Goal: Task Accomplishment & Management: Use online tool/utility

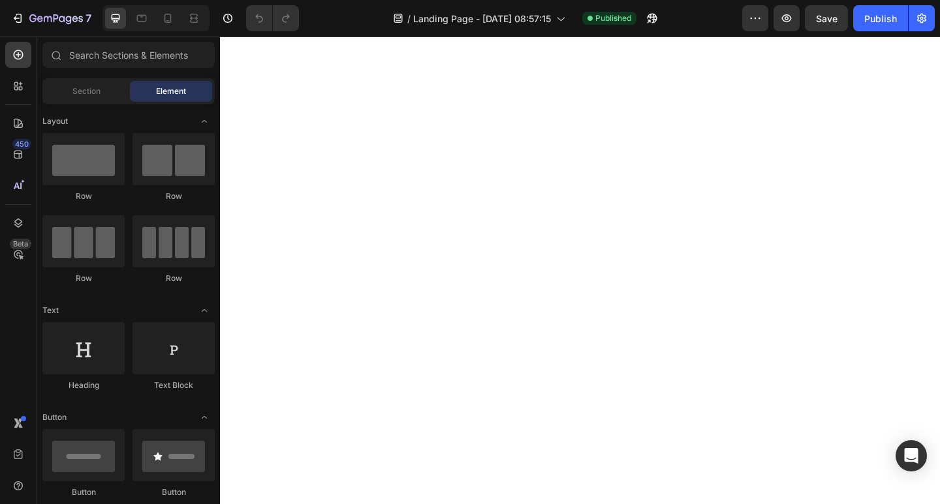
scroll to position [196, 0]
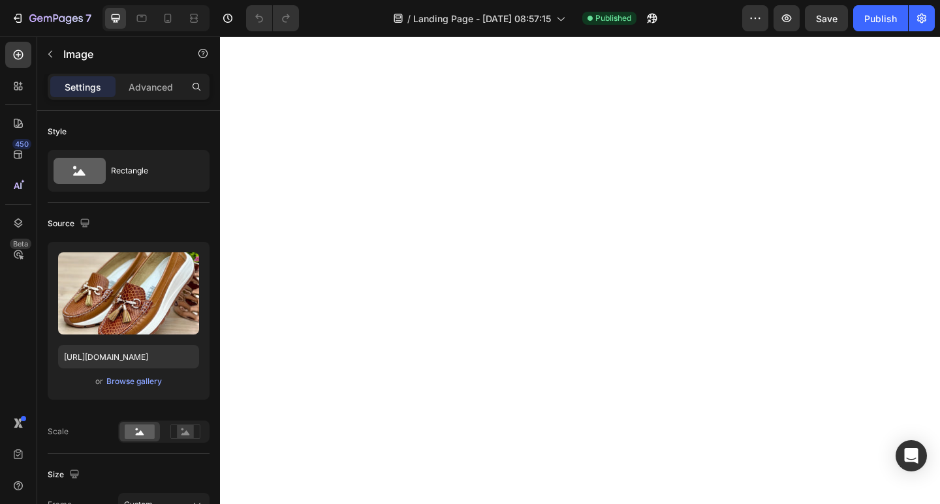
click at [150, 383] on div "Browse gallery" at bounding box center [133, 382] width 55 height 12
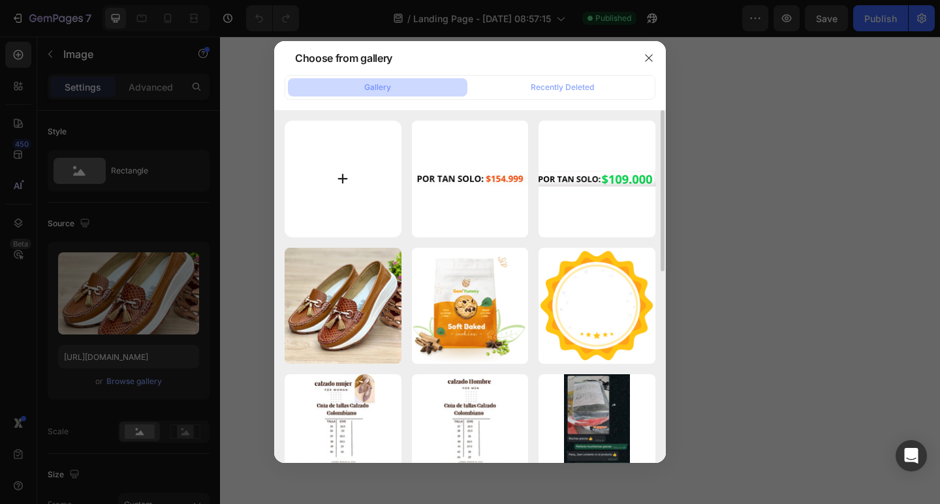
click at [354, 179] on input "file" at bounding box center [343, 179] width 117 height 117
type input "C:\fakepath\WhatsApp Image [DATE] 9.36.08 AM.jpeg"
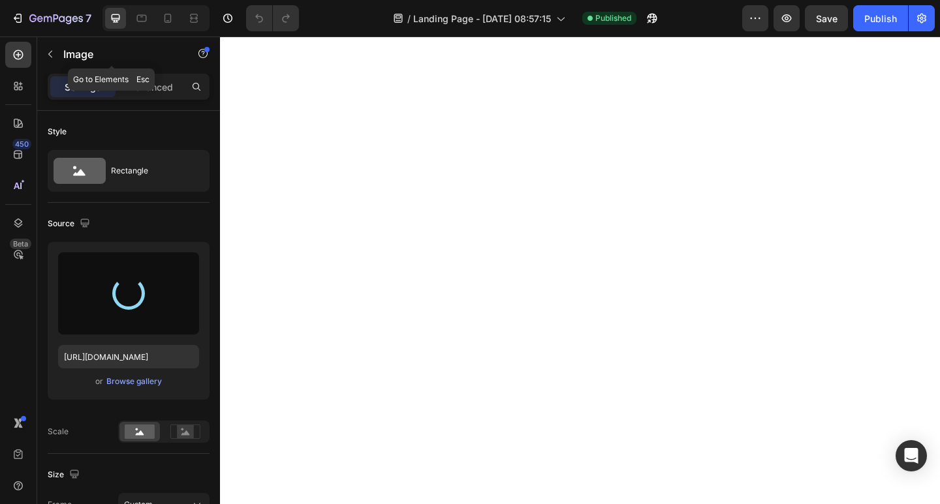
type input "[URL][DOMAIN_NAME]"
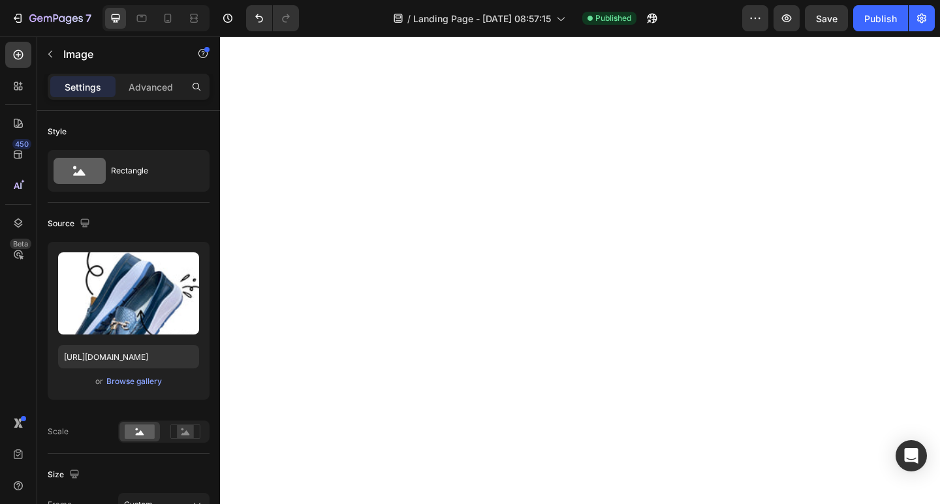
scroll to position [392, 0]
click at [171, 18] on icon at bounding box center [167, 18] width 7 height 9
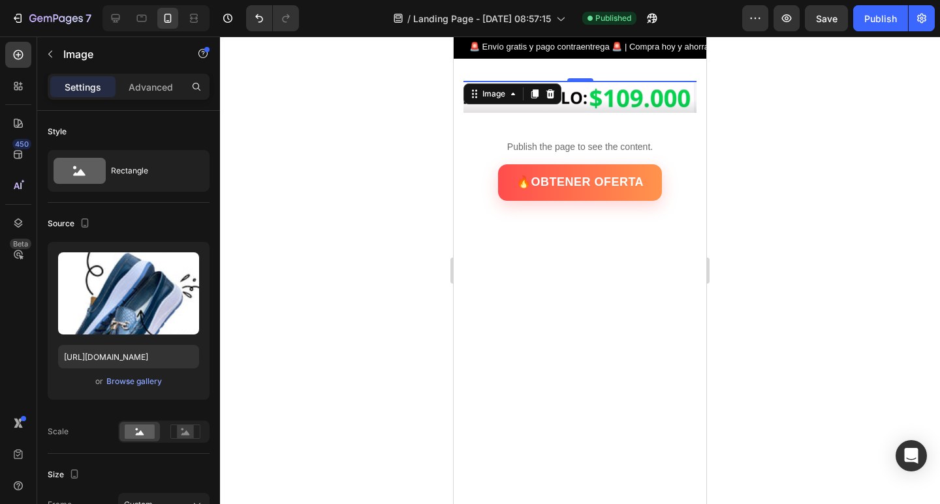
scroll to position [27, 0]
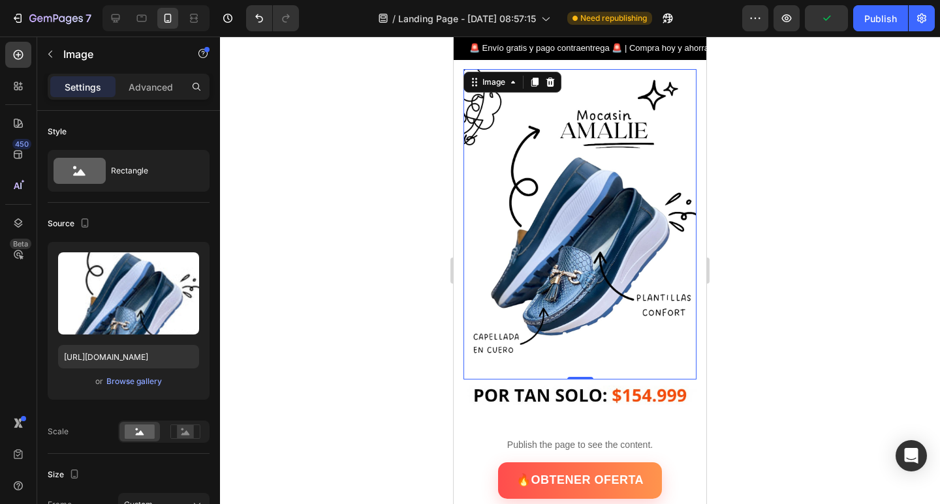
click at [305, 182] on div at bounding box center [580, 271] width 720 height 468
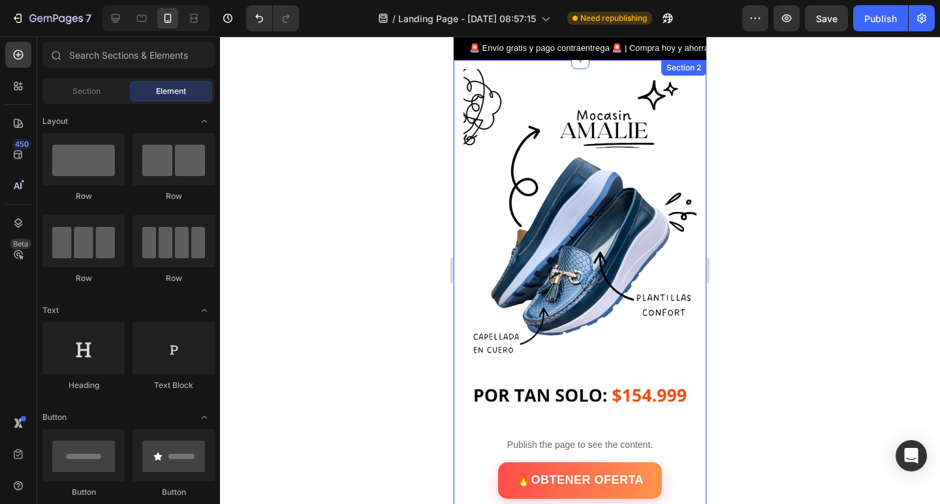
click at [460, 84] on div "Image Image Row Publish the page to see the content. Custom Code 🔥OBTENER OFERT…" at bounding box center [580, 288] width 253 height 457
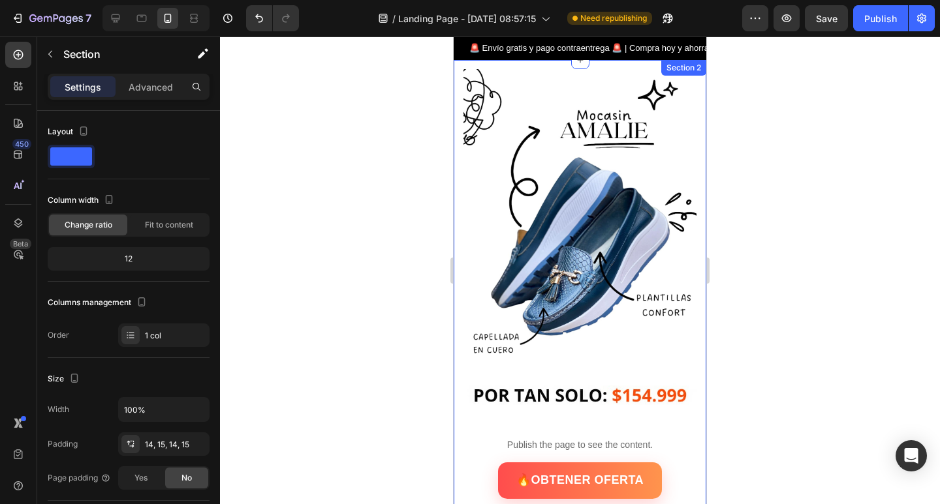
click at [476, 69] on div "Image" at bounding box center [480, 62] width 35 height 16
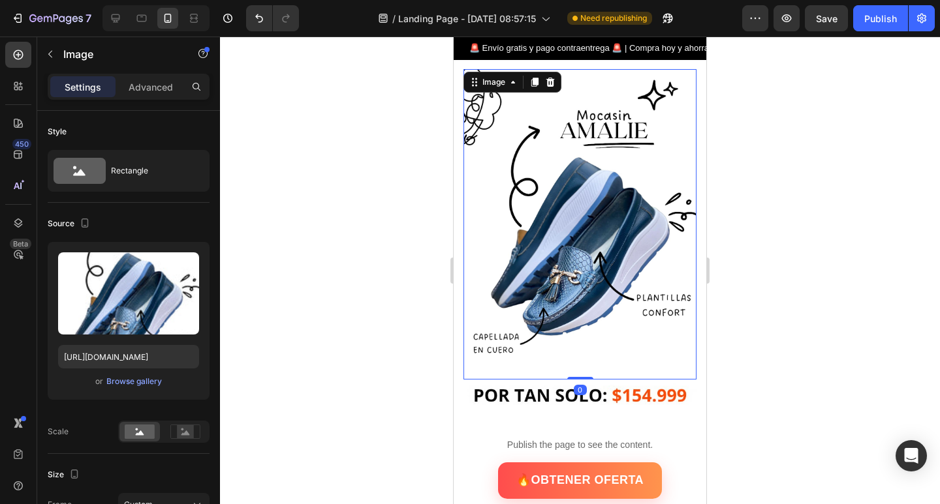
drag, startPoint x: 161, startPoint y: 92, endPoint x: 164, endPoint y: 99, distance: 7.3
click at [161, 92] on p "Advanced" at bounding box center [151, 87] width 44 height 14
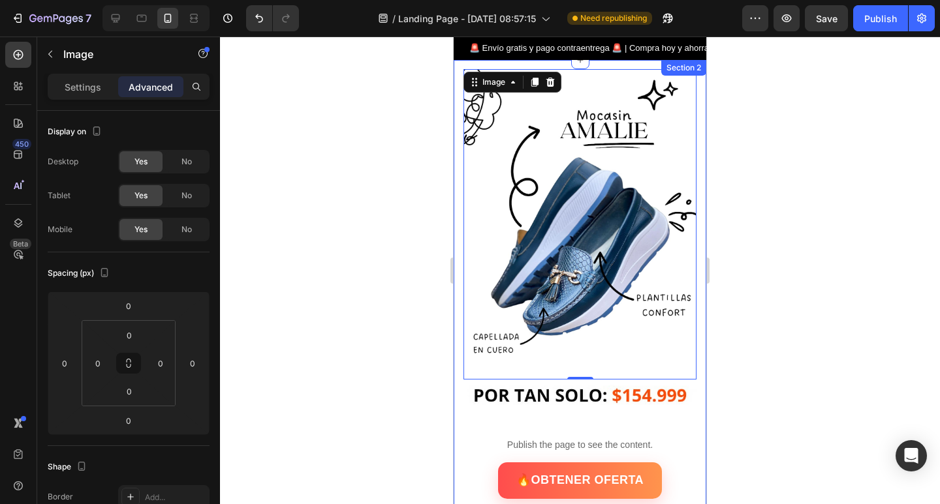
click at [506, 67] on div "Image 0 Image Row Publish the page to see the content. Custom Code 🔥OBTENER OFE…" at bounding box center [580, 288] width 253 height 457
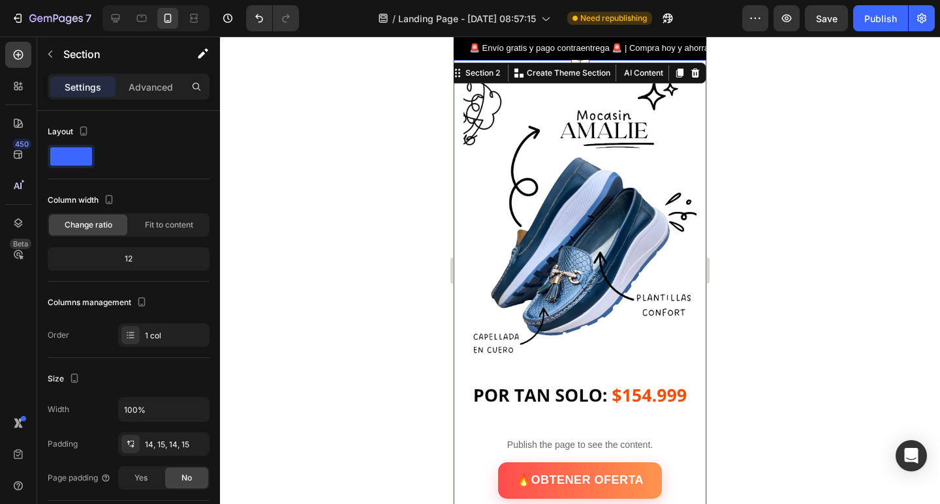
click at [383, 159] on div at bounding box center [580, 271] width 720 height 468
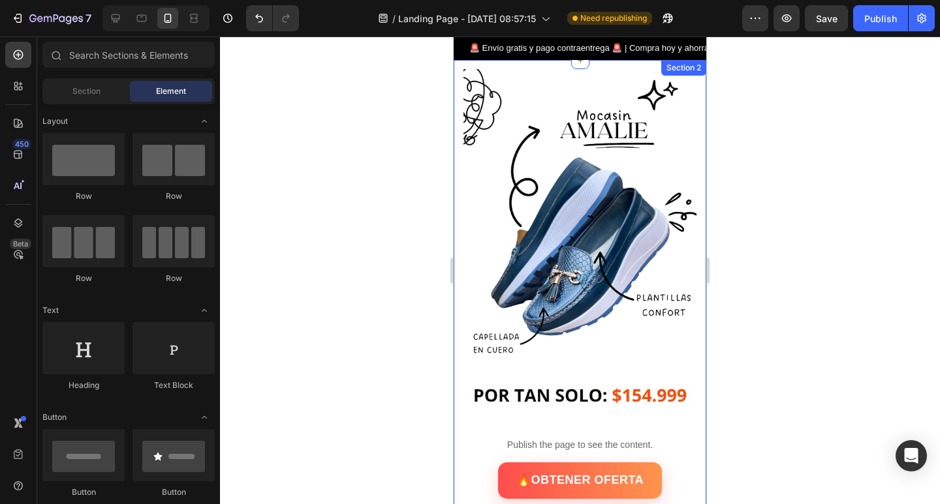
click at [689, 400] on div "Image Image Row Publish the page to see the content. Custom Code 🔥OBTENER OFERT…" at bounding box center [580, 288] width 253 height 457
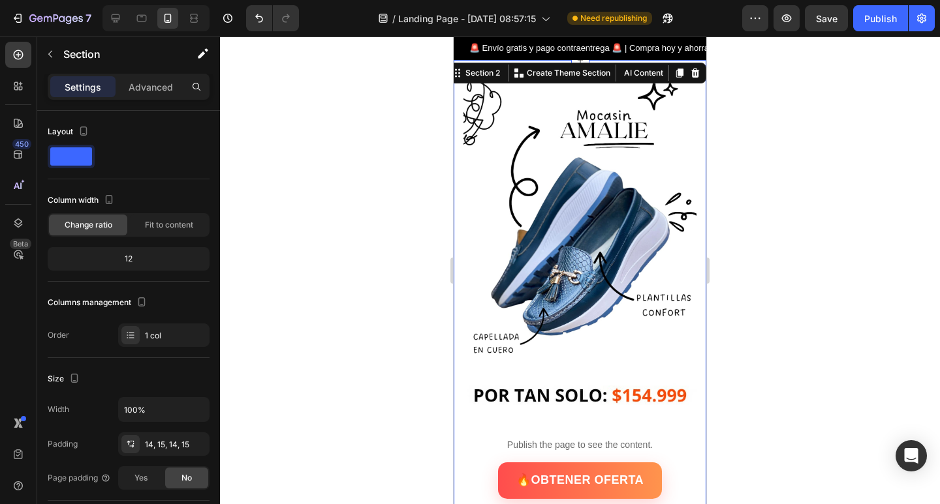
click at [690, 187] on div "Image Image Row Publish the page to see the content. Custom Code 🔥OBTENER OFERT…" at bounding box center [580, 288] width 253 height 457
click at [151, 84] on p "Advanced" at bounding box center [151, 87] width 44 height 14
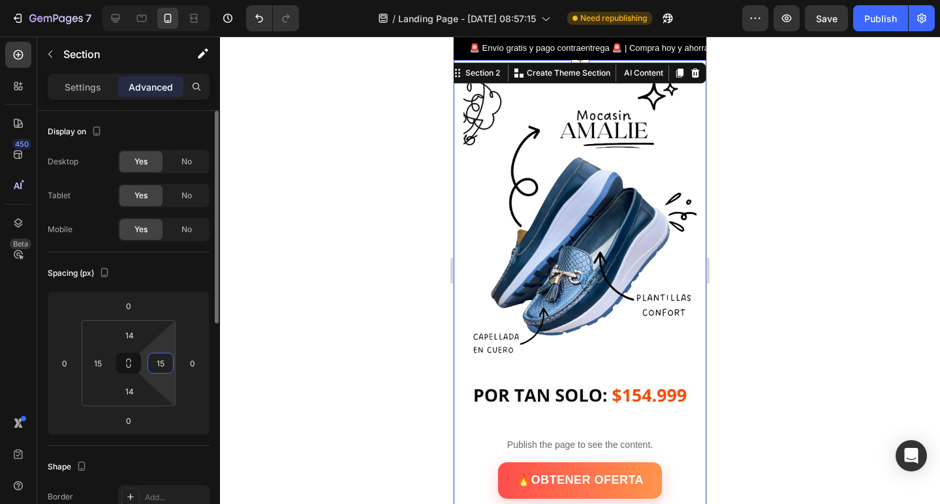
click at [162, 365] on input "15" at bounding box center [161, 364] width 20 height 20
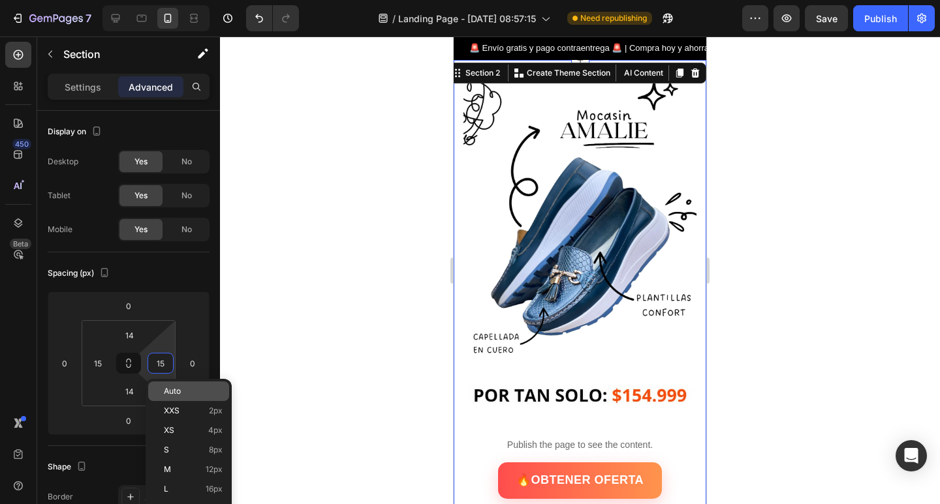
click at [172, 388] on span "Auto" at bounding box center [172, 391] width 17 height 9
type input "Auto"
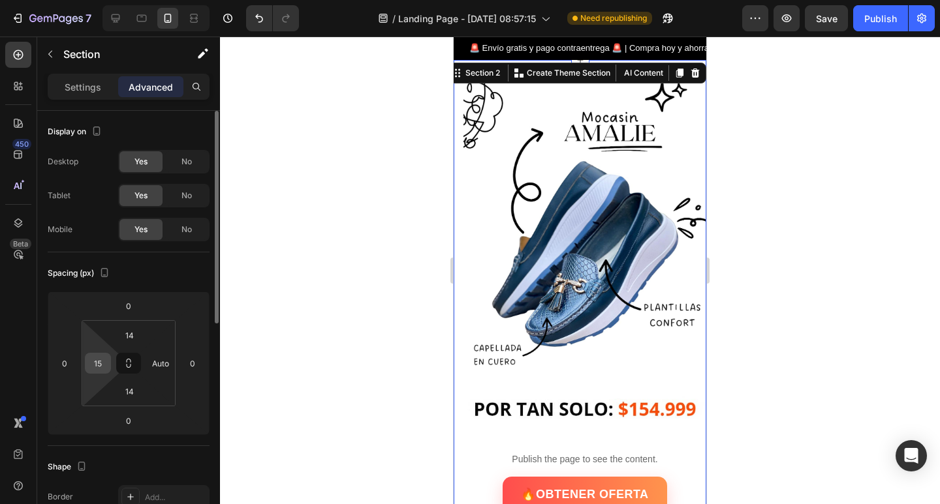
click at [104, 360] on input "15" at bounding box center [98, 364] width 20 height 20
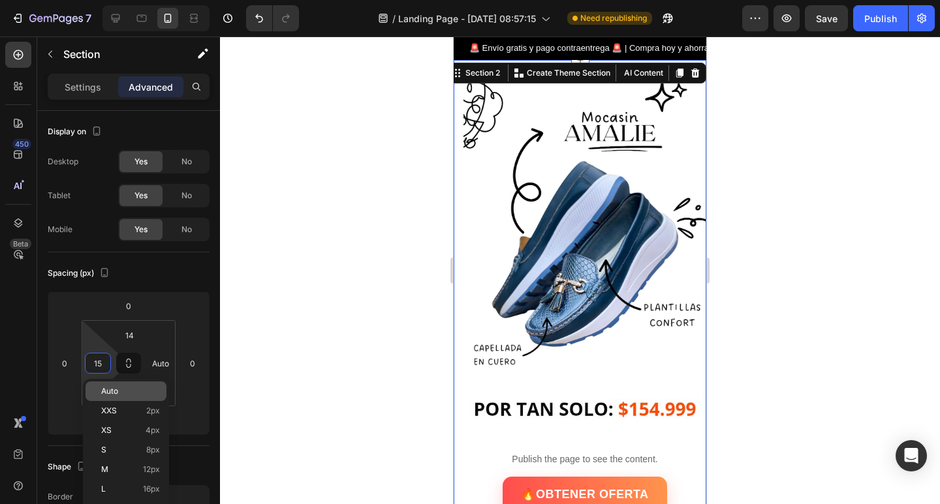
click at [112, 387] on span "Auto" at bounding box center [109, 391] width 17 height 9
type input "Auto"
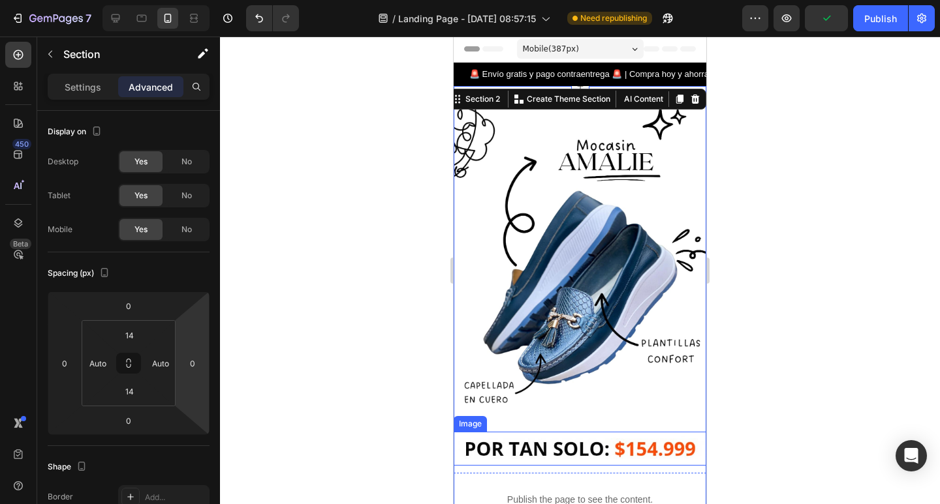
scroll to position [0, 0]
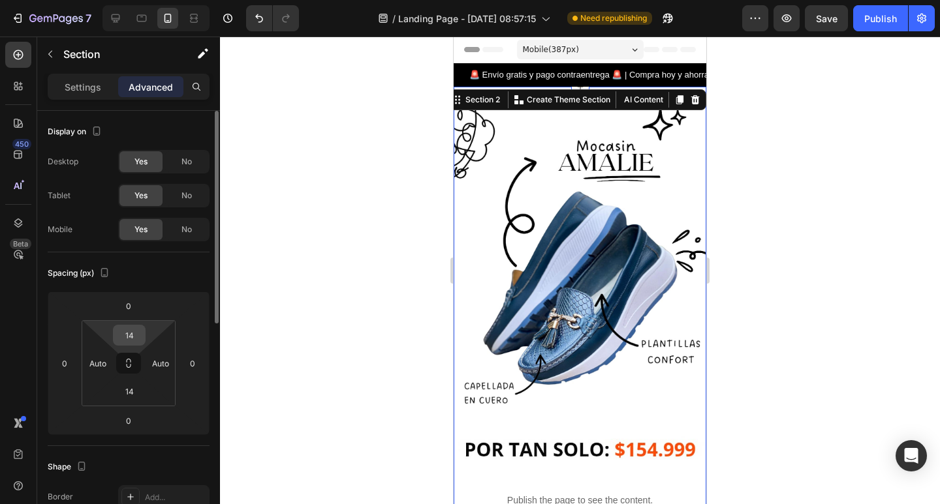
click at [140, 333] on input "14" at bounding box center [129, 336] width 26 height 20
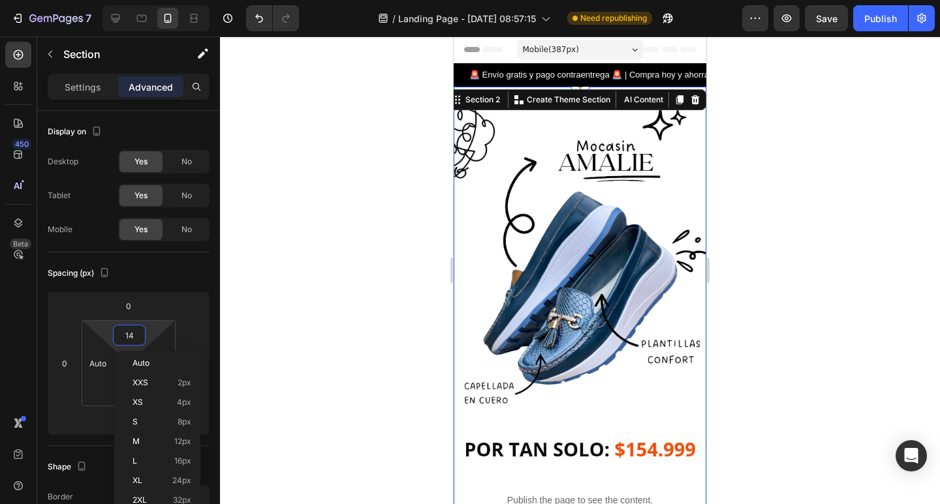
click at [146, 365] on span "Auto" at bounding box center [140, 363] width 17 height 9
type input "Auto"
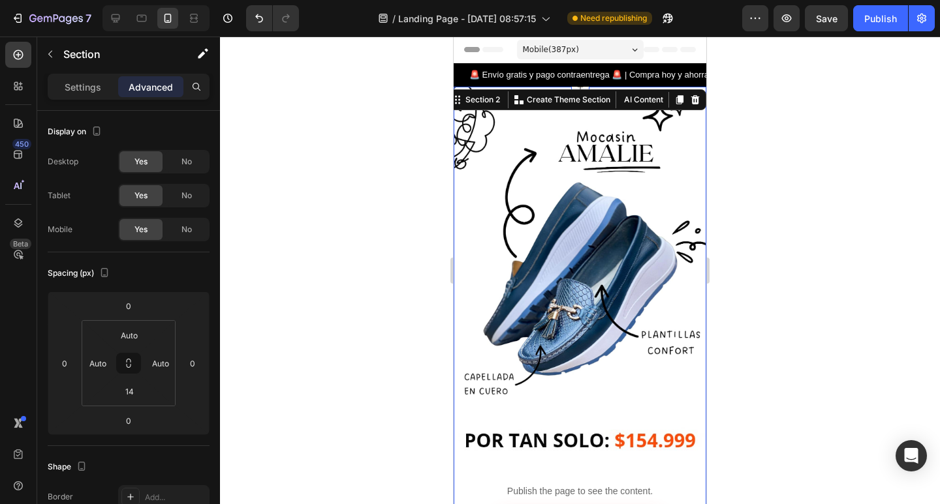
click at [232, 313] on div at bounding box center [580, 271] width 720 height 468
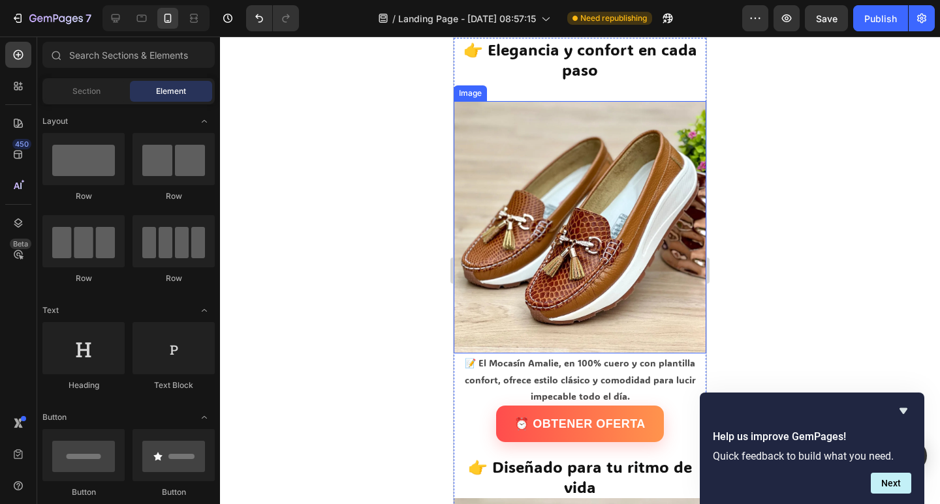
scroll to position [522, 0]
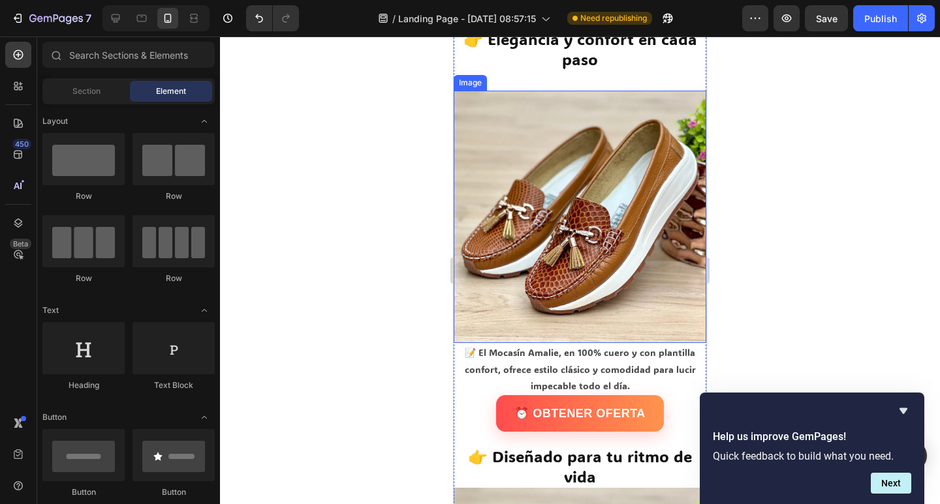
click at [579, 256] on img at bounding box center [580, 217] width 253 height 253
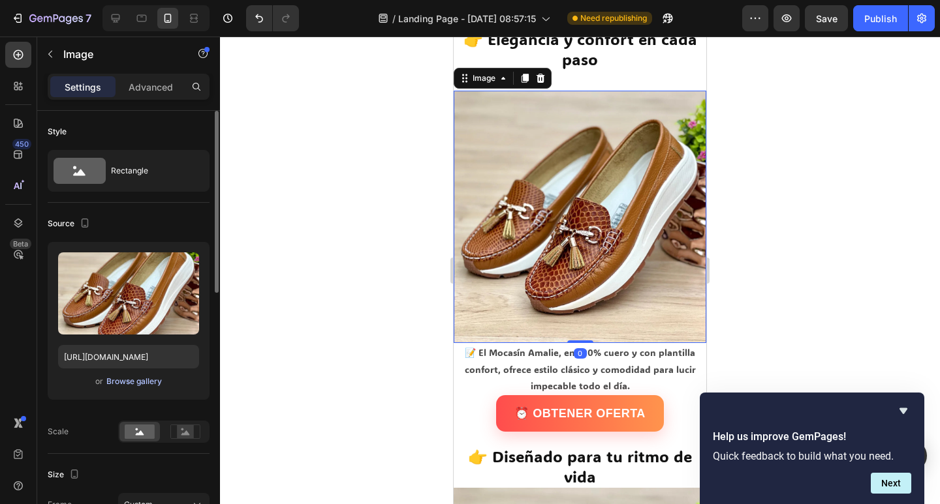
click at [153, 380] on div "Browse gallery" at bounding box center [133, 382] width 55 height 12
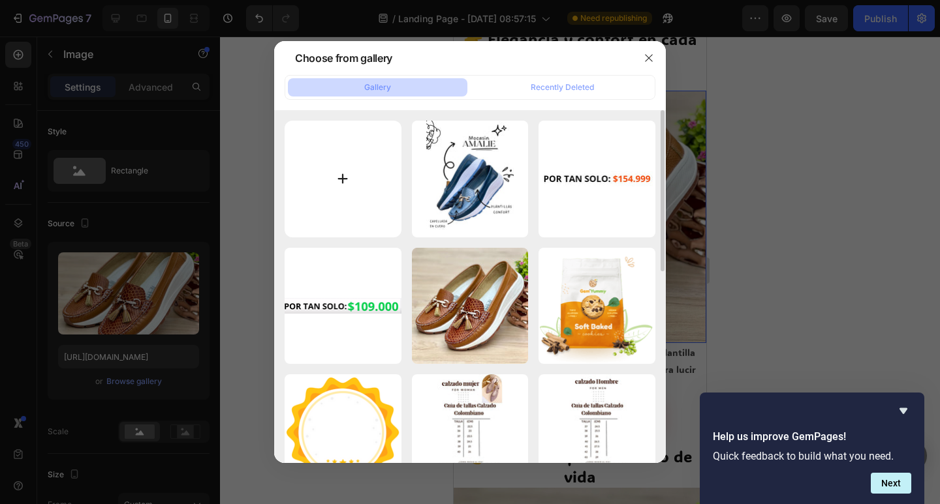
click at [344, 155] on input "file" at bounding box center [343, 179] width 117 height 117
type input "C:\fakepath\white (copia) (copia)-Photoroom (9).jpg"
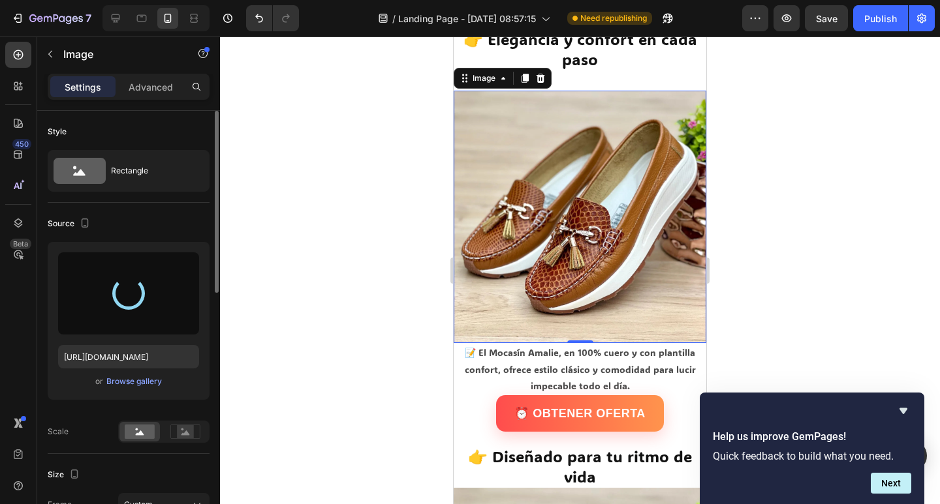
click at [153, 375] on div "or Browse gallery" at bounding box center [128, 382] width 141 height 16
click at [151, 378] on div "Browse gallery" at bounding box center [133, 382] width 55 height 12
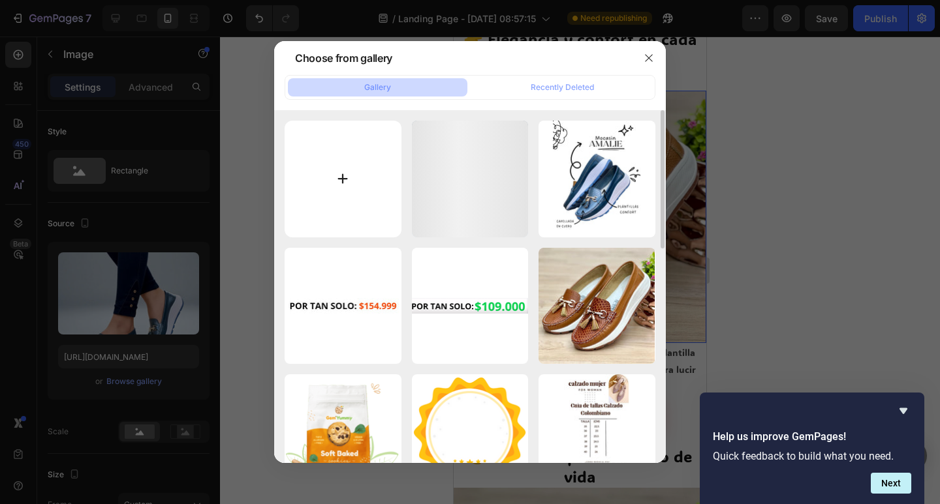
type input "[URL][DOMAIN_NAME]"
click at [308, 162] on input "file" at bounding box center [343, 179] width 117 height 117
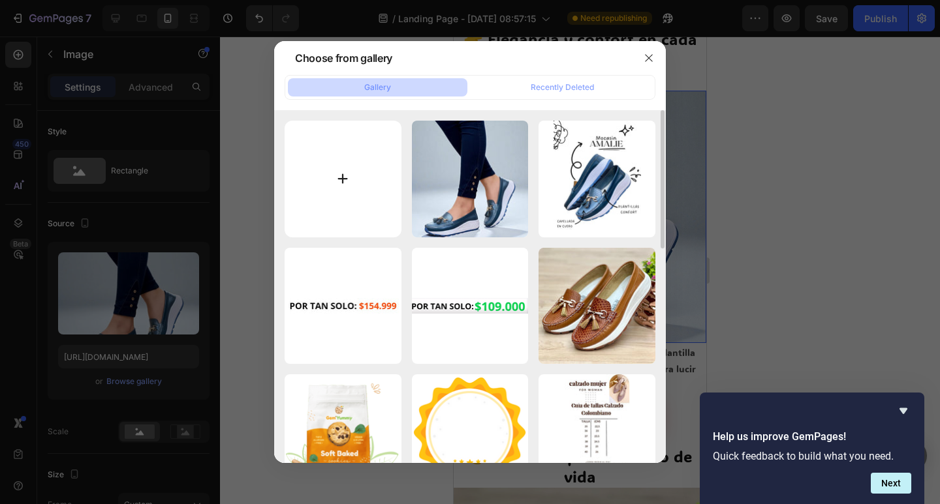
type input "C:\fakepath\descarga (4).png"
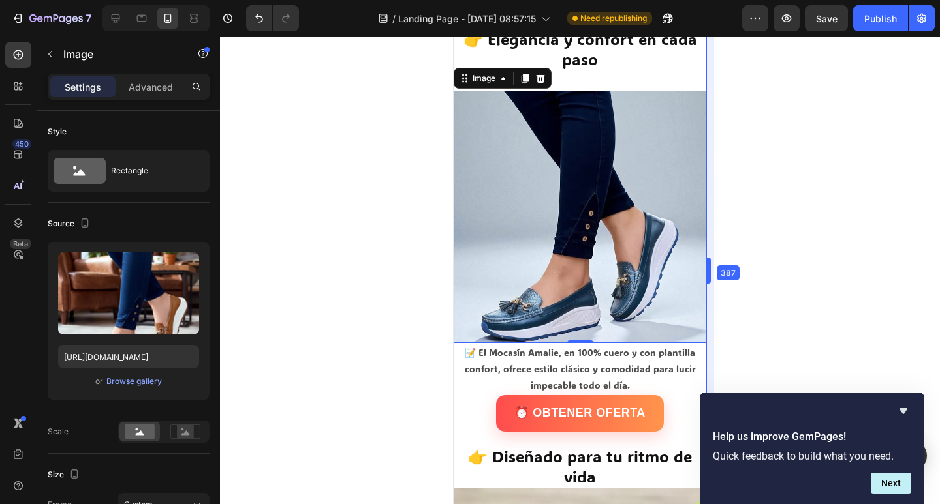
type input "[URL][DOMAIN_NAME]"
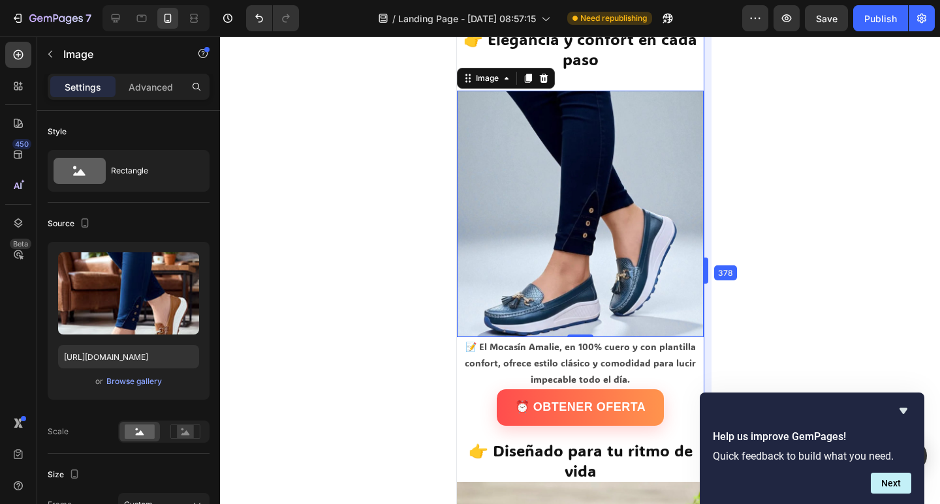
drag, startPoint x: 710, startPoint y: 267, endPoint x: 703, endPoint y: 270, distance: 7.6
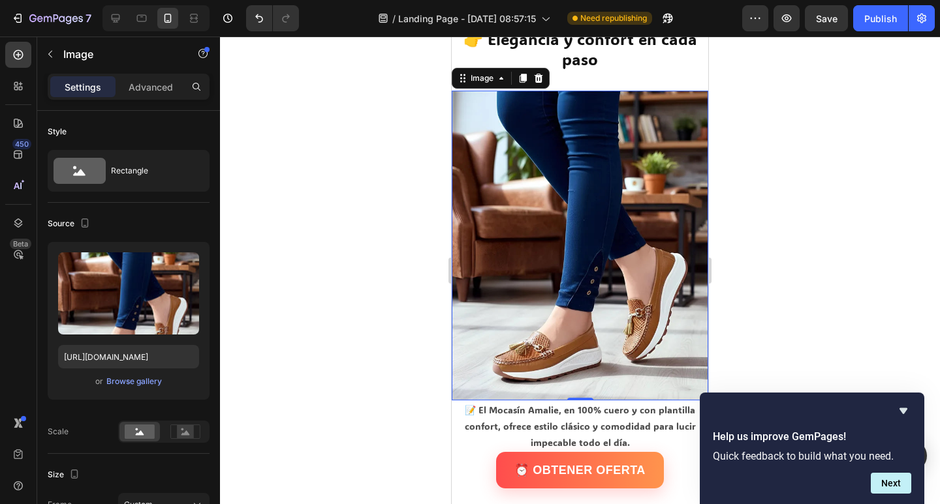
click at [350, 211] on div at bounding box center [580, 271] width 720 height 468
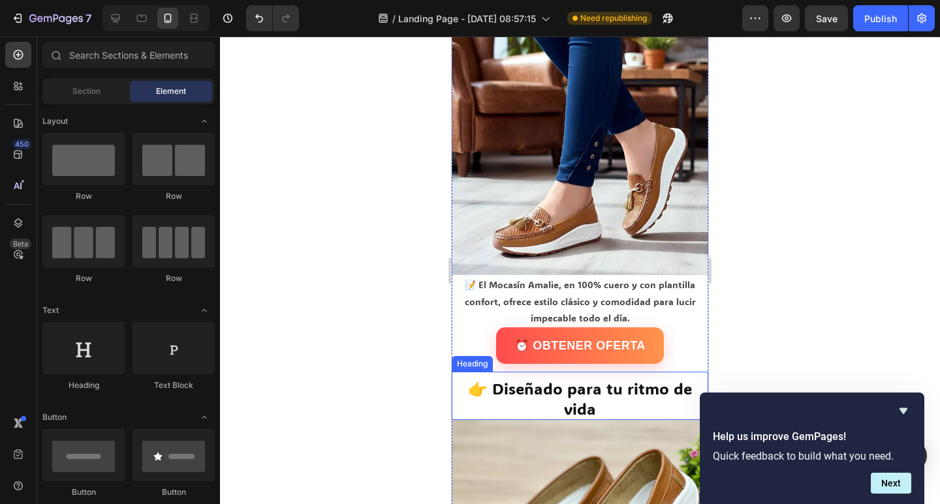
scroll to position [848, 0]
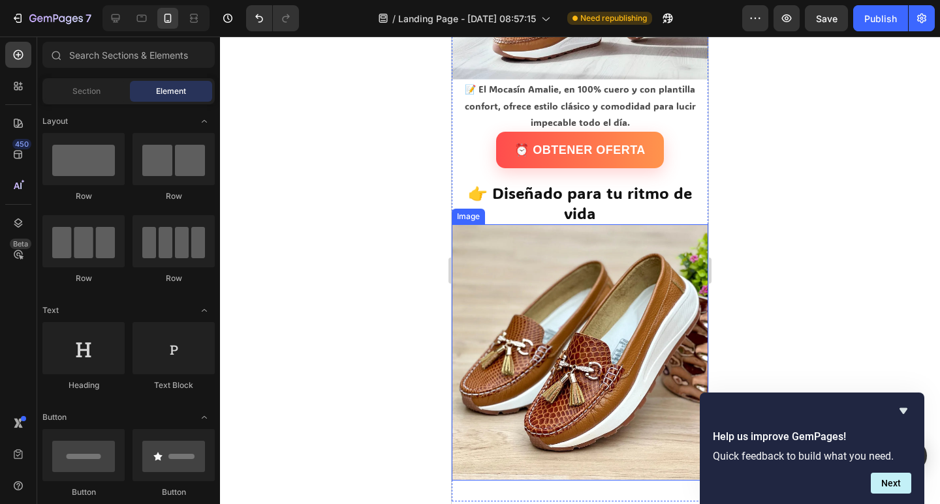
click at [534, 336] on img at bounding box center [580, 352] width 256 height 256
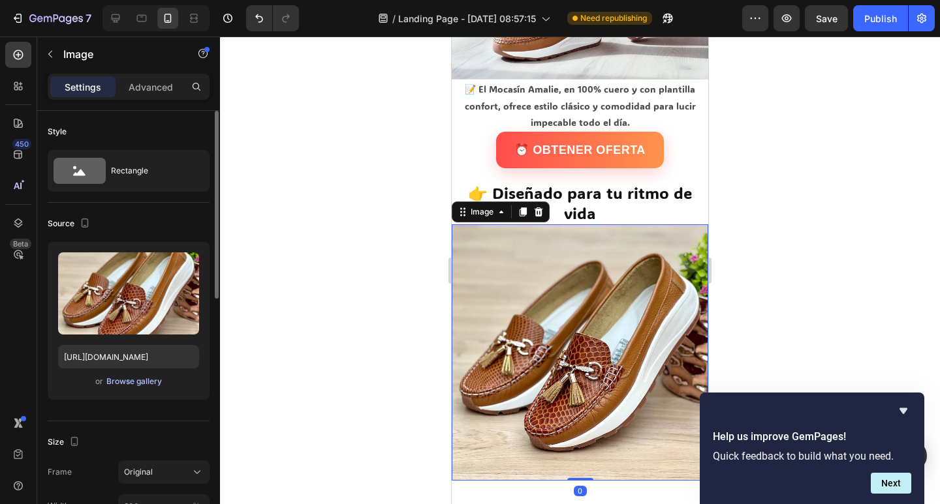
click at [142, 387] on div "Browse gallery" at bounding box center [133, 382] width 55 height 12
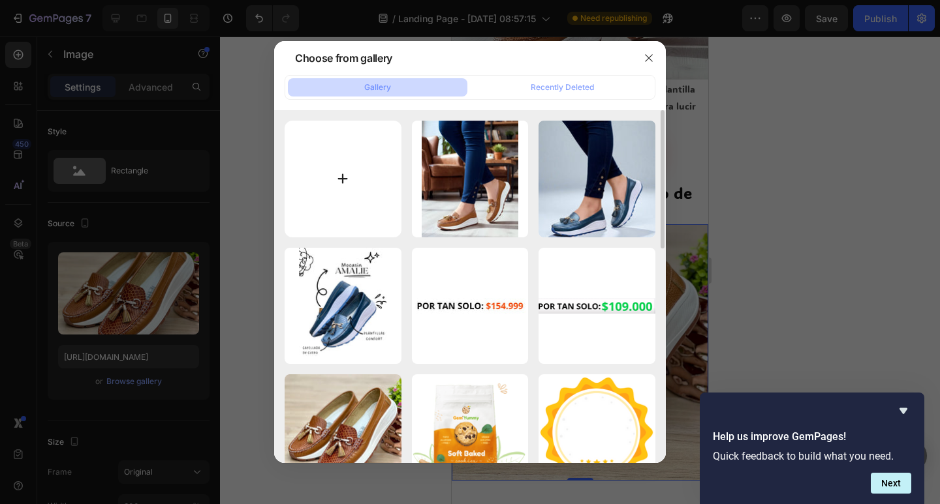
click at [341, 174] on input "file" at bounding box center [343, 179] width 117 height 117
type input "C:\fakepath\descarga (2).png"
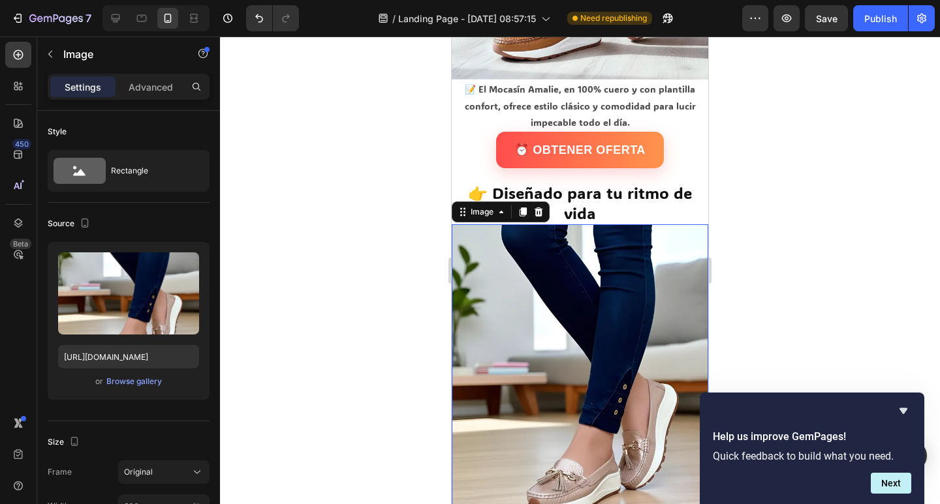
type input "[URL][DOMAIN_NAME]"
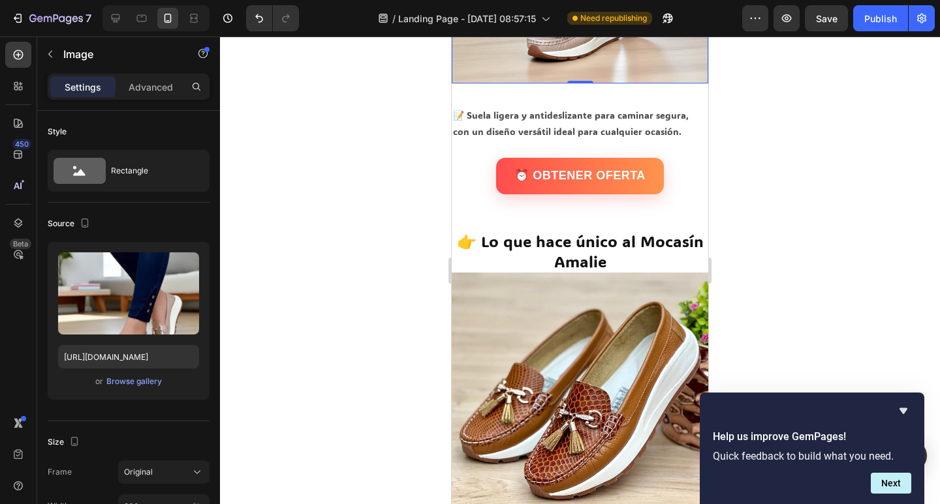
scroll to position [1305, 0]
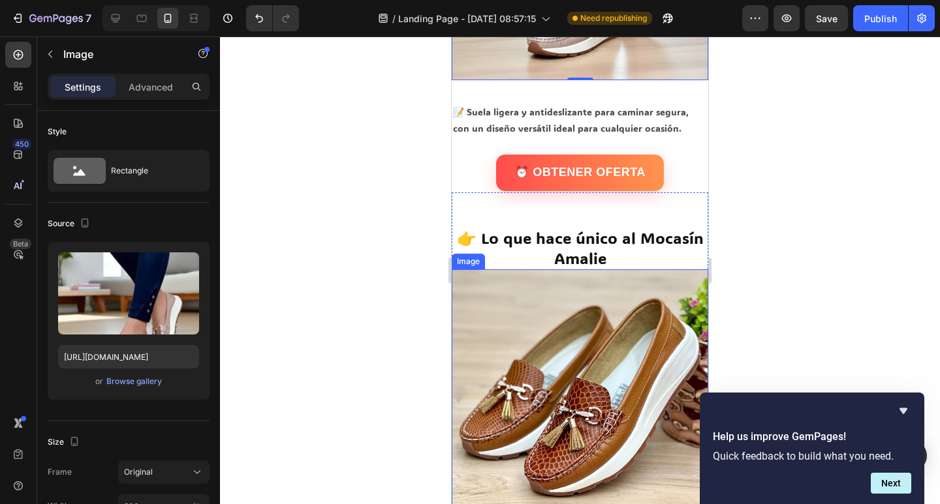
click at [605, 309] on img at bounding box center [580, 398] width 256 height 256
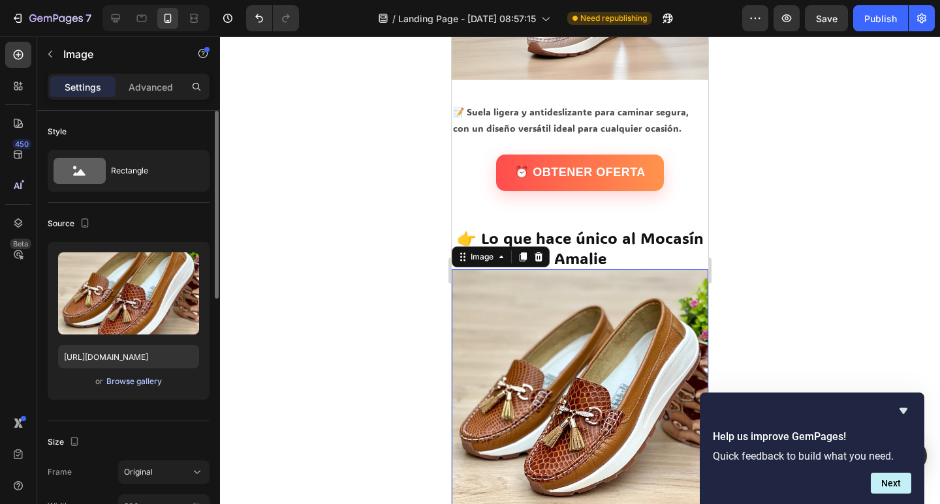
click at [133, 383] on div "Browse gallery" at bounding box center [133, 382] width 55 height 12
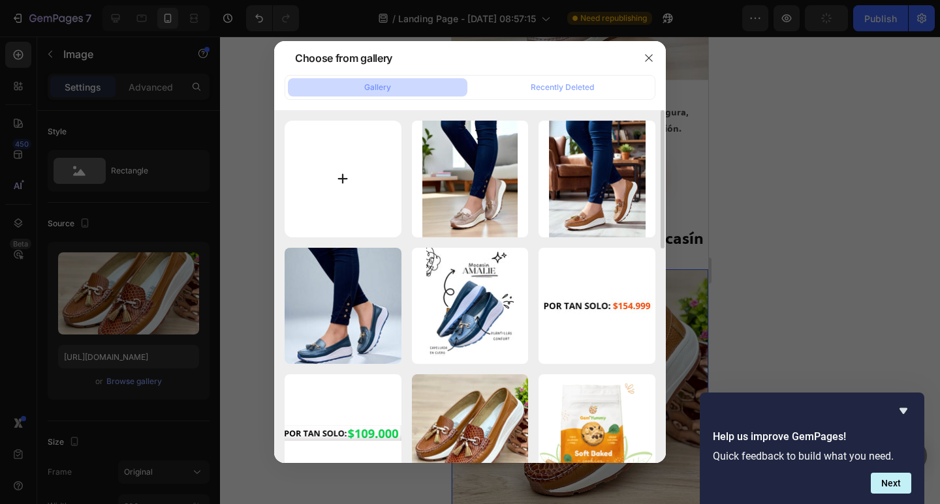
click at [301, 191] on input "file" at bounding box center [343, 179] width 117 height 117
type input "C:\fakepath\descarga (5).png"
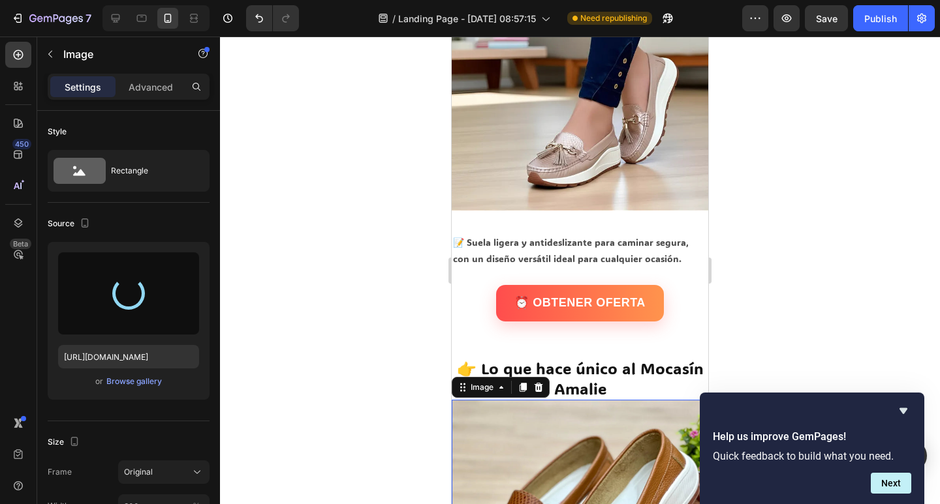
scroll to position [1175, 0]
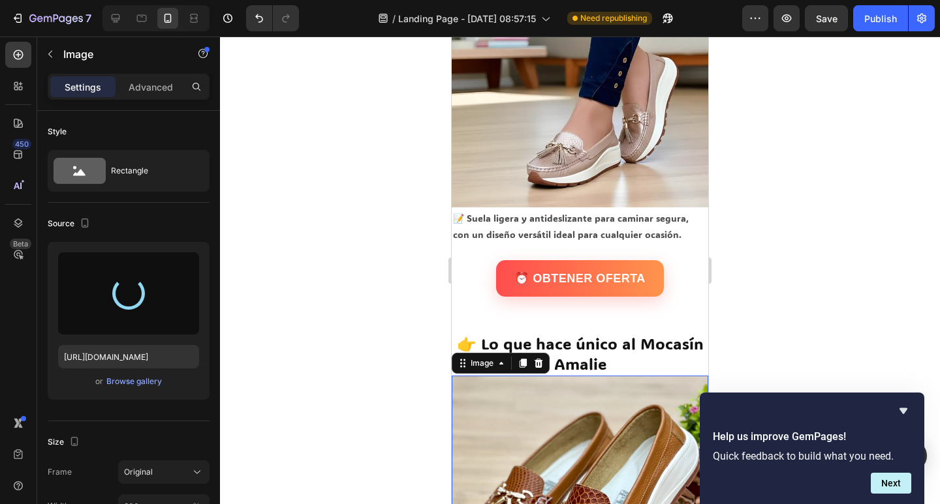
type input "[URL][DOMAIN_NAME]"
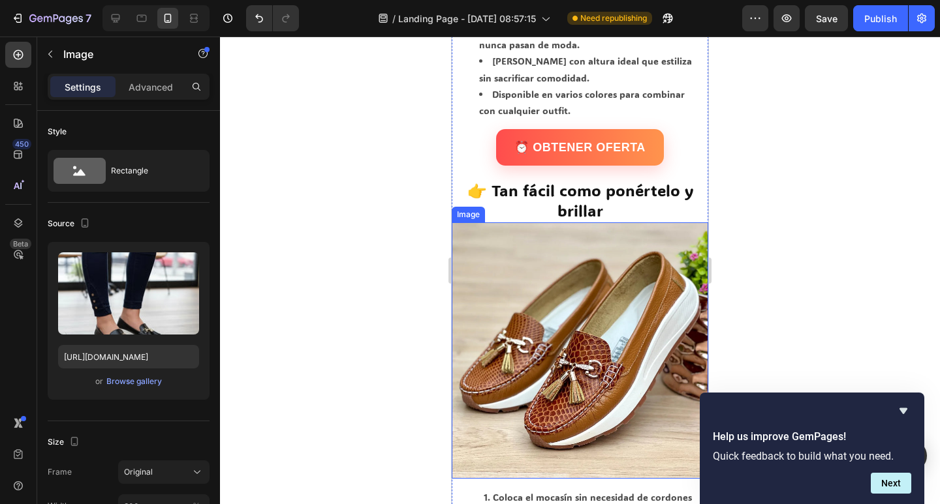
scroll to position [1892, 0]
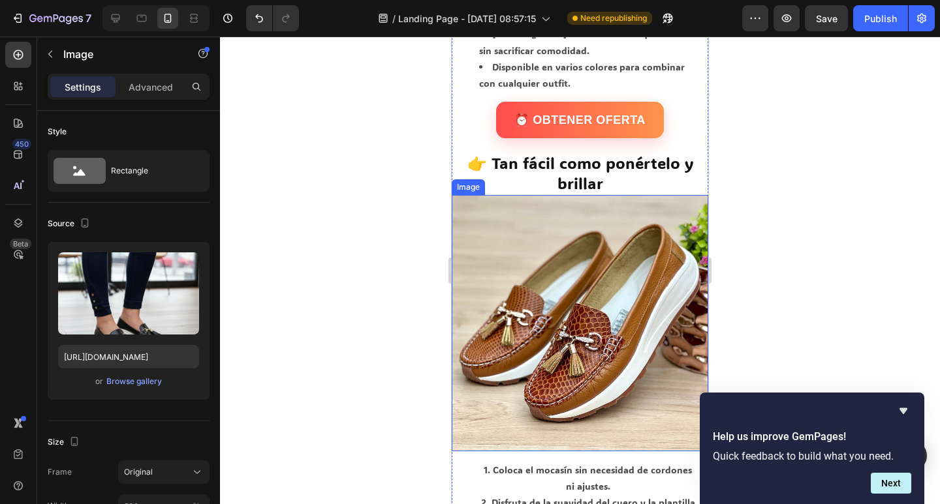
click at [572, 299] on img at bounding box center [580, 323] width 256 height 256
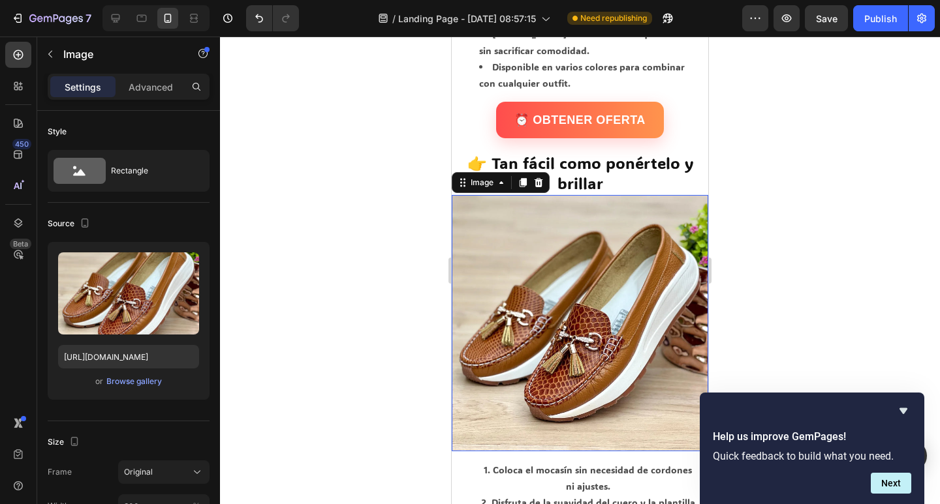
click at [572, 299] on img at bounding box center [580, 323] width 256 height 256
click at [158, 382] on div "Browse gallery" at bounding box center [133, 382] width 55 height 12
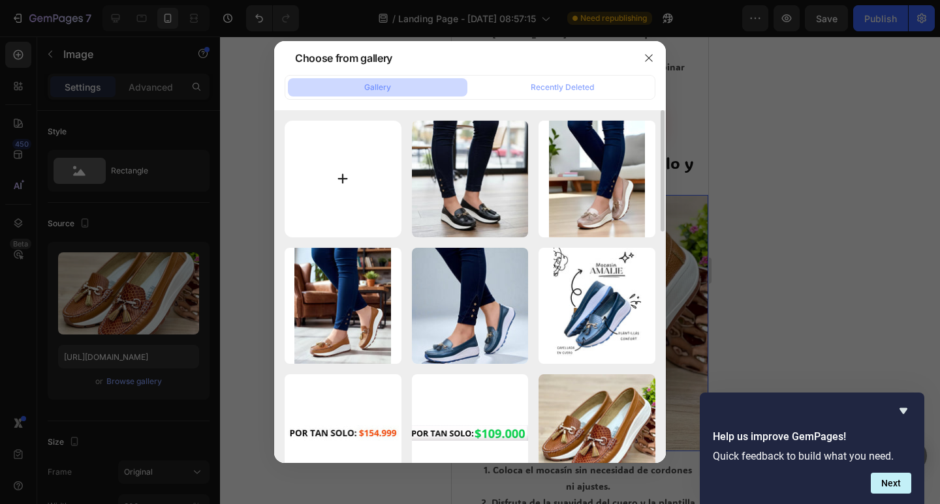
click at [369, 185] on input "file" at bounding box center [343, 179] width 117 height 117
type input "C:\fakepath\descarga (3).png"
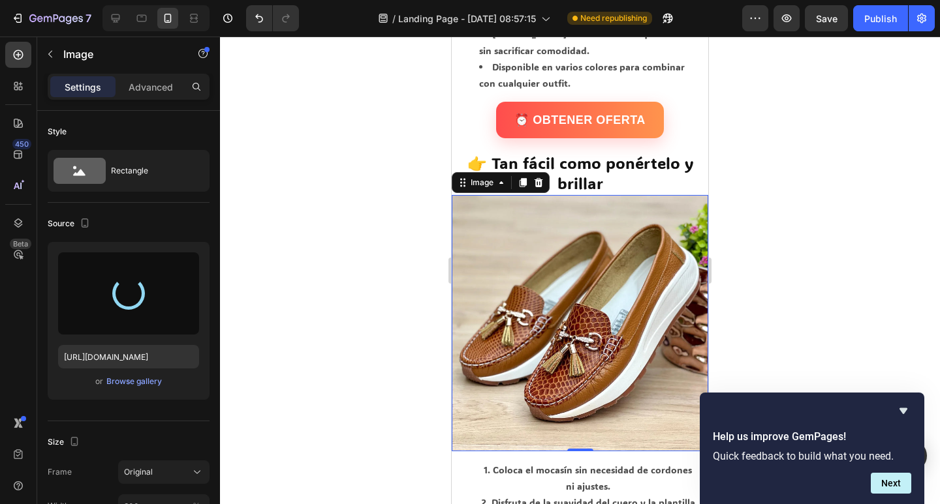
type input "[URL][DOMAIN_NAME]"
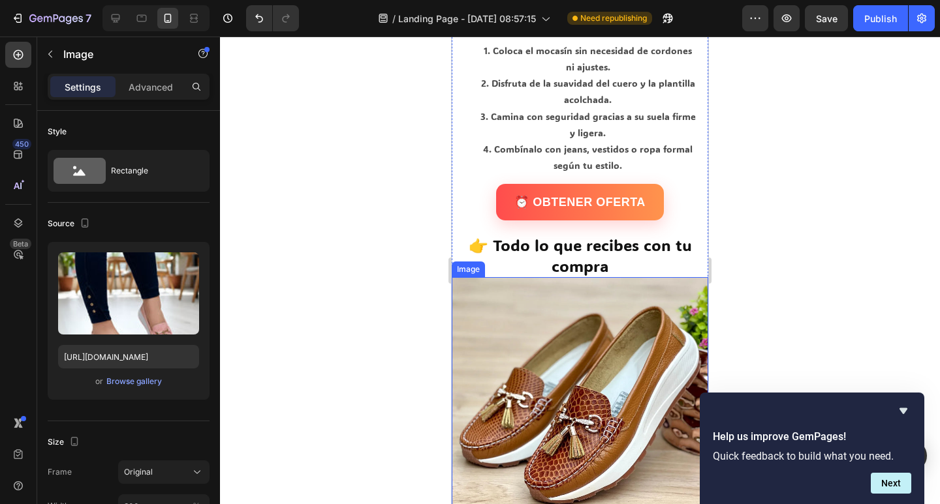
scroll to position [2414, 0]
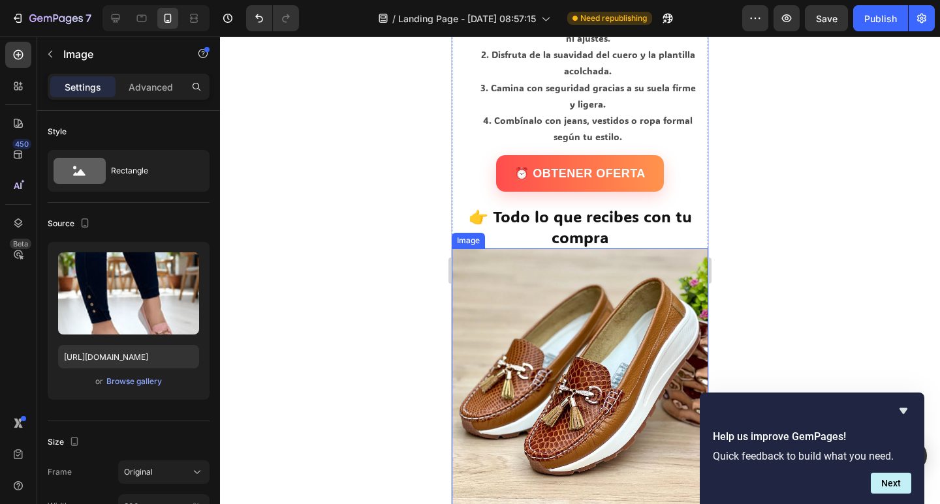
click at [606, 378] on img at bounding box center [580, 377] width 256 height 256
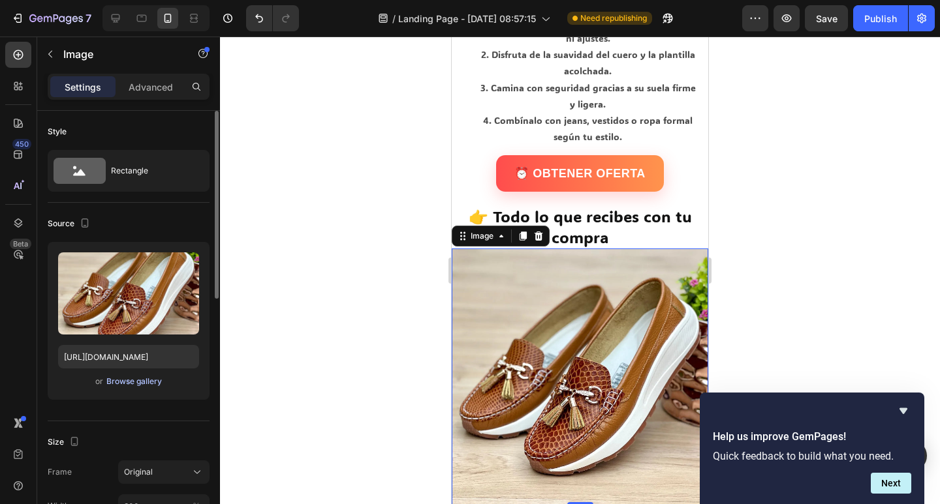
click at [143, 382] on div "Browse gallery" at bounding box center [133, 382] width 55 height 12
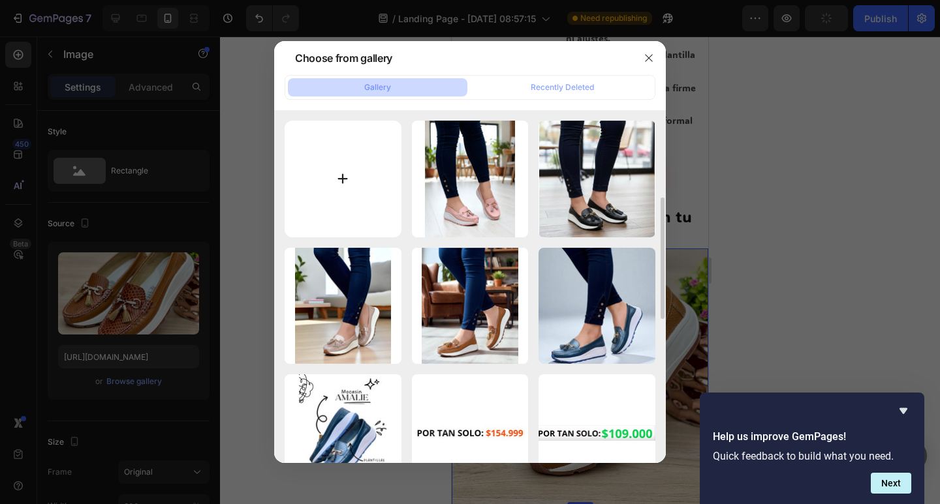
scroll to position [65, 0]
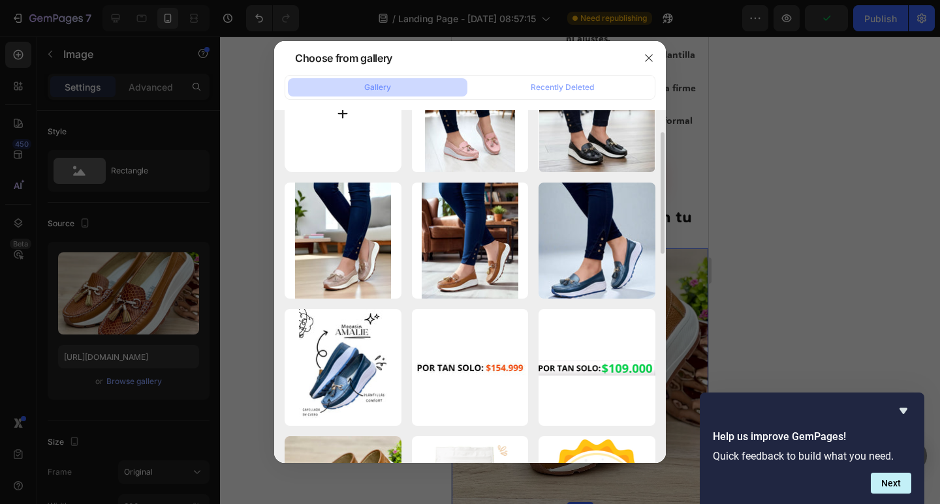
click at [340, 159] on input "file" at bounding box center [343, 113] width 117 height 117
type input "C:\fakepath\descarga.png"
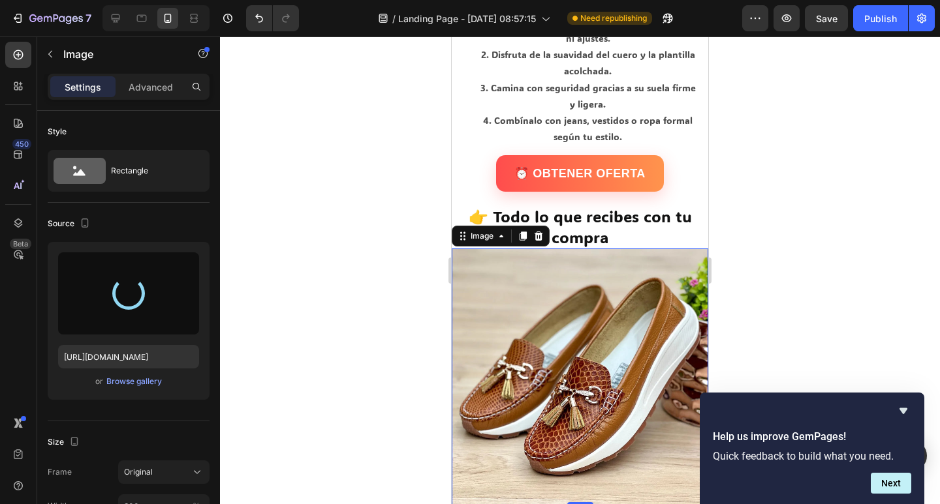
type input "[URL][DOMAIN_NAME]"
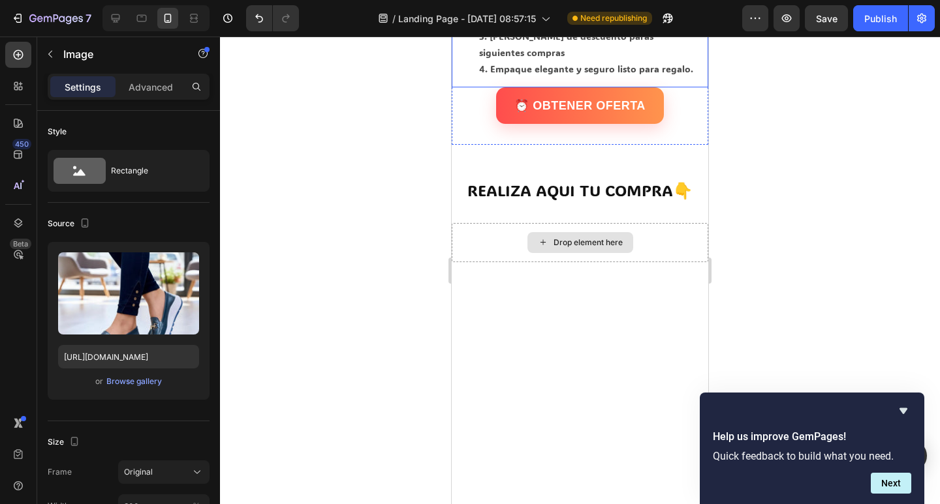
scroll to position [3002, 0]
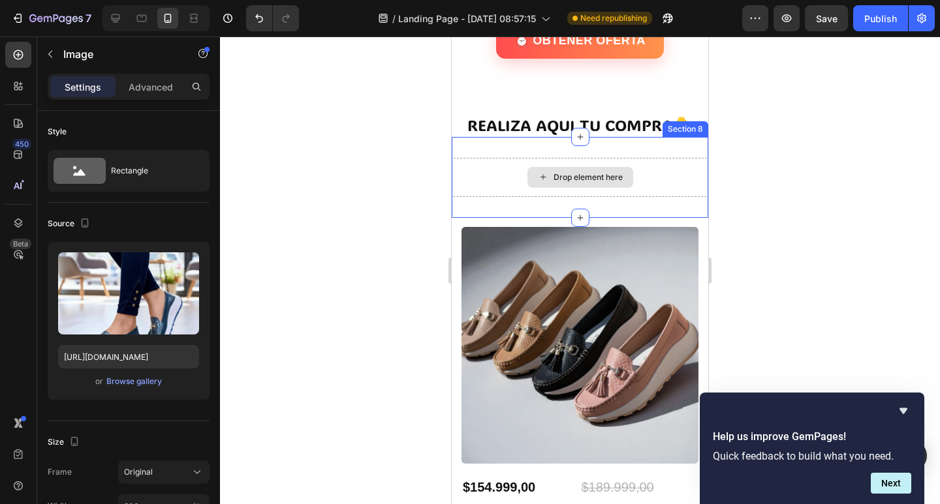
click at [574, 167] on div "Drop element here" at bounding box center [580, 177] width 106 height 21
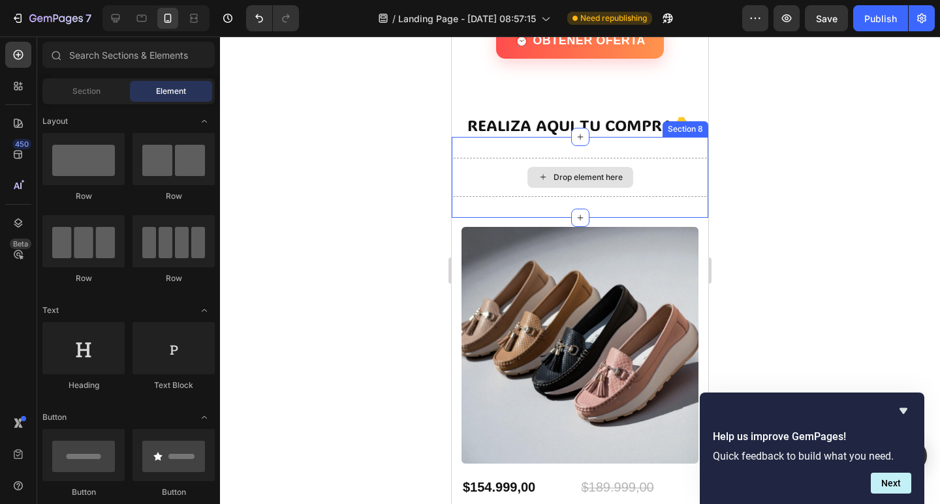
click at [655, 158] on div "Drop element here" at bounding box center [580, 177] width 256 height 39
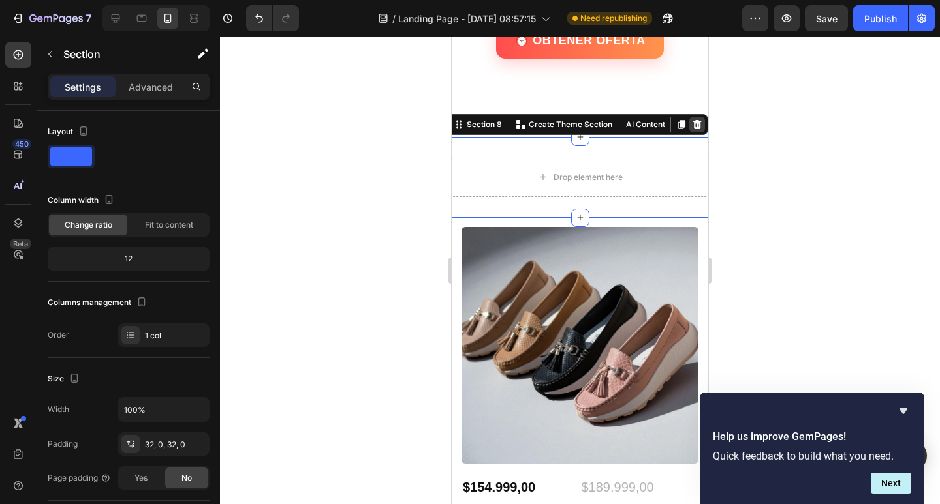
click at [693, 120] on icon at bounding box center [697, 124] width 8 height 9
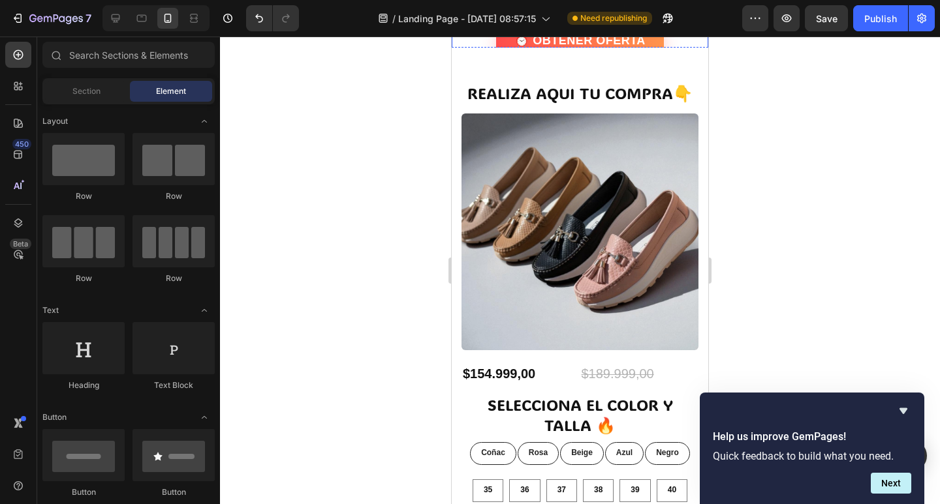
scroll to position [2806, 0]
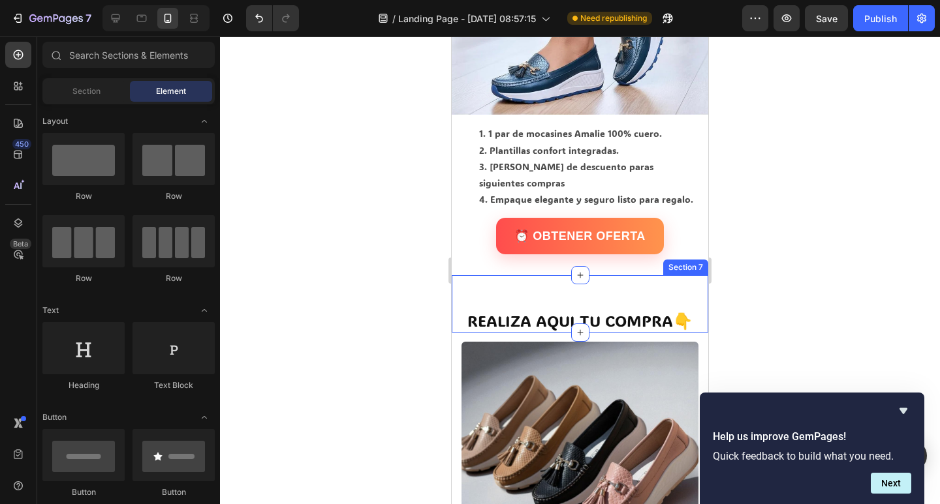
click at [625, 275] on div "REALIZA AQUI TU COMPRA👇 Heading Section 7" at bounding box center [580, 303] width 256 height 57
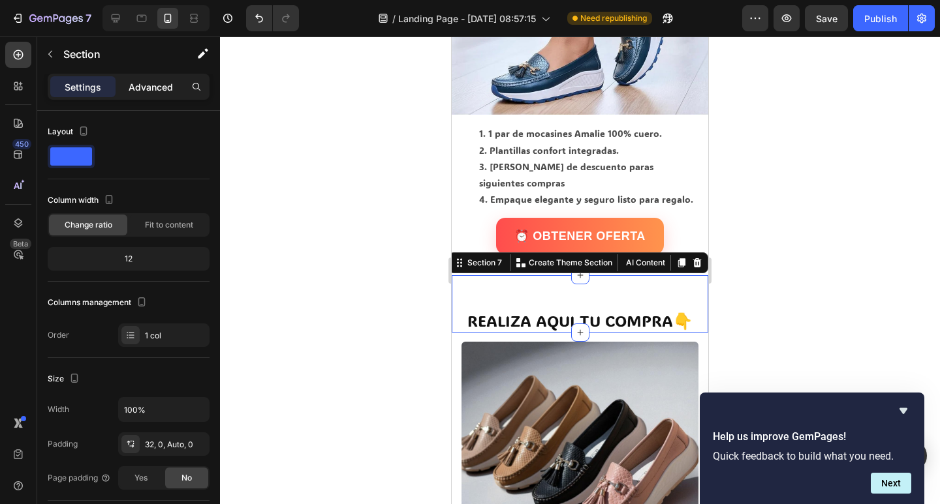
click at [128, 85] on div "Advanced" at bounding box center [150, 86] width 65 height 21
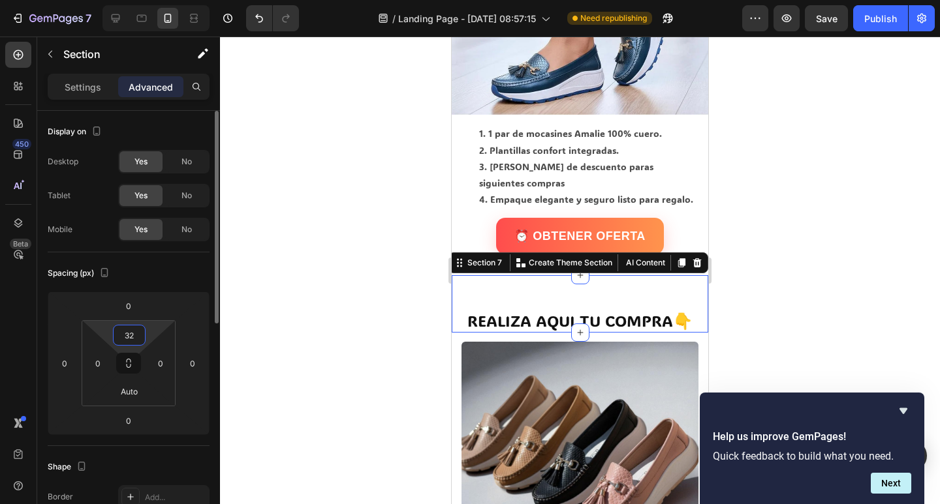
click at [131, 338] on input "32" at bounding box center [129, 336] width 26 height 20
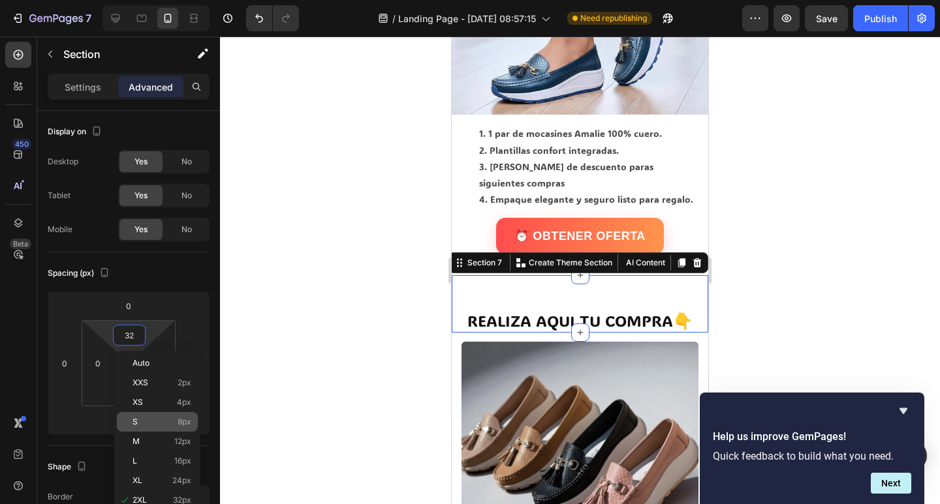
click at [159, 420] on p "S 8px" at bounding box center [161, 422] width 59 height 9
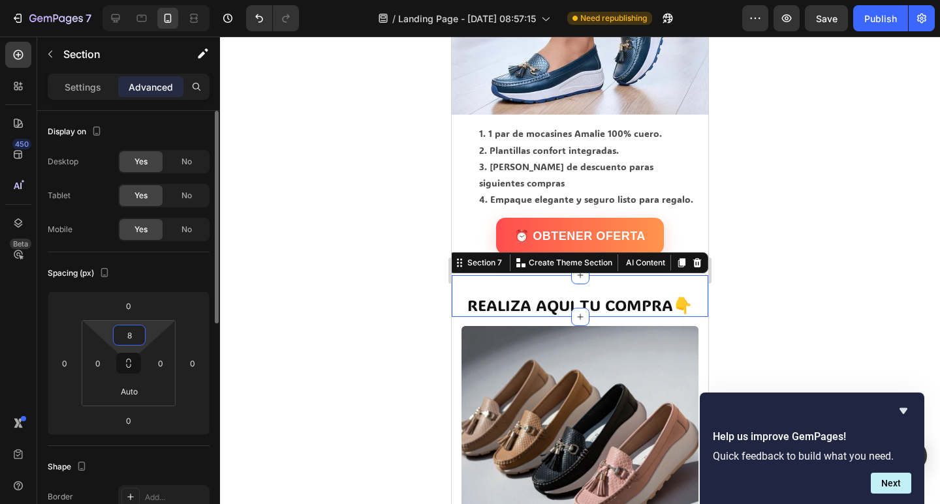
click at [119, 327] on input "8" at bounding box center [129, 336] width 26 height 20
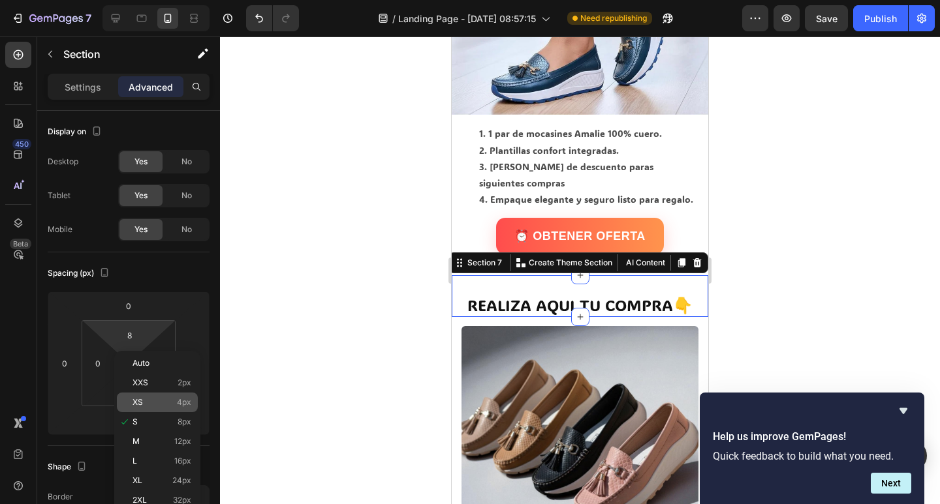
click at [151, 400] on p "XS 4px" at bounding box center [161, 402] width 59 height 9
type input "4"
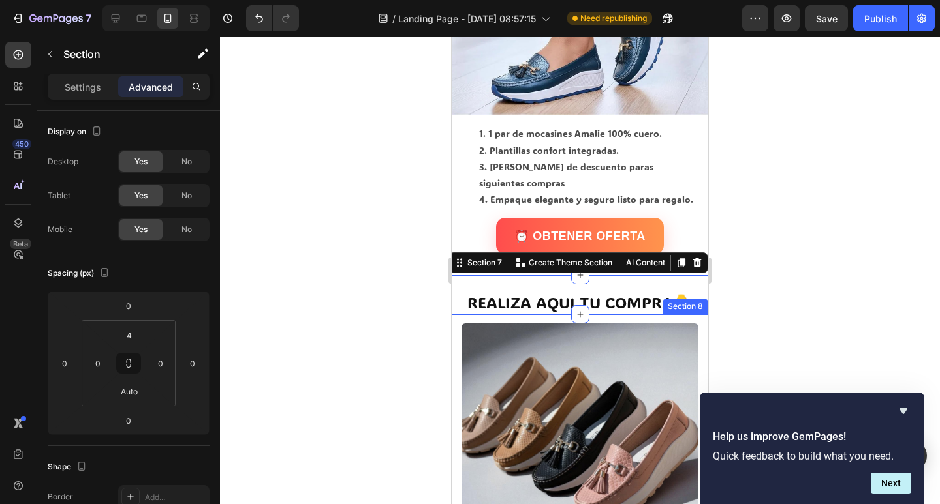
drag, startPoint x: 418, startPoint y: 353, endPoint x: 21, endPoint y: 273, distance: 404.8
click at [418, 353] on div at bounding box center [580, 271] width 720 height 468
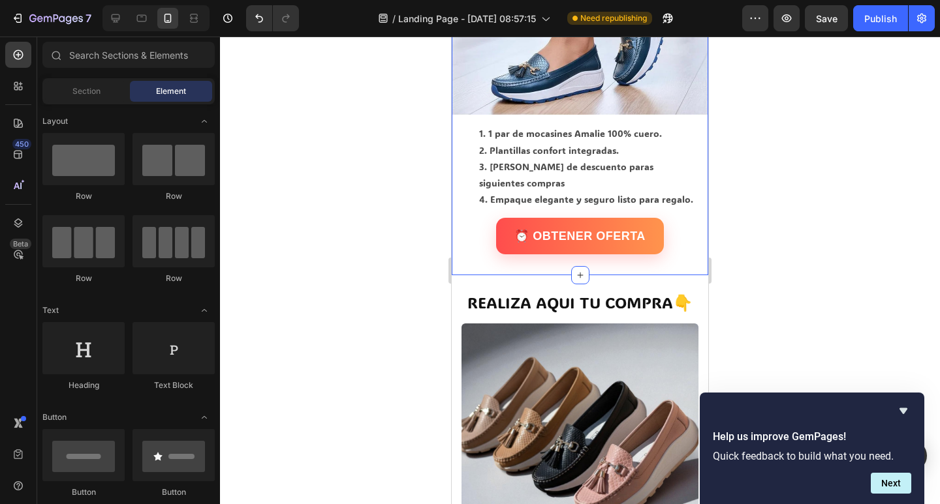
drag, startPoint x: 540, startPoint y: 232, endPoint x: 516, endPoint y: 238, distance: 24.7
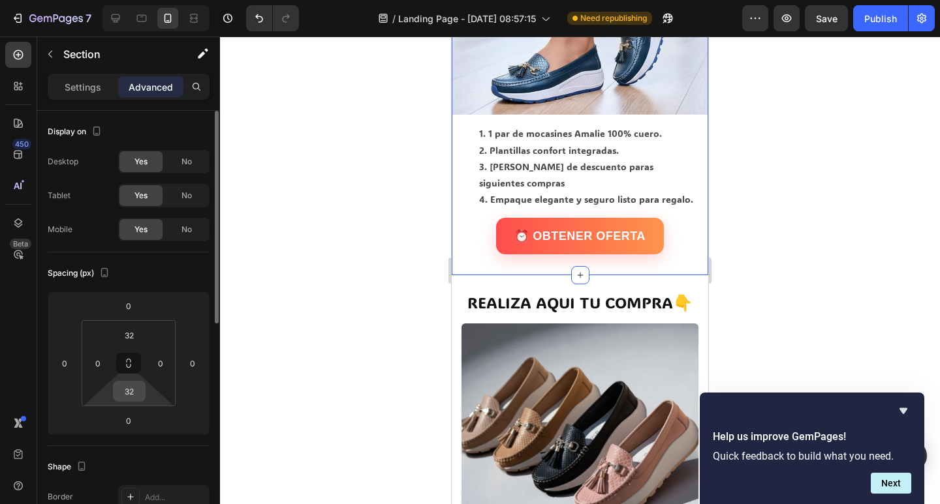
click at [140, 398] on input "32" at bounding box center [129, 392] width 26 height 20
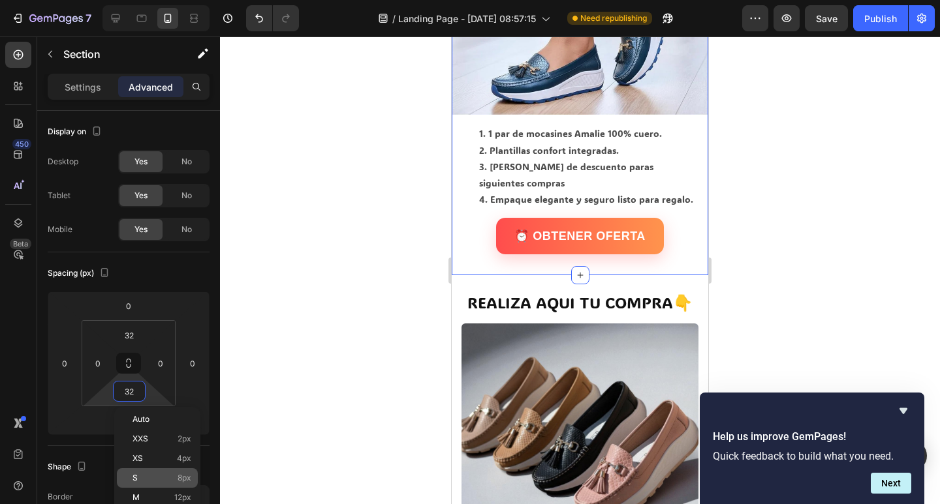
click at [156, 484] on div "S 8px" at bounding box center [157, 479] width 81 height 20
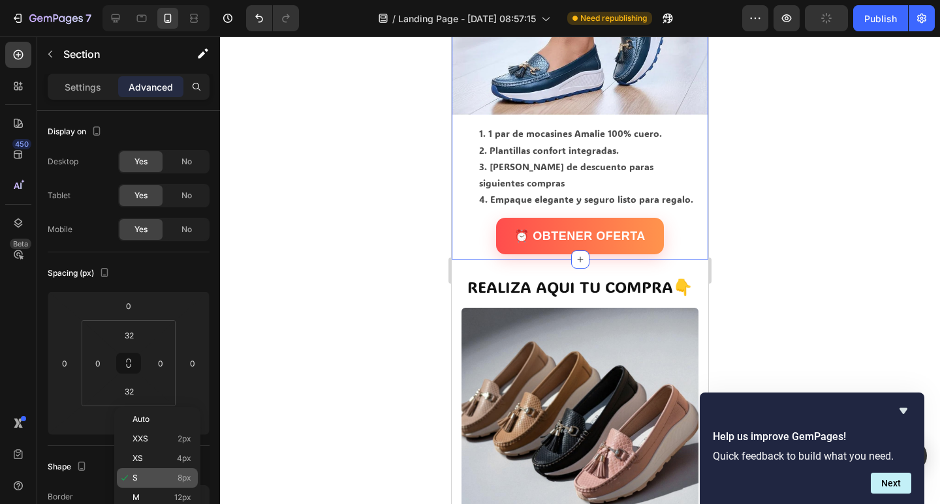
type input "8"
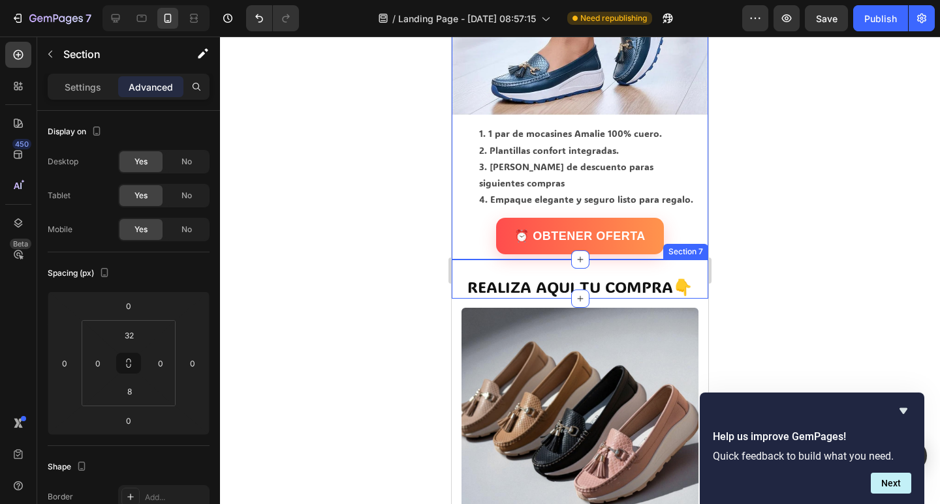
click at [514, 262] on div "REALIZA AQUI TU COMPRA👇 Heading" at bounding box center [580, 280] width 256 height 36
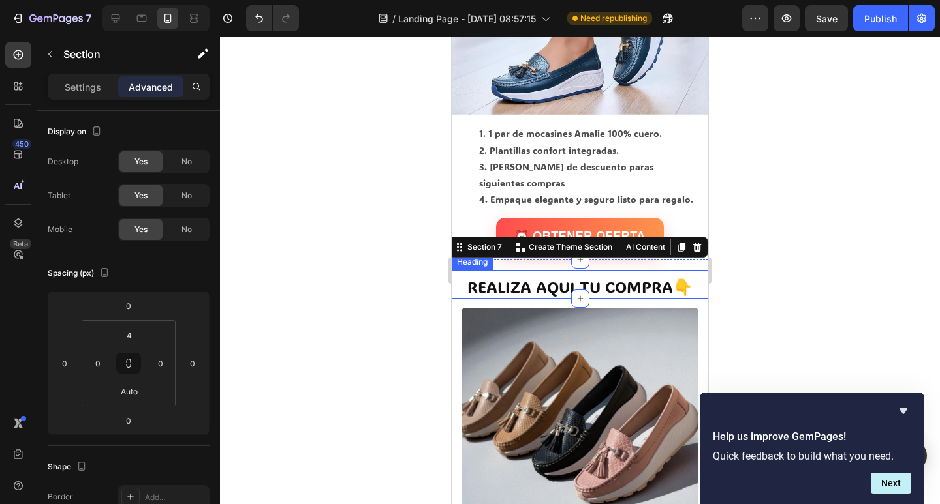
click at [525, 275] on h2 "REALIZA AQUI TU COMPRA👇" at bounding box center [580, 286] width 256 height 23
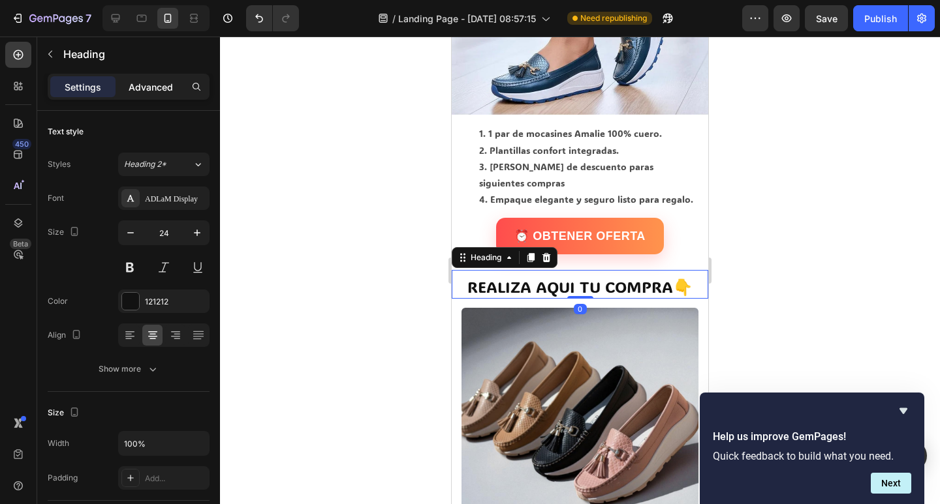
click at [152, 87] on p "Advanced" at bounding box center [151, 87] width 44 height 14
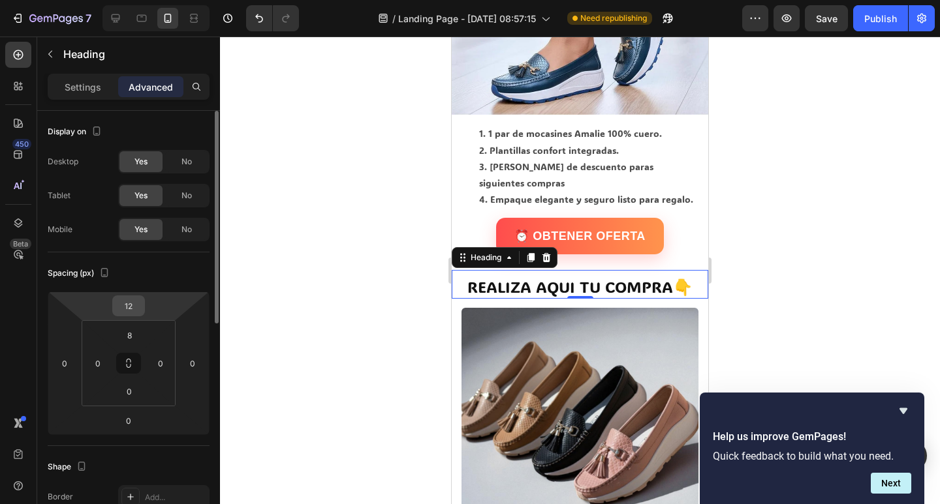
click at [124, 308] on input "12" at bounding box center [129, 306] width 26 height 20
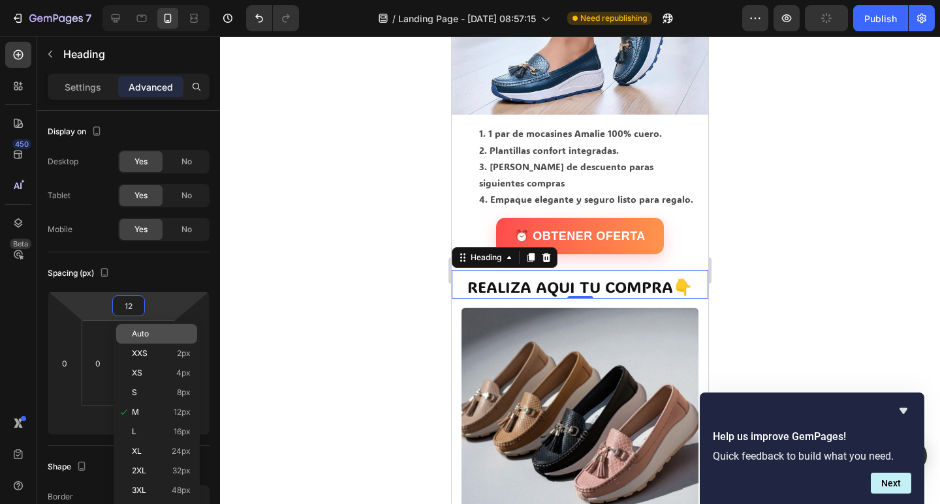
click at [142, 337] on span "Auto" at bounding box center [140, 334] width 17 height 9
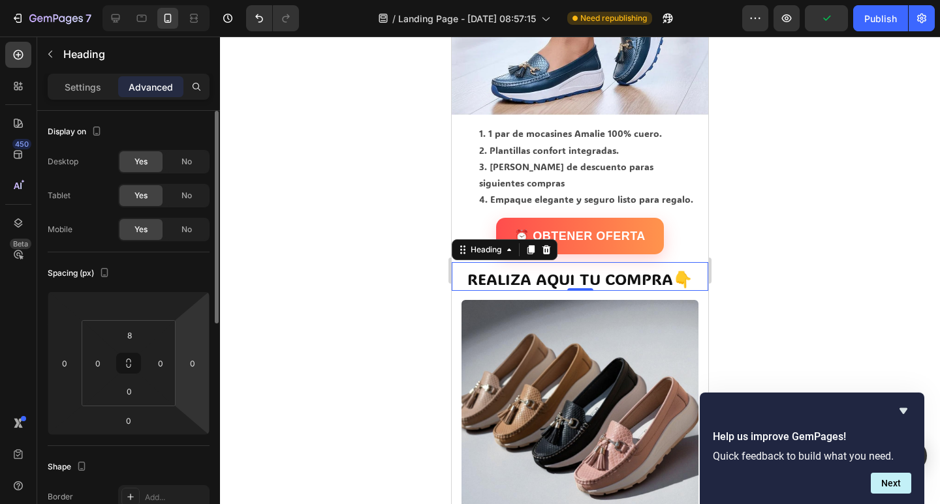
click at [200, 0] on html "7 Version history / Landing Page - [DATE] 08:57:15 Need republishing Preview Pu…" at bounding box center [470, 0] width 940 height 0
click at [326, 236] on div at bounding box center [580, 271] width 720 height 468
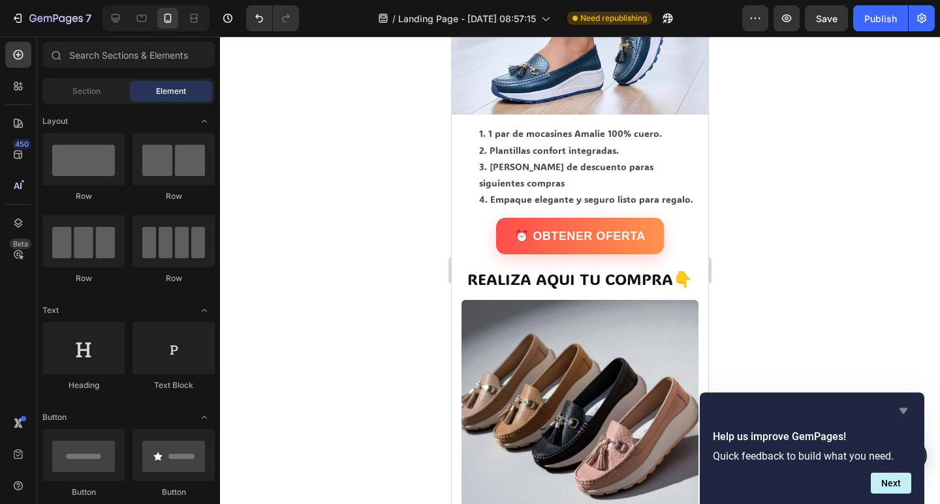
click at [904, 410] on icon "Hide survey" at bounding box center [903, 411] width 8 height 6
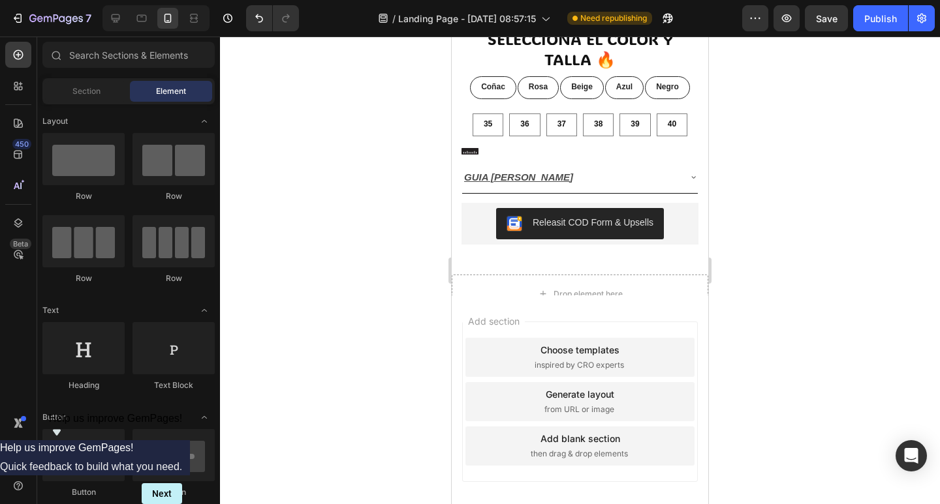
scroll to position [3328, 0]
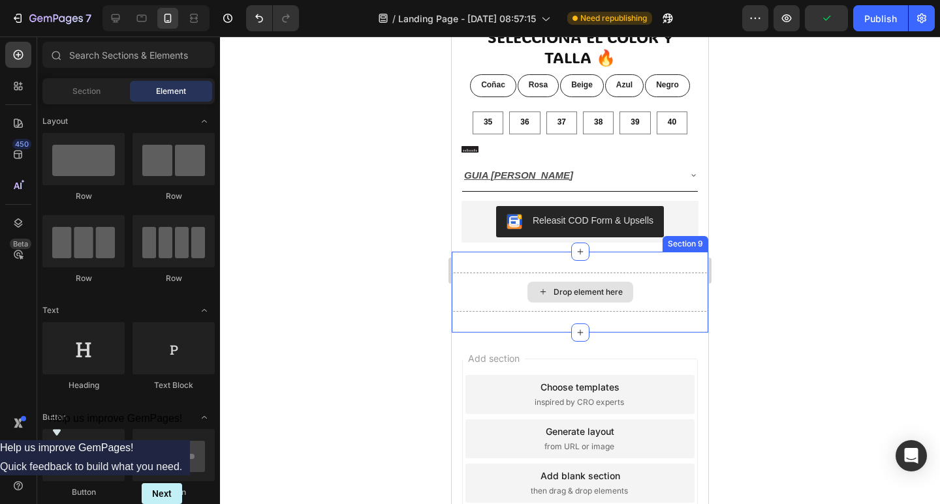
click at [624, 273] on div "Drop element here" at bounding box center [580, 292] width 256 height 39
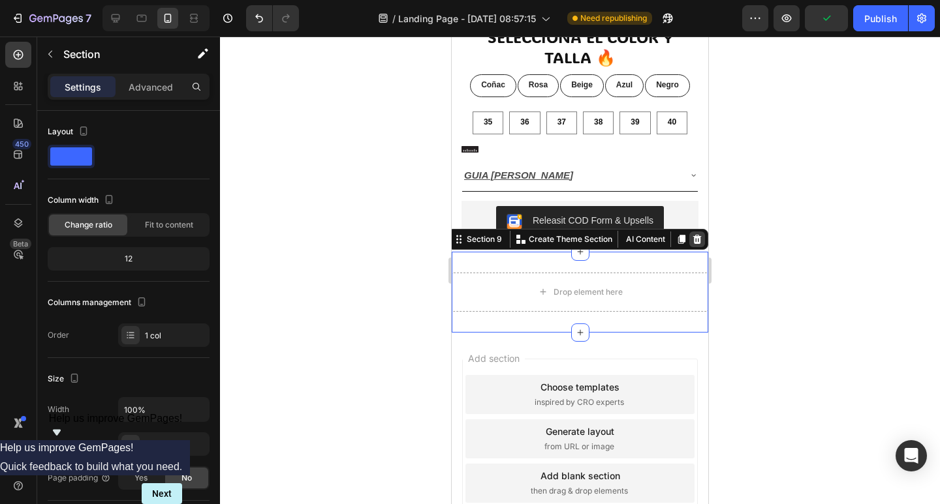
click at [692, 234] on icon at bounding box center [697, 239] width 10 height 10
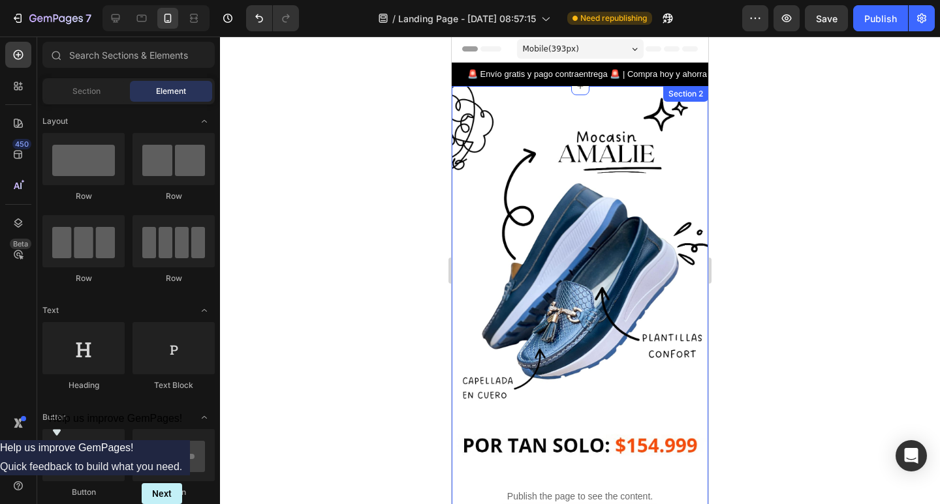
scroll to position [0, 0]
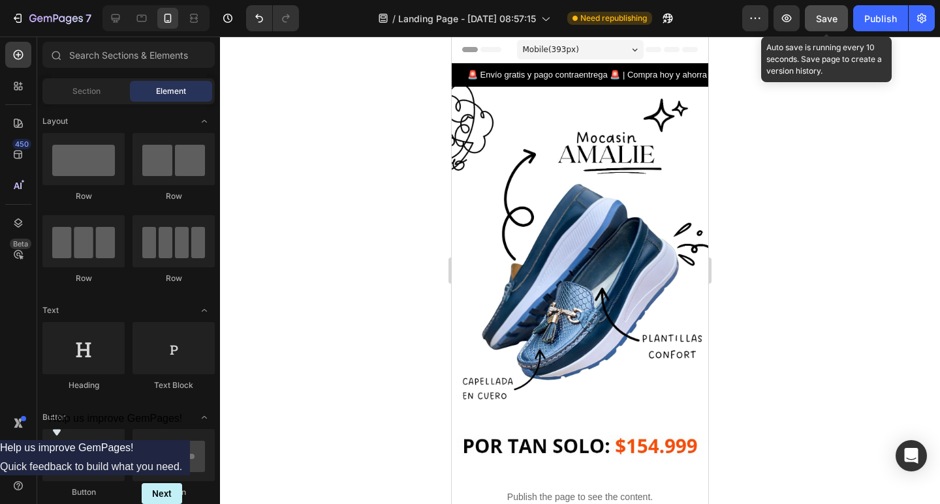
click at [826, 13] on span "Save" at bounding box center [827, 18] width 22 height 11
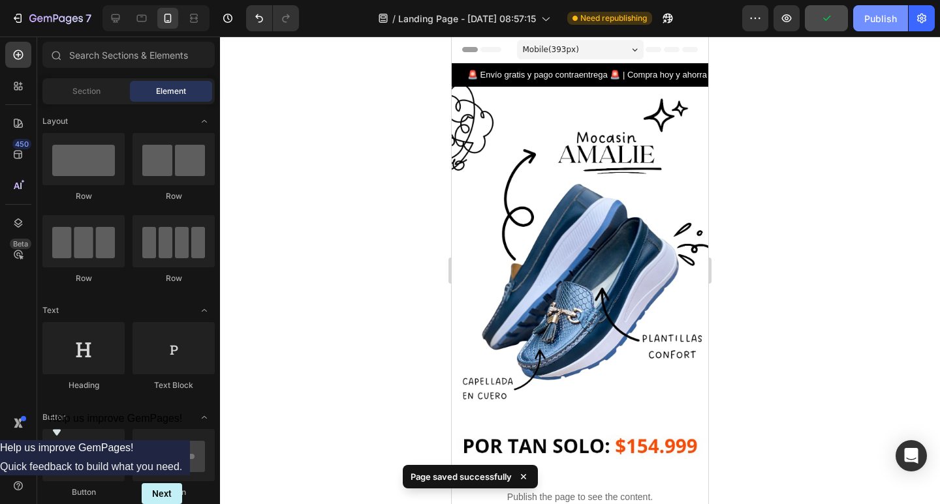
click at [867, 18] on div "Publish" at bounding box center [880, 19] width 33 height 14
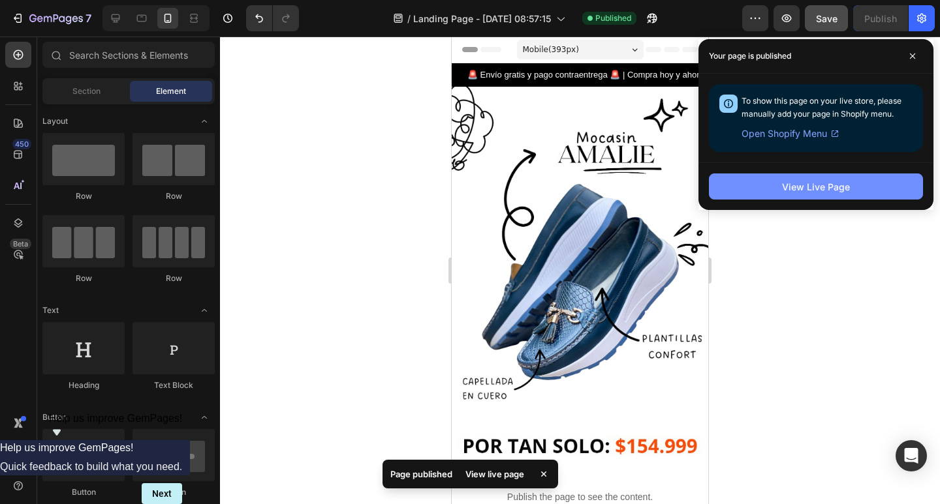
click at [792, 187] on div "View Live Page" at bounding box center [816, 187] width 68 height 14
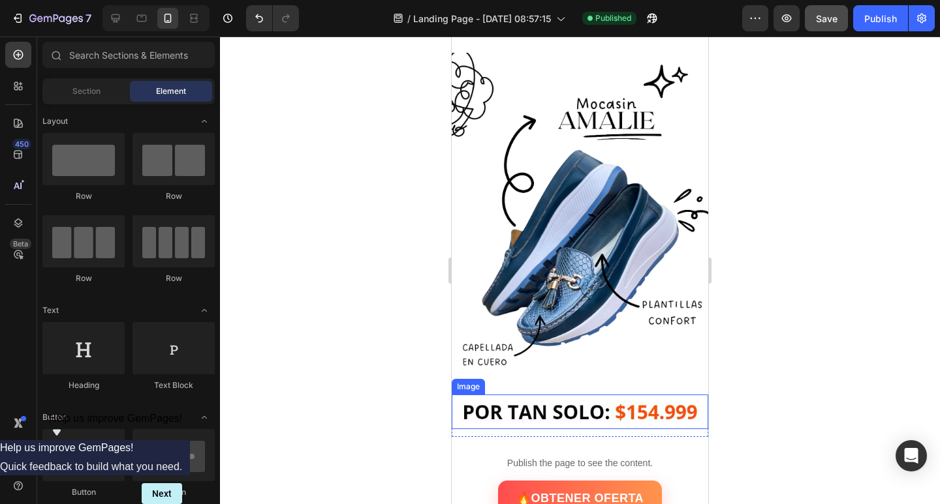
scroll to position [131, 0]
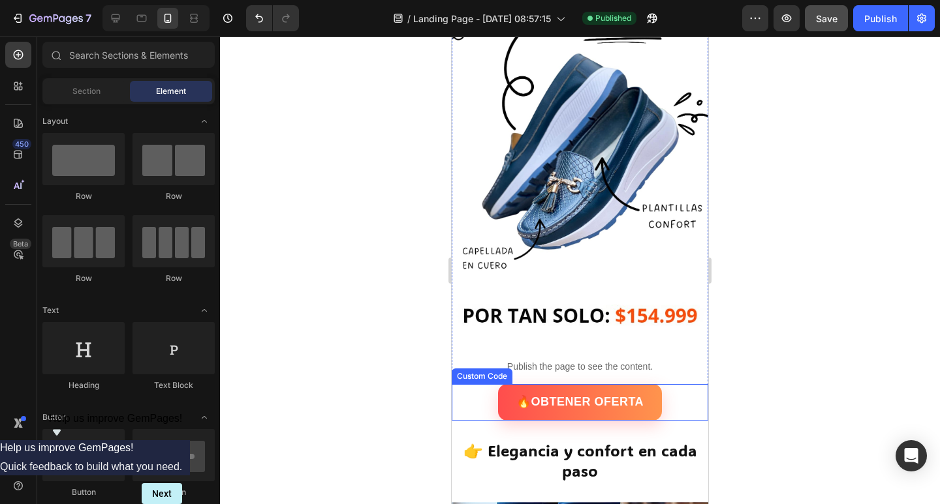
click at [492, 371] on div "Custom Code" at bounding box center [481, 377] width 55 height 12
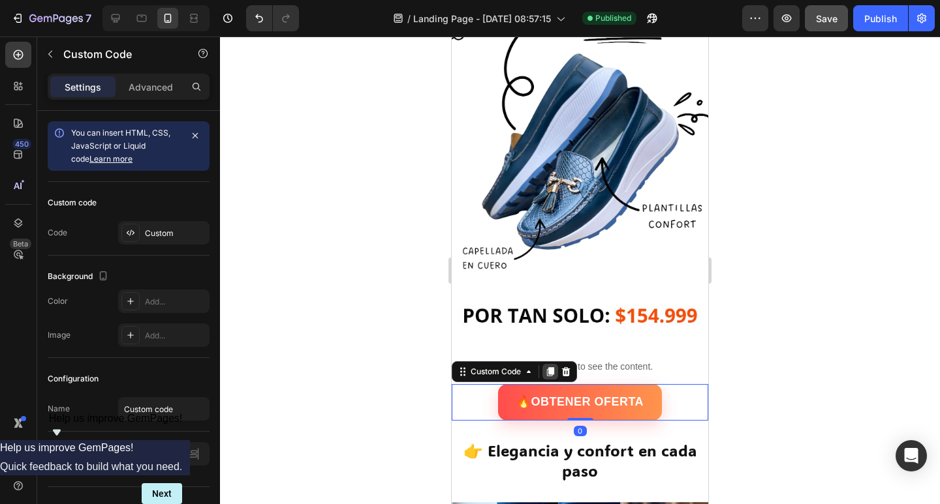
click at [551, 367] on icon at bounding box center [550, 371] width 7 height 9
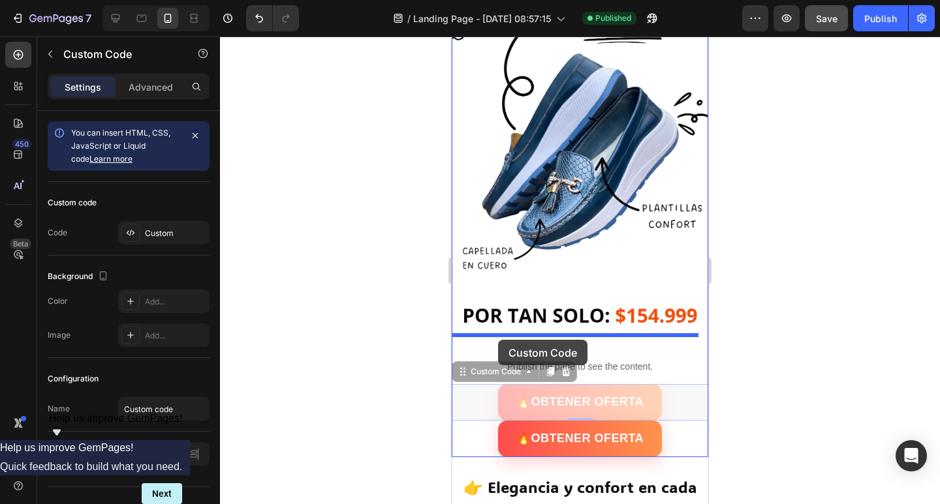
drag, startPoint x: 482, startPoint y: 364, endPoint x: 498, endPoint y: 340, distance: 28.8
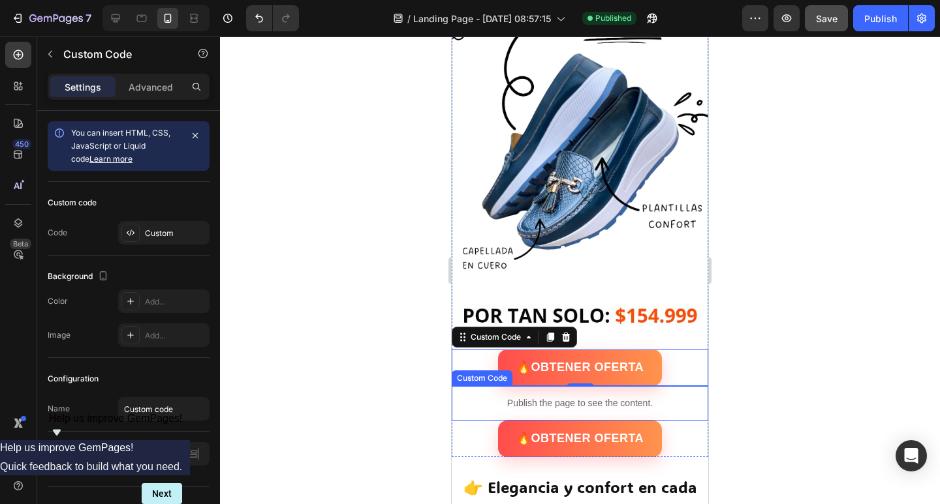
click at [340, 369] on div at bounding box center [580, 271] width 720 height 468
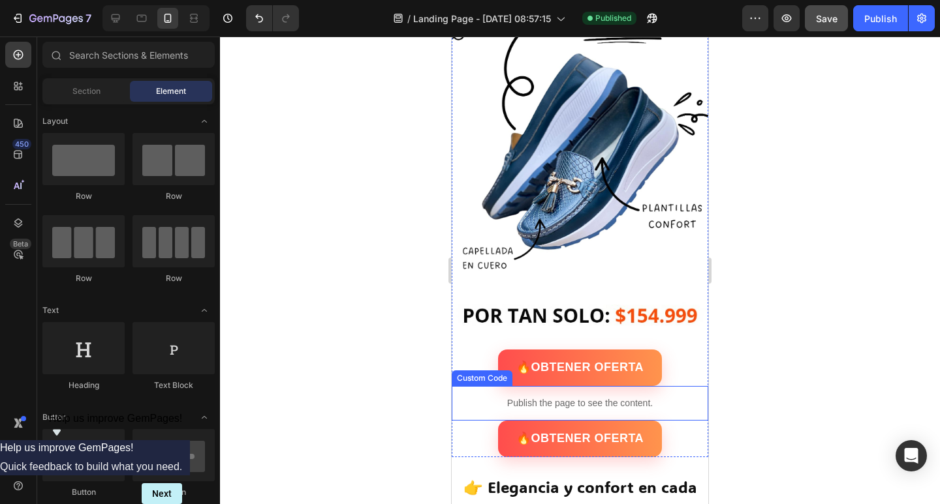
click at [347, 388] on div at bounding box center [580, 271] width 720 height 468
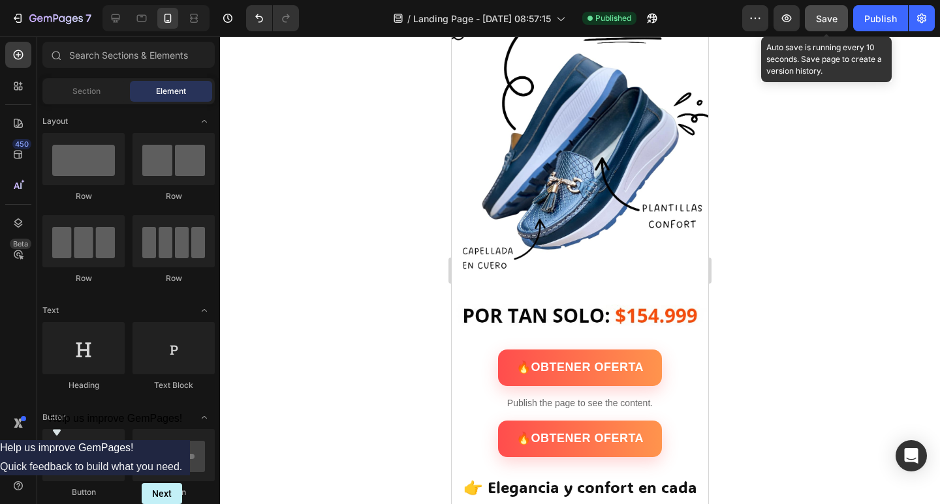
click at [815, 16] on button "Save" at bounding box center [826, 18] width 43 height 26
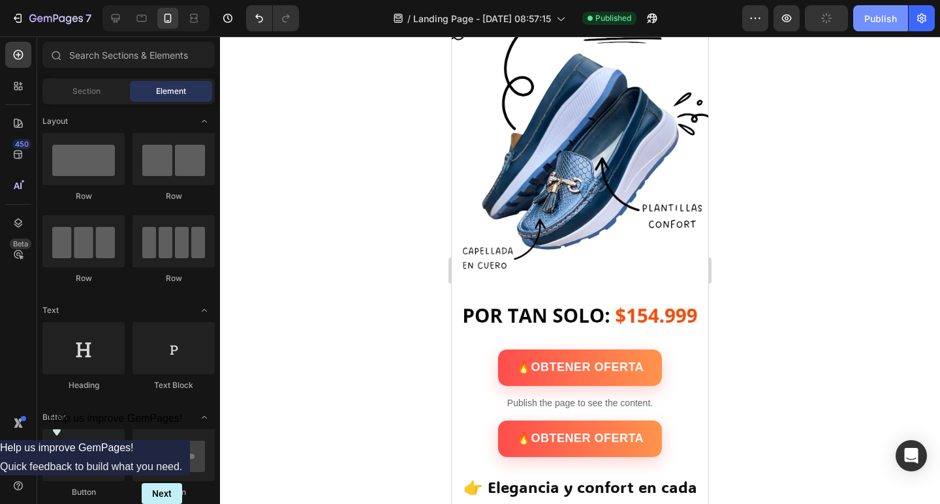
click at [879, 25] on button "Publish" at bounding box center [880, 18] width 55 height 26
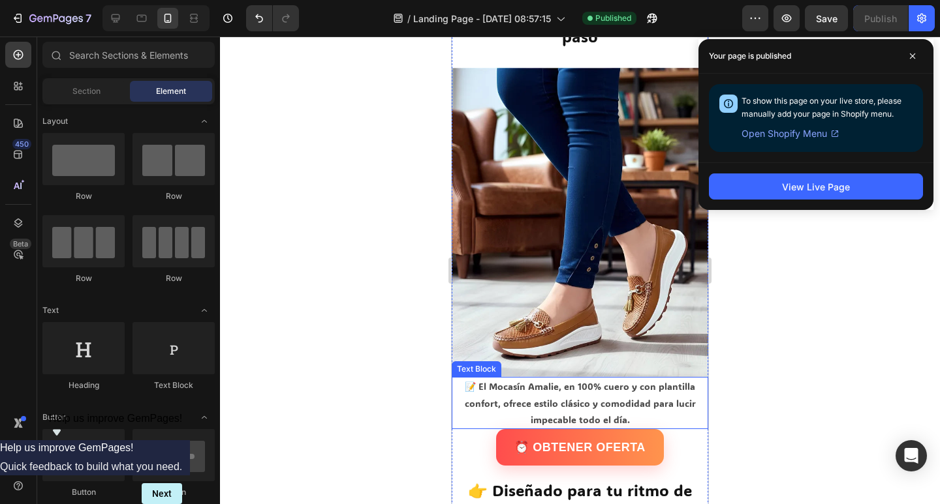
scroll to position [718, 0]
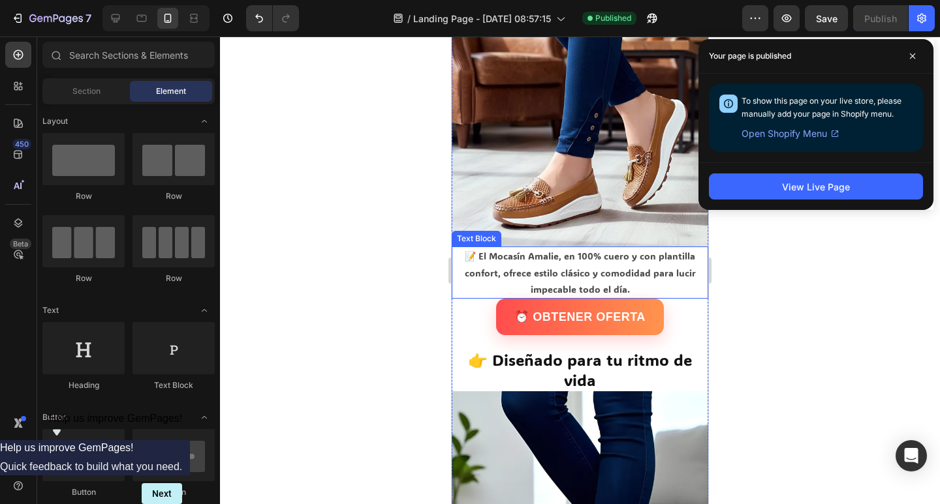
click at [515, 256] on p "📝 El Mocasín Amalie, en 100% cuero y con plantilla confort, ofrece estilo clási…" at bounding box center [580, 273] width 254 height 50
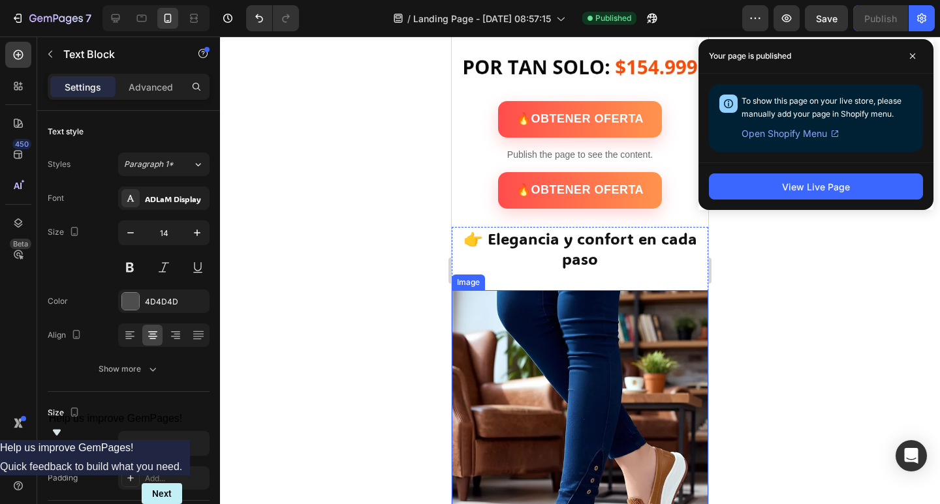
scroll to position [522, 0]
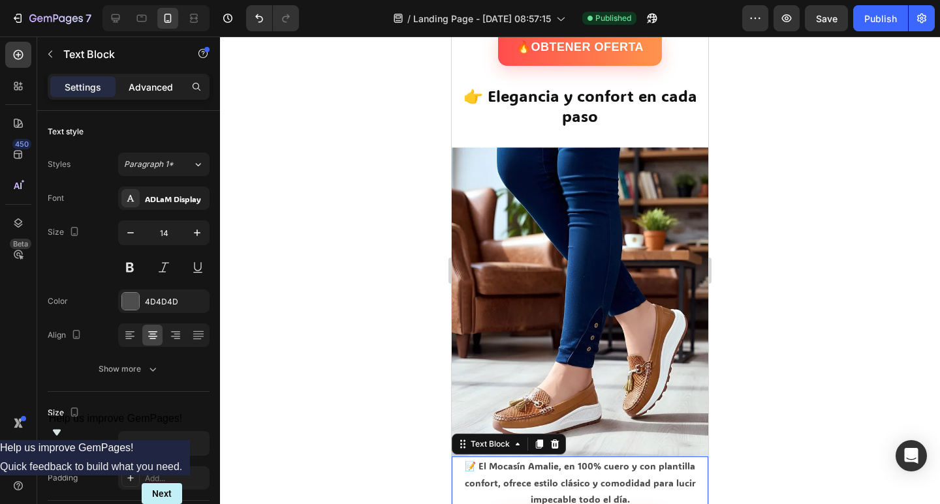
click at [129, 84] on p "Advanced" at bounding box center [151, 87] width 44 height 14
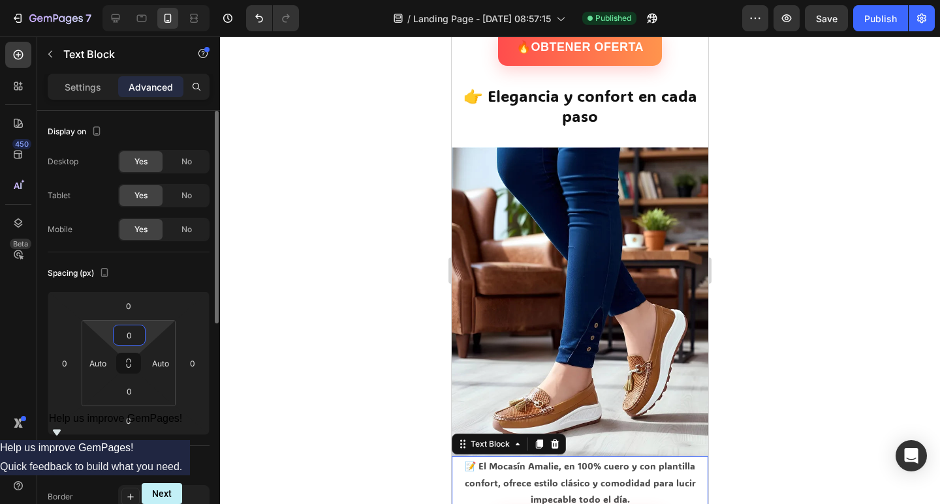
click at [132, 330] on input "0" at bounding box center [129, 336] width 26 height 20
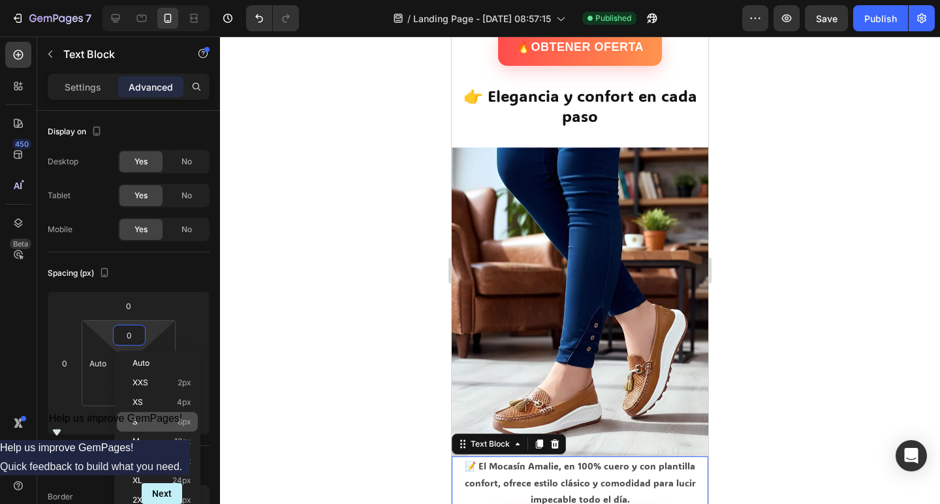
click at [159, 424] on p "S 8px" at bounding box center [161, 422] width 59 height 9
type input "8"
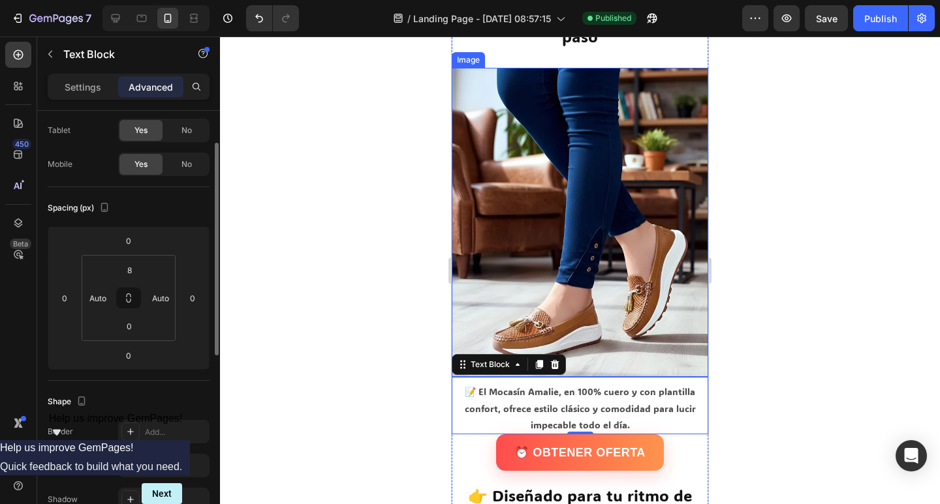
scroll to position [653, 0]
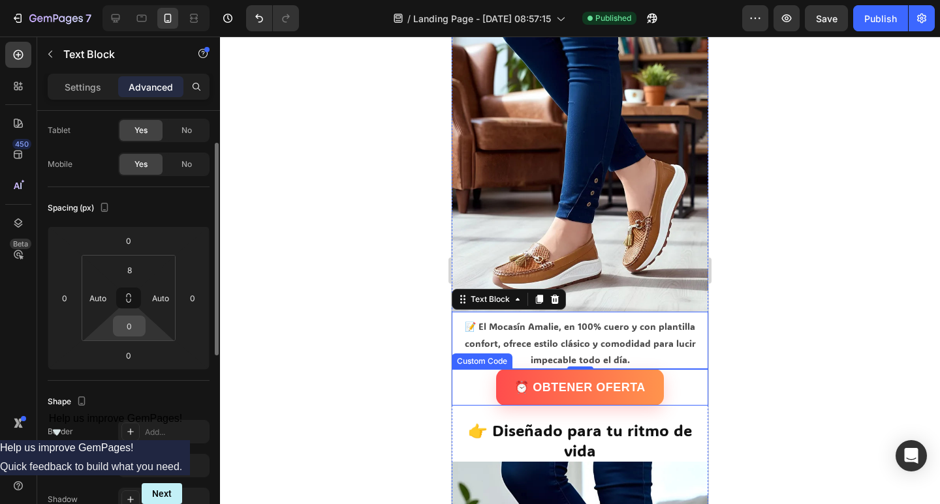
click at [125, 335] on input "0" at bounding box center [129, 326] width 26 height 20
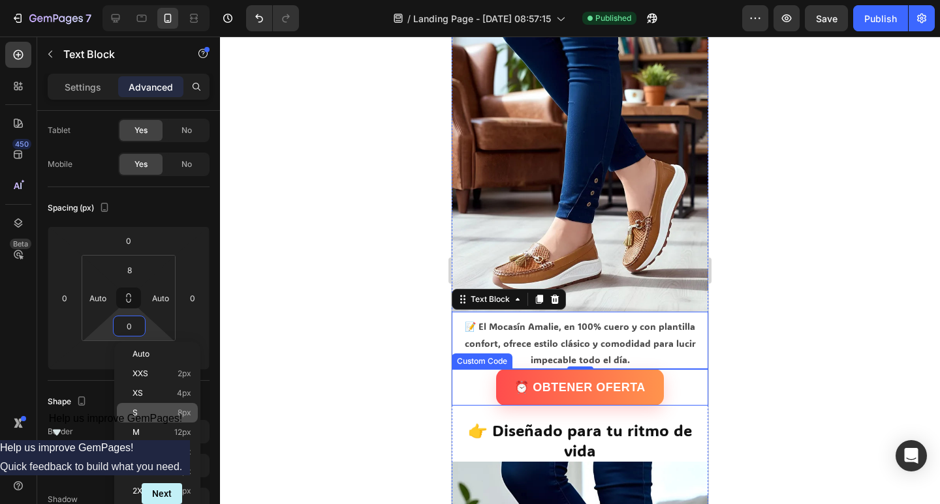
click at [161, 410] on p "S 8px" at bounding box center [161, 412] width 59 height 9
type input "8"
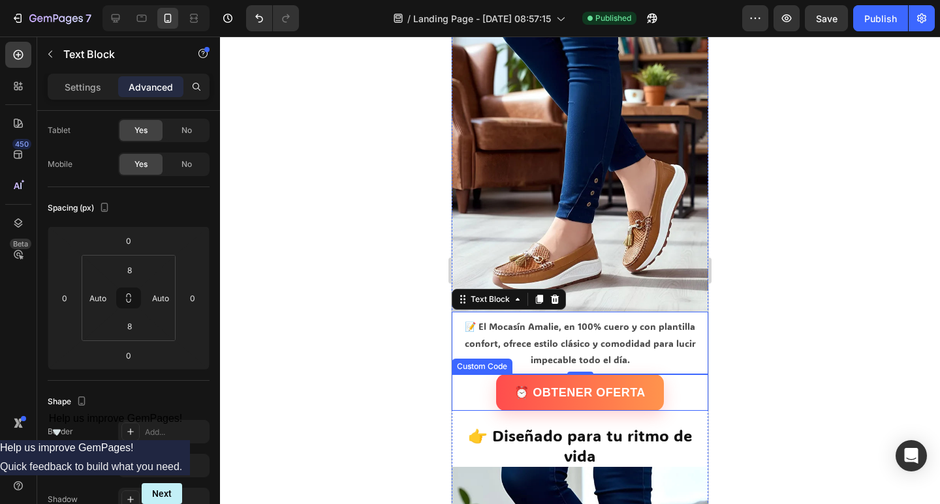
click at [296, 310] on div at bounding box center [580, 271] width 720 height 468
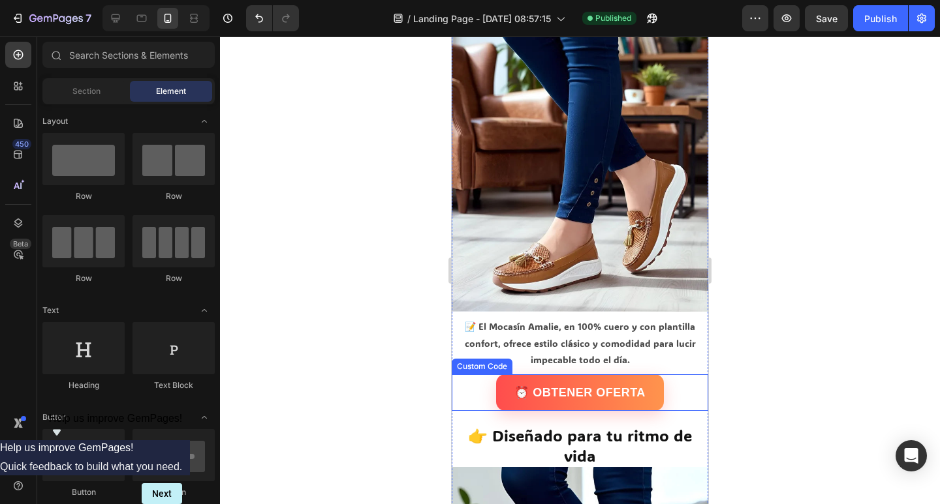
click at [289, 309] on div at bounding box center [580, 271] width 720 height 468
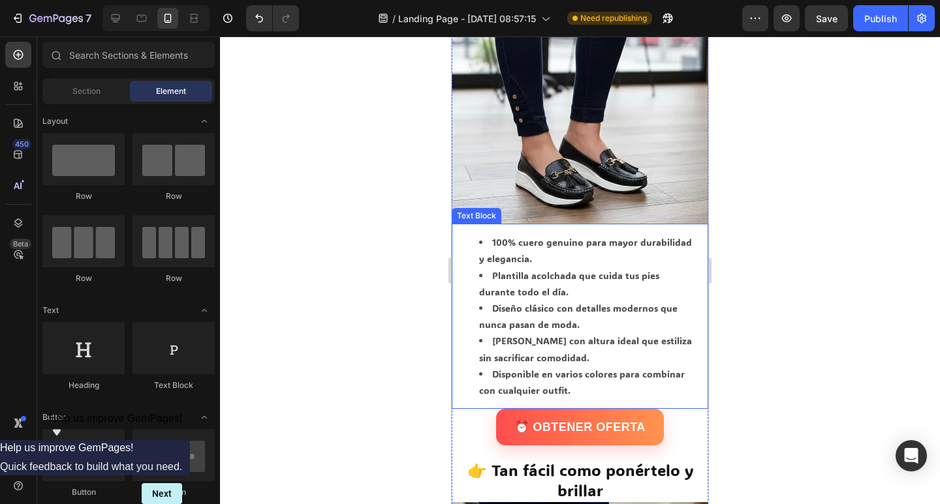
scroll to position [1631, 0]
click at [548, 301] on li "Diseño clásico con detalles modernos que nunca pasan de moda." at bounding box center [587, 317] width 217 height 33
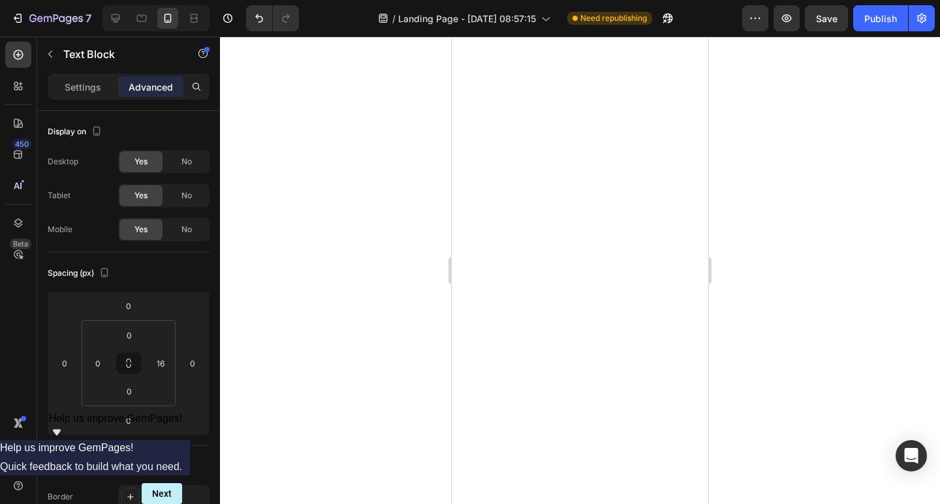
scroll to position [0, 0]
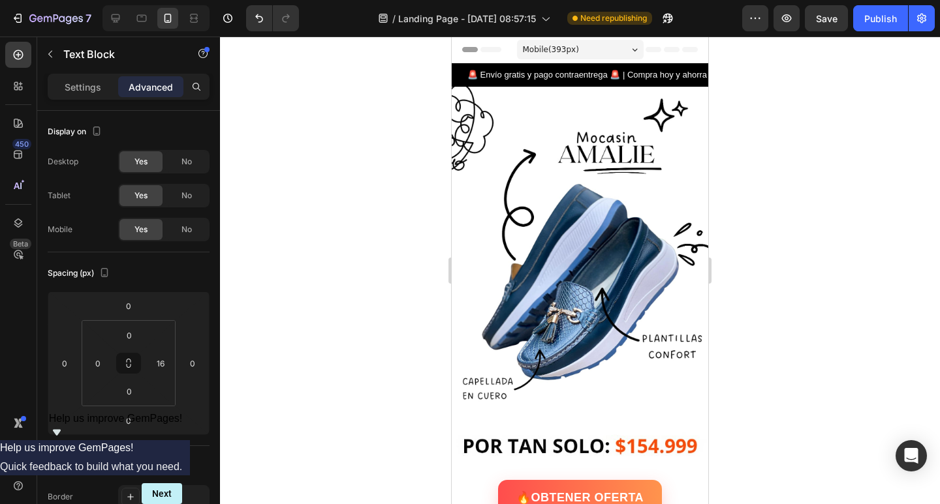
click at [594, 215] on img at bounding box center [580, 258] width 256 height 342
click at [517, 218] on img at bounding box center [580, 258] width 256 height 342
click at [517, 217] on img at bounding box center [580, 258] width 256 height 342
click at [513, 213] on img at bounding box center [580, 258] width 256 height 342
drag, startPoint x: 70, startPoint y: 117, endPoint x: 74, endPoint y: 101, distance: 16.8
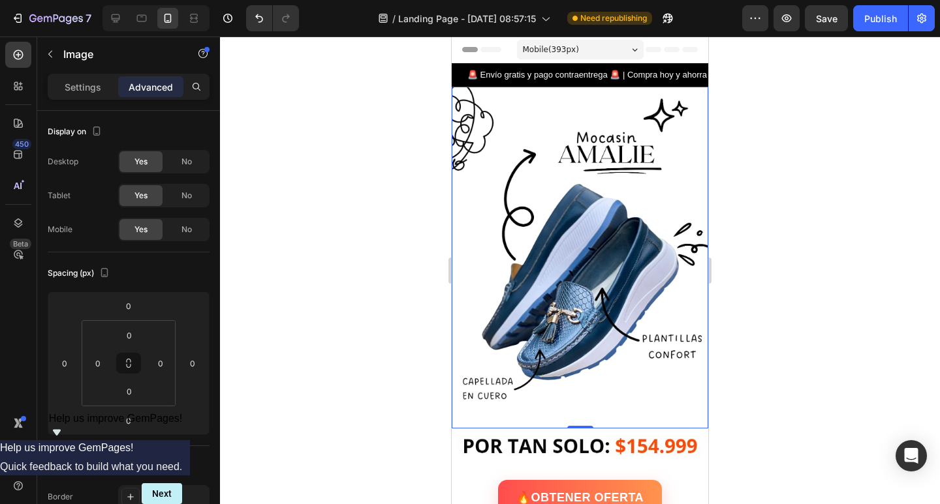
click at [70, 116] on div "Display on Desktop Yes No Tablet Yes No Mobile Yes No" at bounding box center [129, 182] width 162 height 142
click at [76, 91] on p "Settings" at bounding box center [83, 87] width 37 height 14
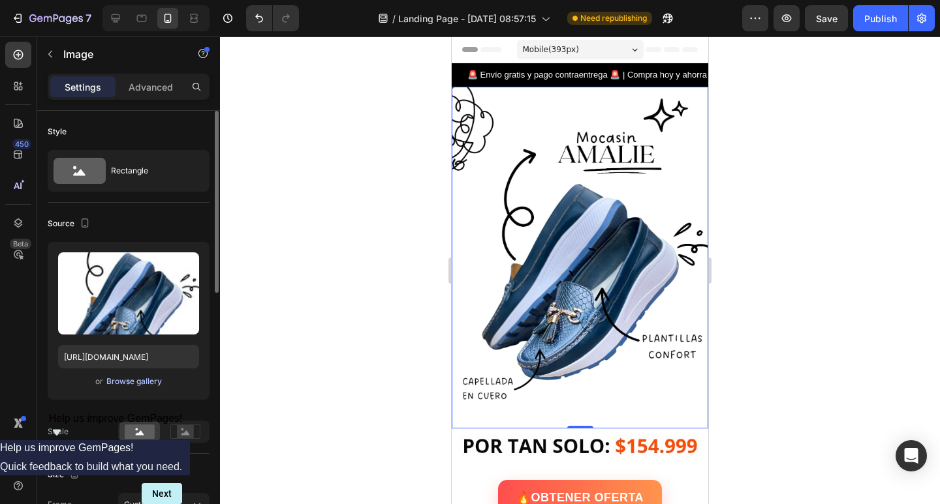
click at [126, 381] on div "Browse gallery" at bounding box center [133, 382] width 55 height 12
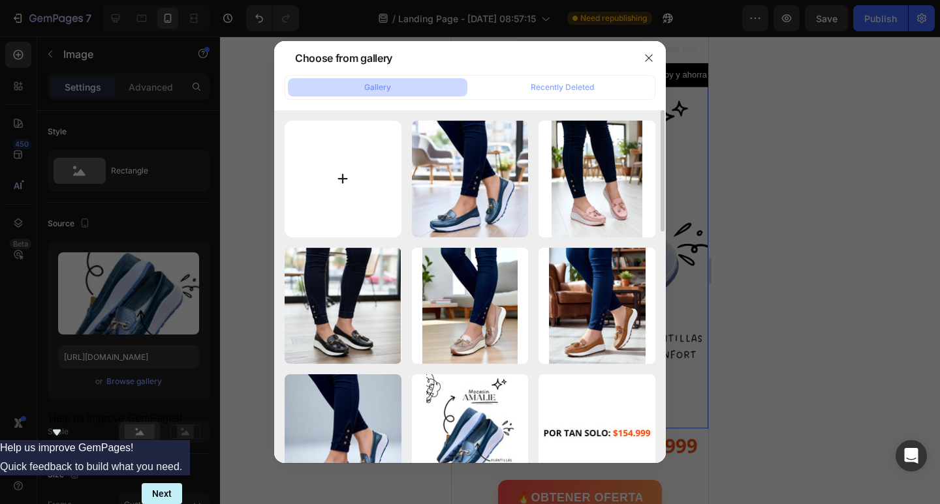
click at [329, 185] on input "file" at bounding box center [343, 179] width 117 height 117
click at [644, 57] on icon "button" at bounding box center [648, 58] width 10 height 10
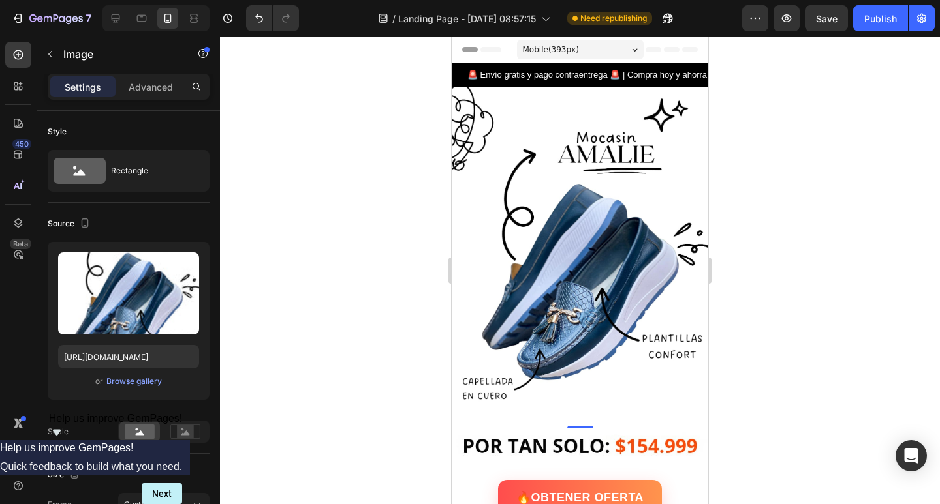
click at [558, 223] on img at bounding box center [580, 258] width 256 height 342
click at [156, 381] on div "Browse gallery" at bounding box center [133, 382] width 55 height 12
click at [369, 183] on div at bounding box center [580, 271] width 720 height 468
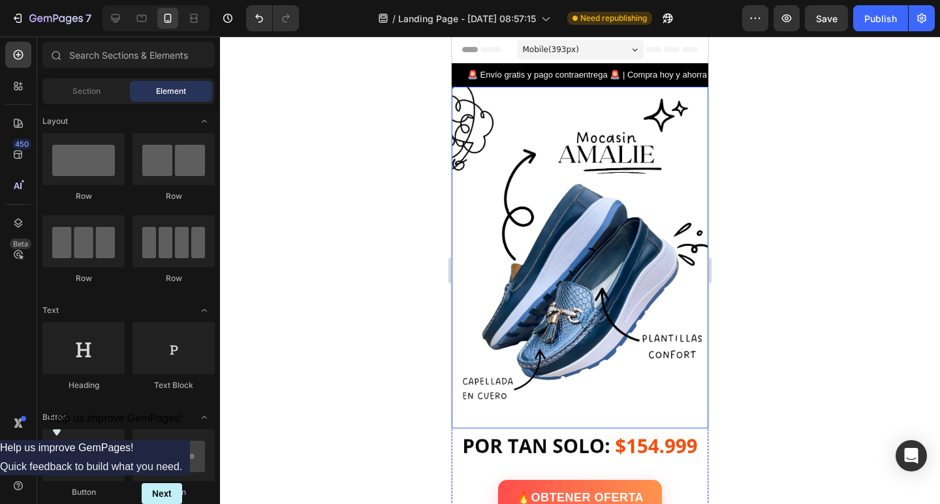
click at [531, 189] on img at bounding box center [580, 258] width 256 height 342
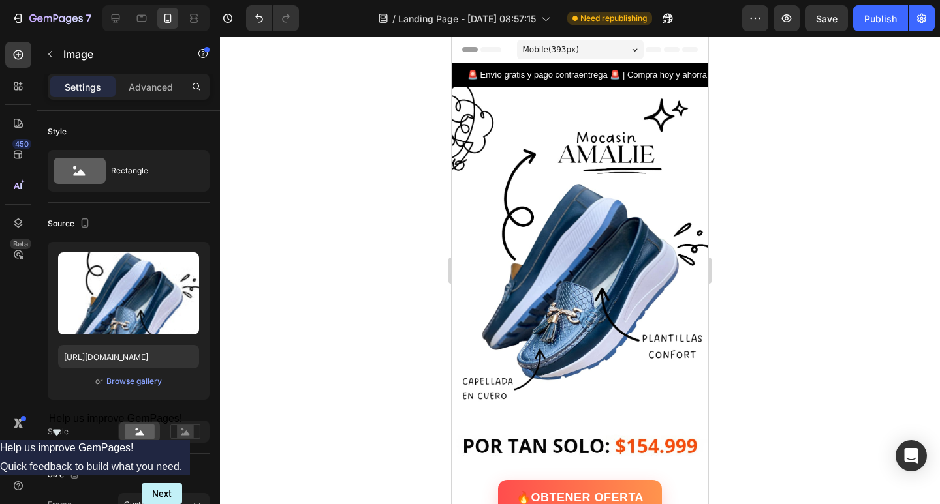
click at [531, 190] on img at bounding box center [580, 258] width 256 height 342
click at [132, 382] on div "Browse gallery" at bounding box center [133, 382] width 55 height 12
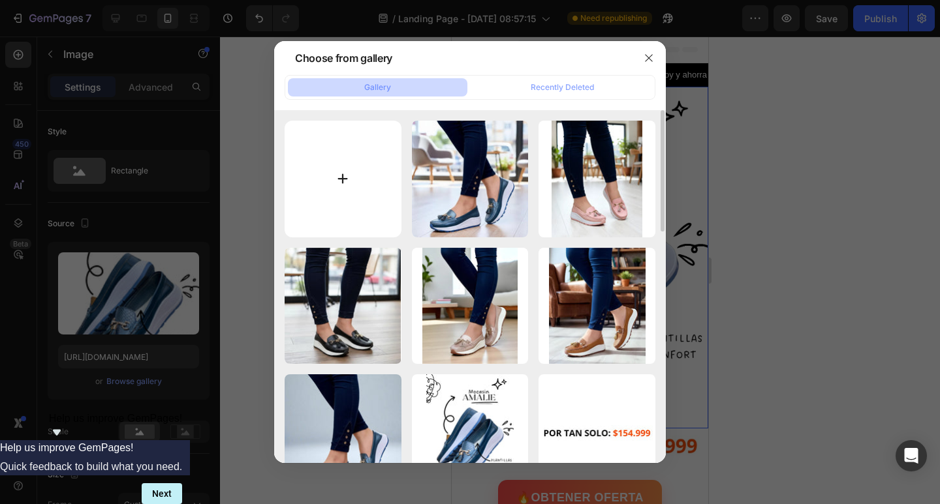
click at [351, 168] on input "file" at bounding box center [343, 179] width 117 height 117
click at [352, 179] on input "file" at bounding box center [343, 179] width 117 height 117
type input "C:\fakepath\WhatsApp Image [DATE] 9.36.08 AM.webp"
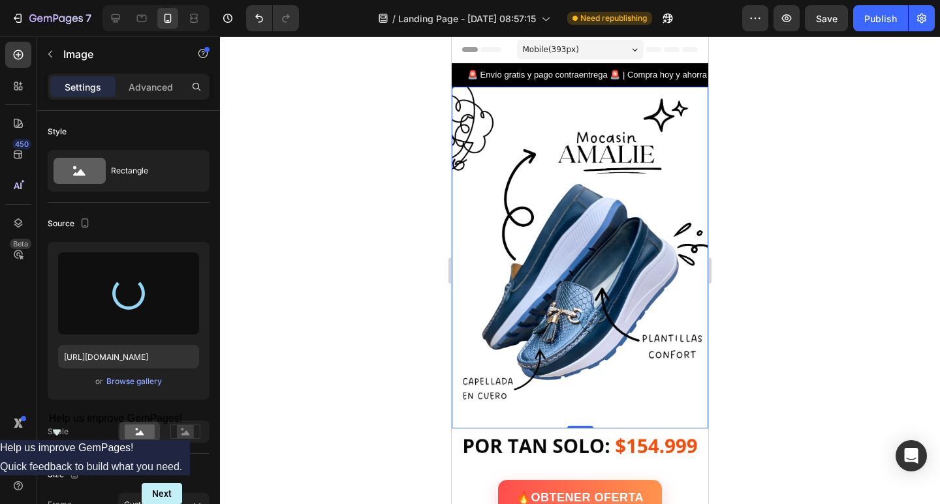
type input "[URL][DOMAIN_NAME]"
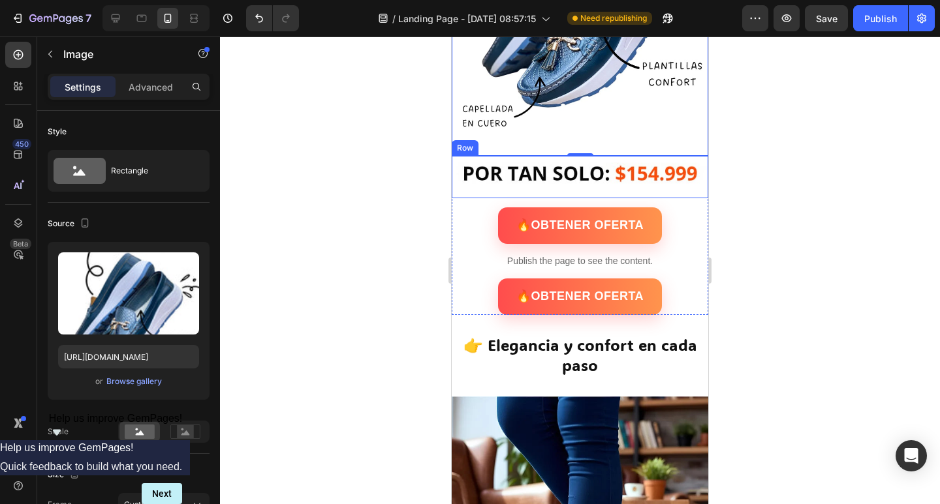
scroll to position [326, 0]
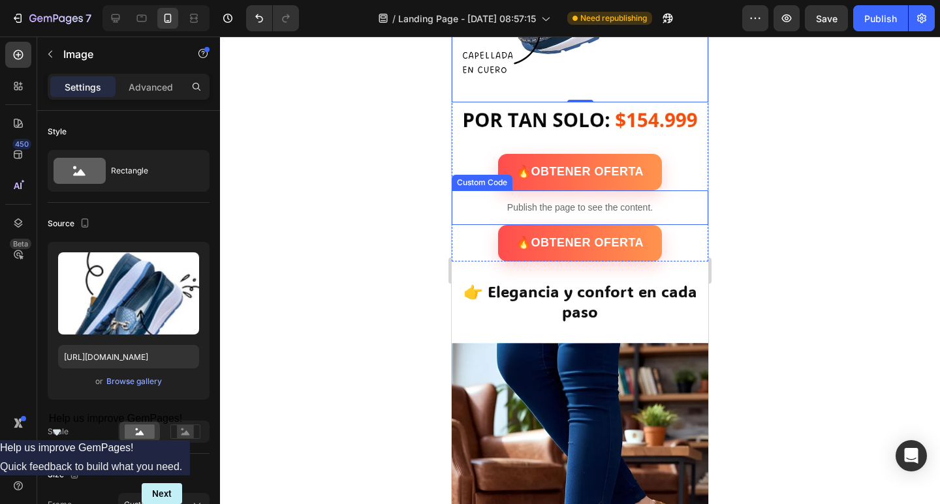
click at [559, 201] on p "Publish the page to see the content." at bounding box center [580, 208] width 256 height 14
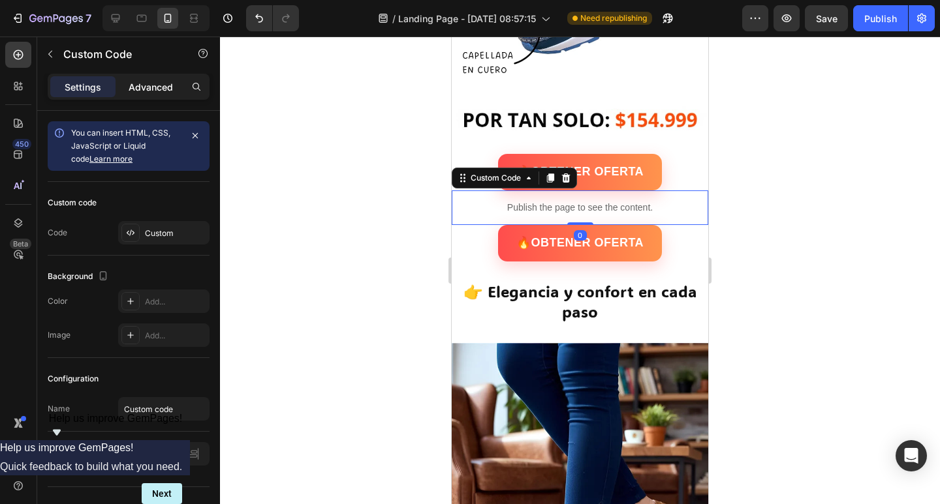
click at [142, 95] on div "Advanced" at bounding box center [150, 86] width 65 height 21
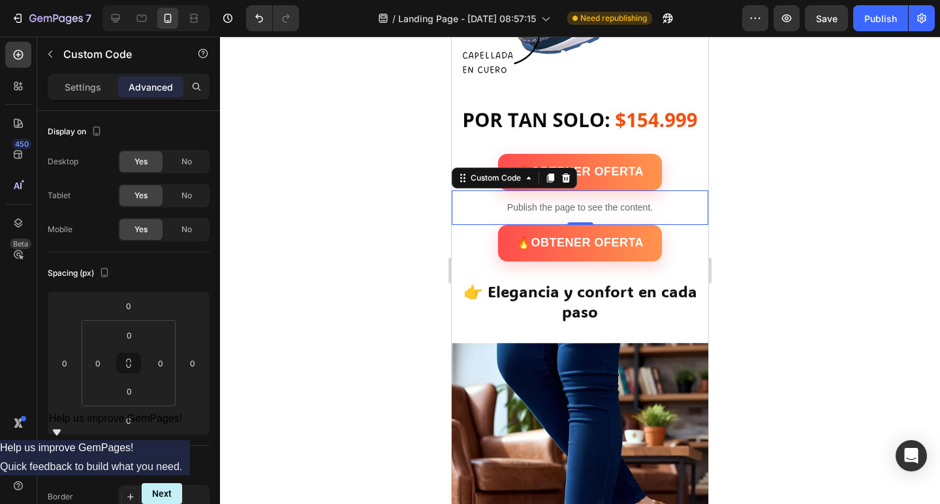
click at [133, 331] on input "0" at bounding box center [129, 336] width 26 height 20
click at [147, 401] on p "XS 4px" at bounding box center [161, 402] width 59 height 9
type input "4"
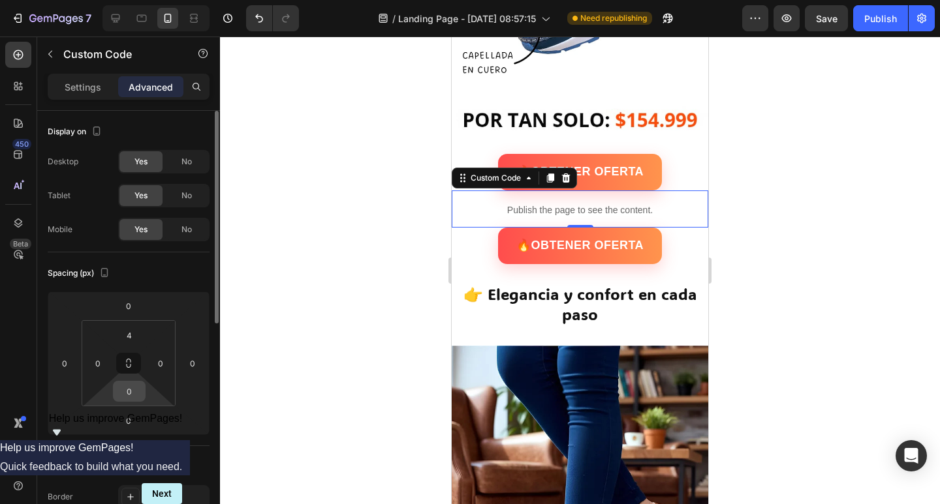
click at [129, 395] on input "0" at bounding box center [129, 392] width 26 height 20
click at [141, 453] on div "XS 4px" at bounding box center [157, 459] width 81 height 20
type input "4"
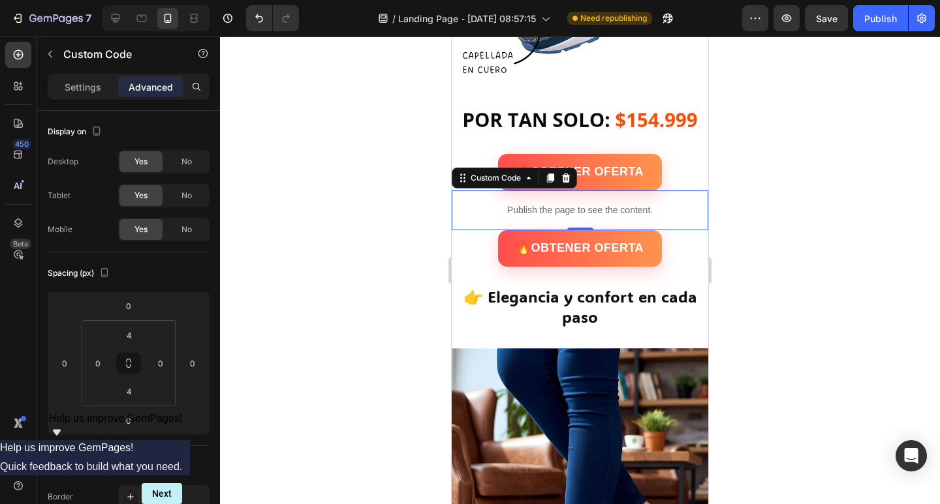
click at [286, 356] on div at bounding box center [580, 271] width 720 height 468
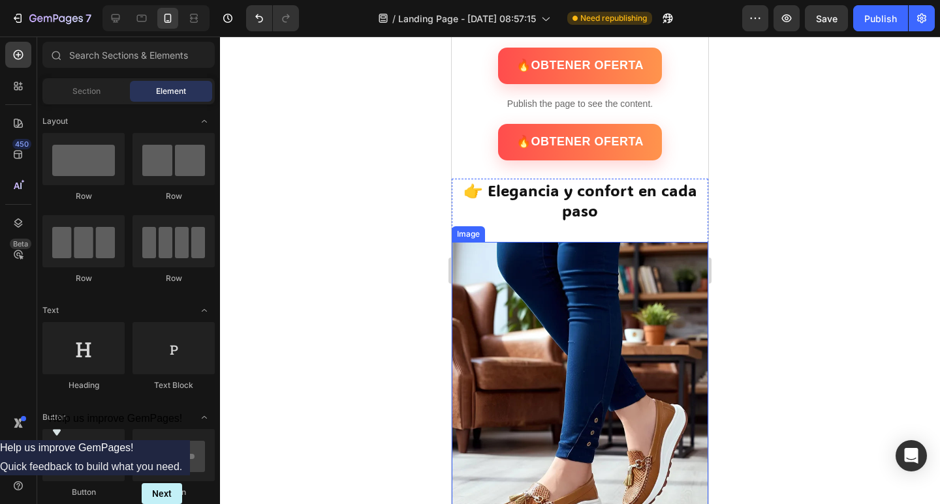
scroll to position [457, 0]
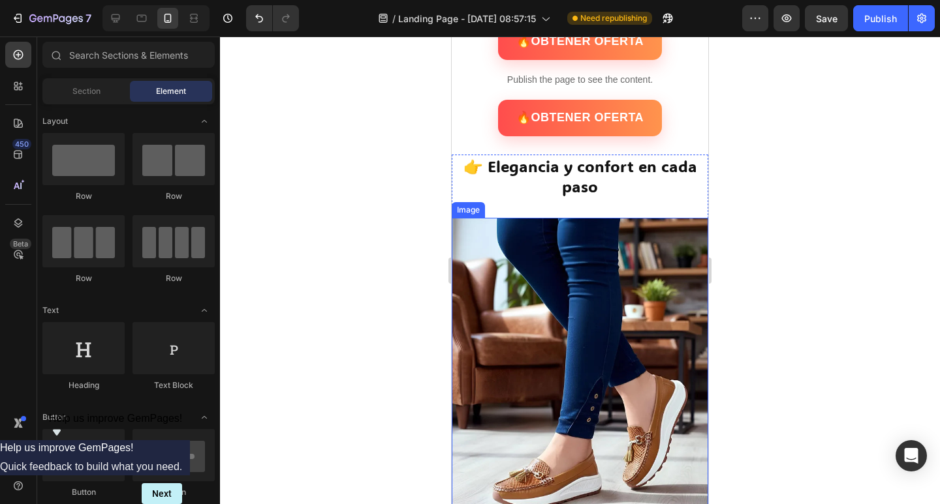
click at [523, 320] on img at bounding box center [580, 372] width 256 height 309
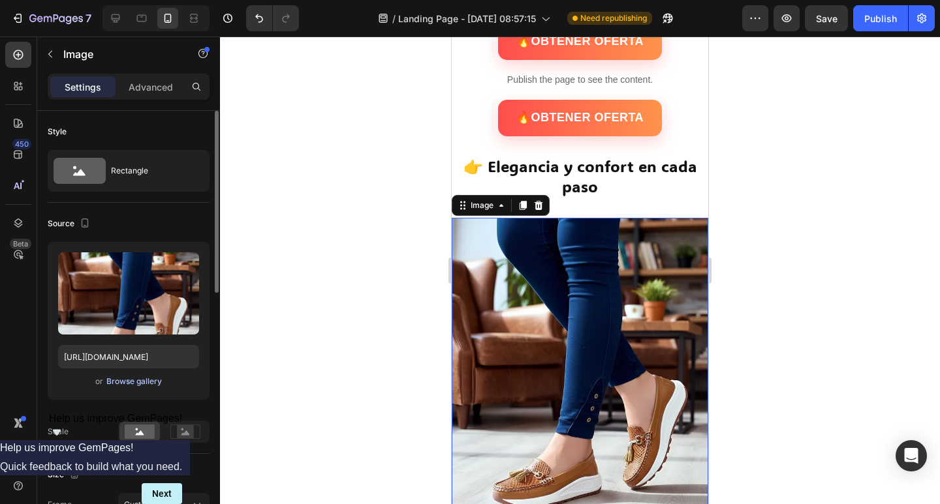
click at [123, 386] on div "Browse gallery" at bounding box center [133, 382] width 55 height 12
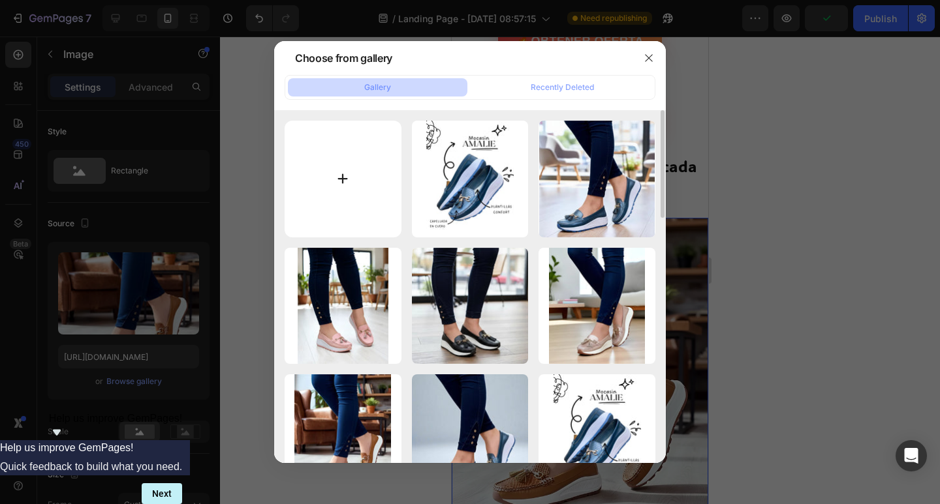
click at [348, 184] on input "file" at bounding box center [343, 179] width 117 height 117
type input "C:\fakepath\descarga (5) (1).webp"
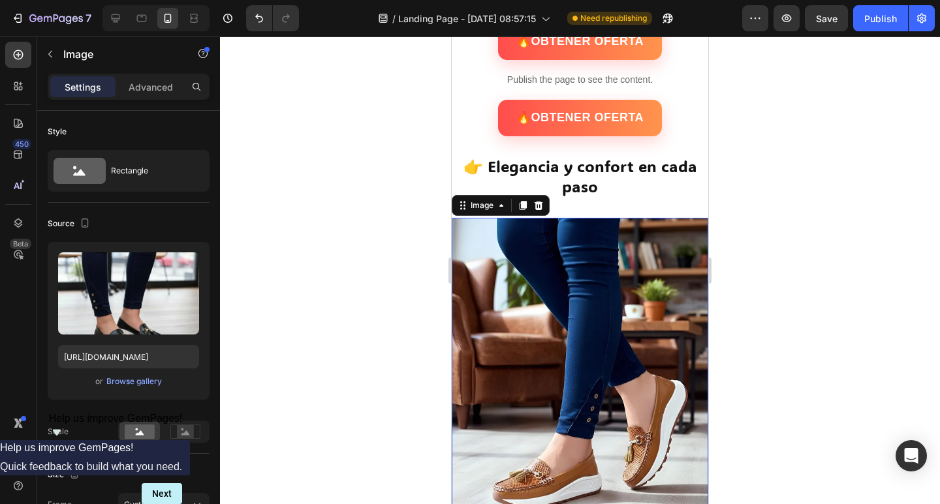
type input "[URL][DOMAIN_NAME]"
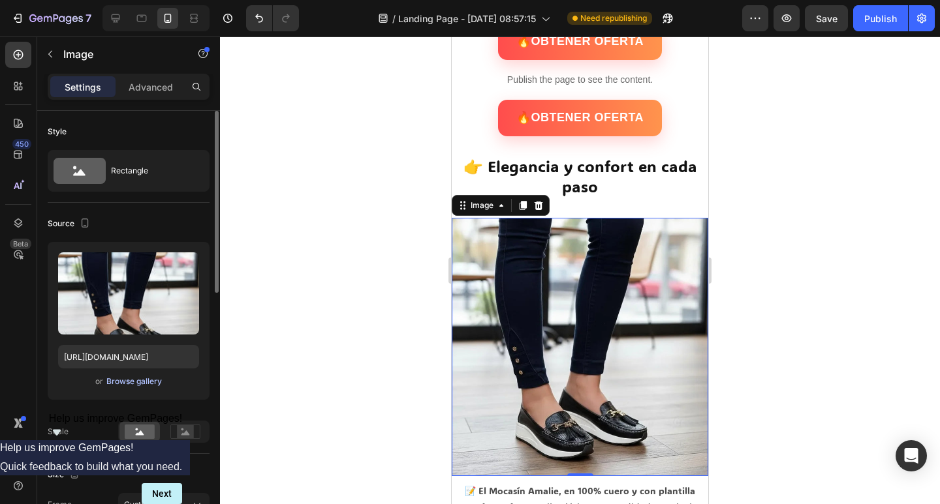
click at [140, 381] on div "Browse gallery" at bounding box center [133, 382] width 55 height 12
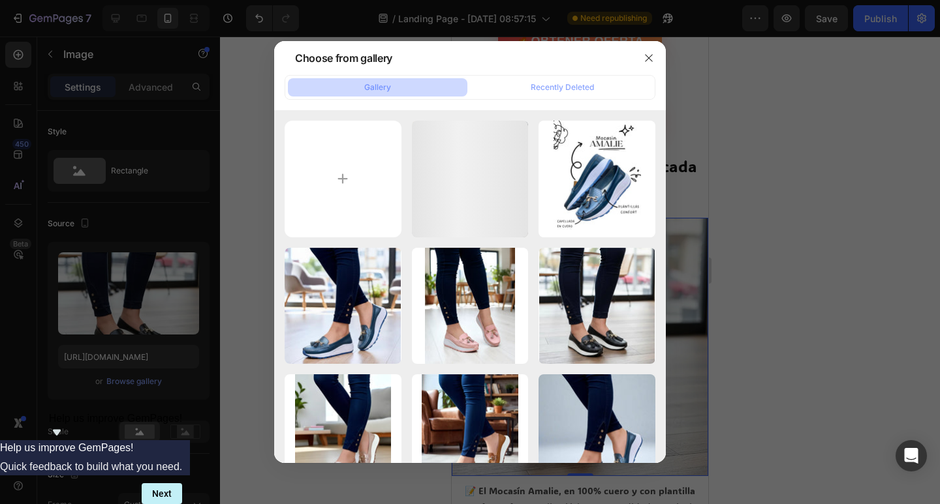
click at [769, 123] on div at bounding box center [470, 252] width 940 height 504
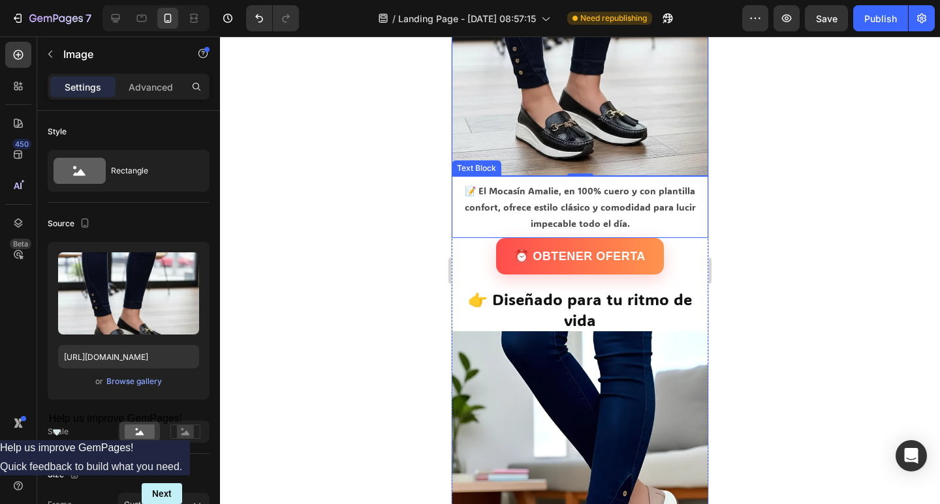
scroll to position [783, 0]
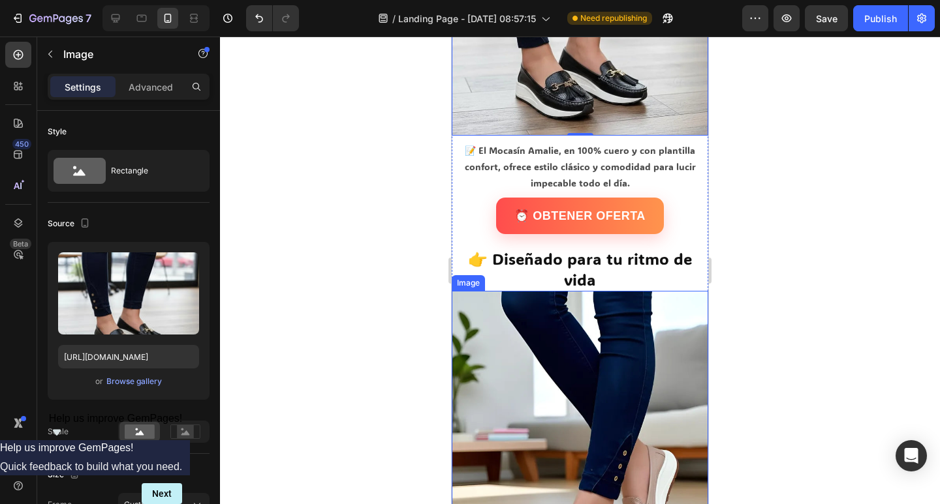
click at [562, 343] on img at bounding box center [580, 447] width 256 height 313
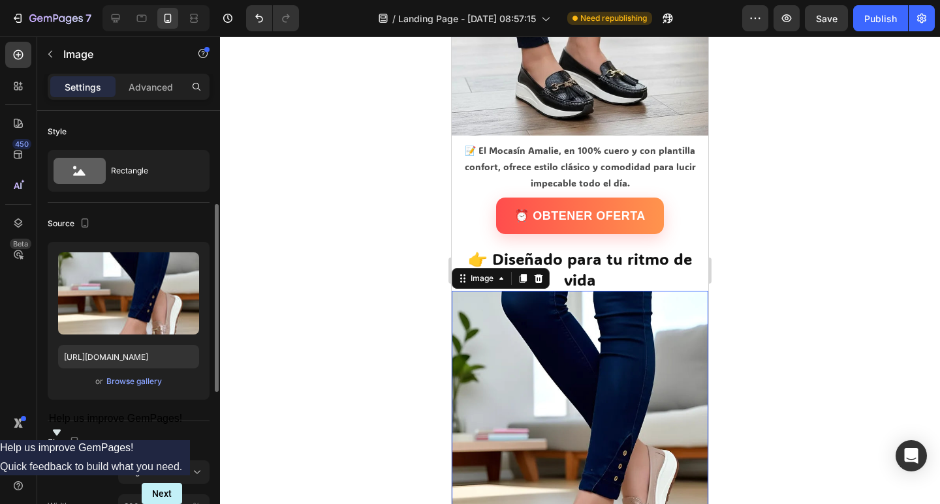
scroll to position [65, 0]
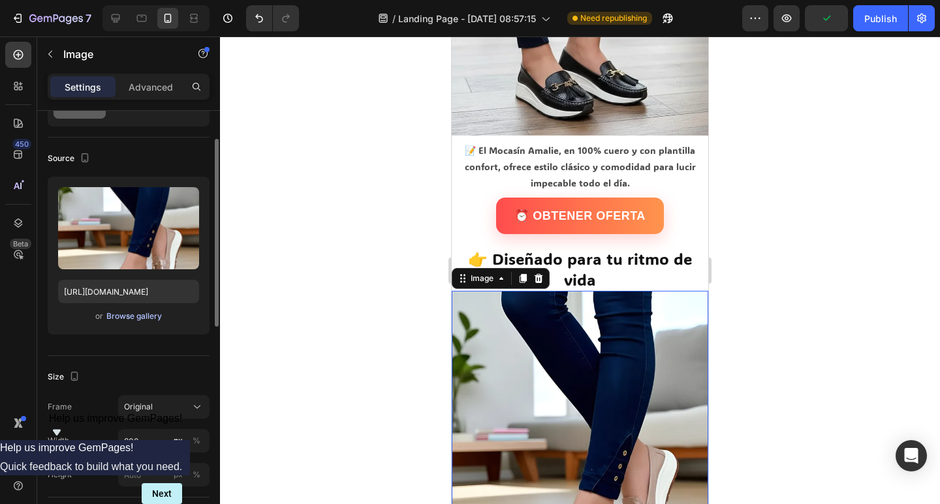
click at [151, 313] on div "Browse gallery" at bounding box center [133, 317] width 55 height 12
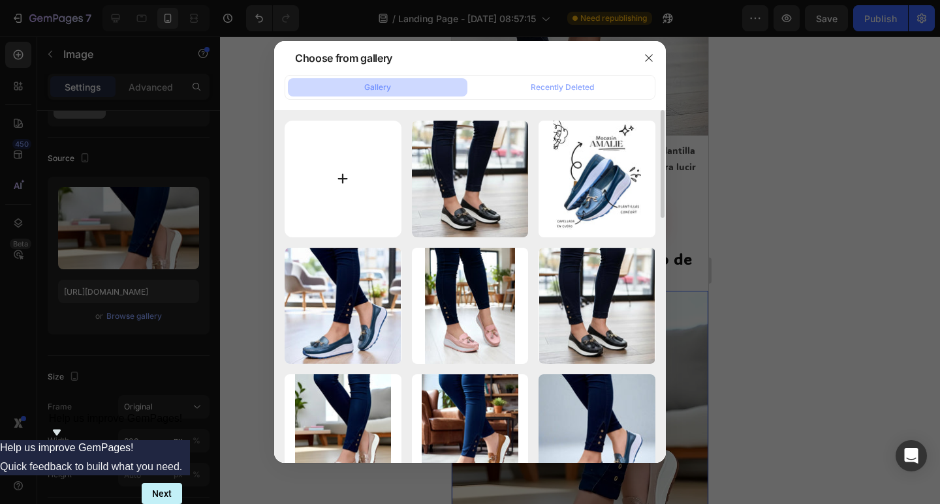
click at [373, 165] on input "file" at bounding box center [343, 179] width 117 height 117
type input "C:\fakepath\descarga (1).webp"
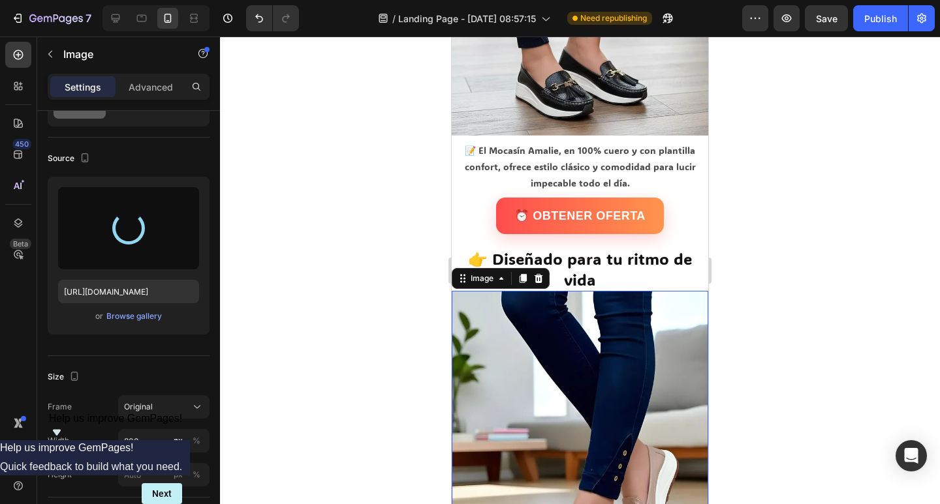
type input "[URL][DOMAIN_NAME]"
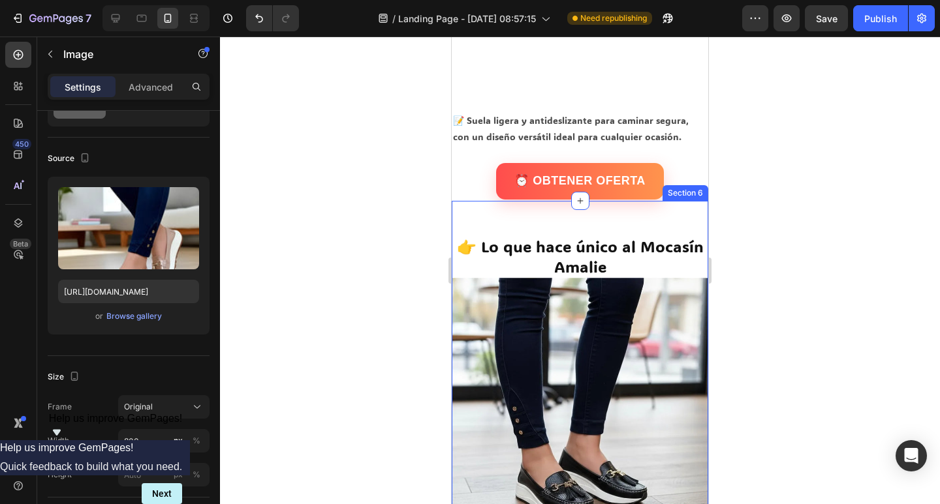
scroll to position [1436, 0]
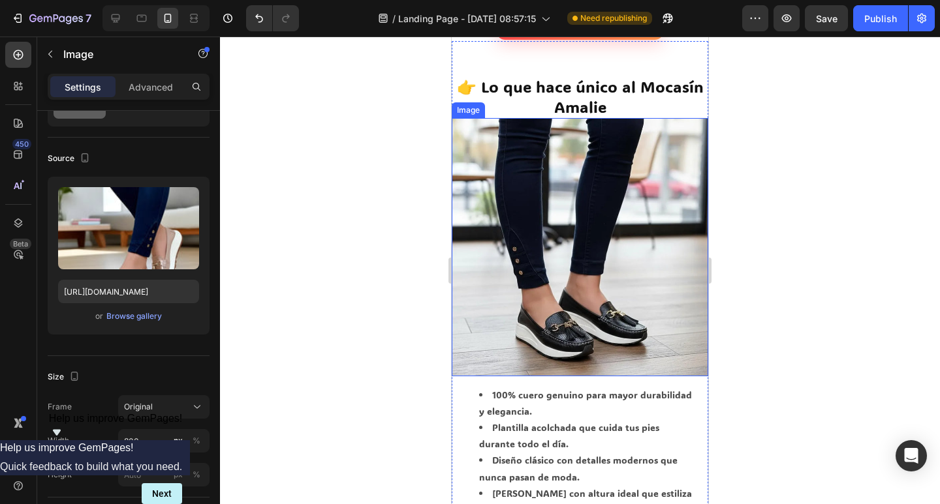
click at [610, 267] on img at bounding box center [580, 247] width 256 height 258
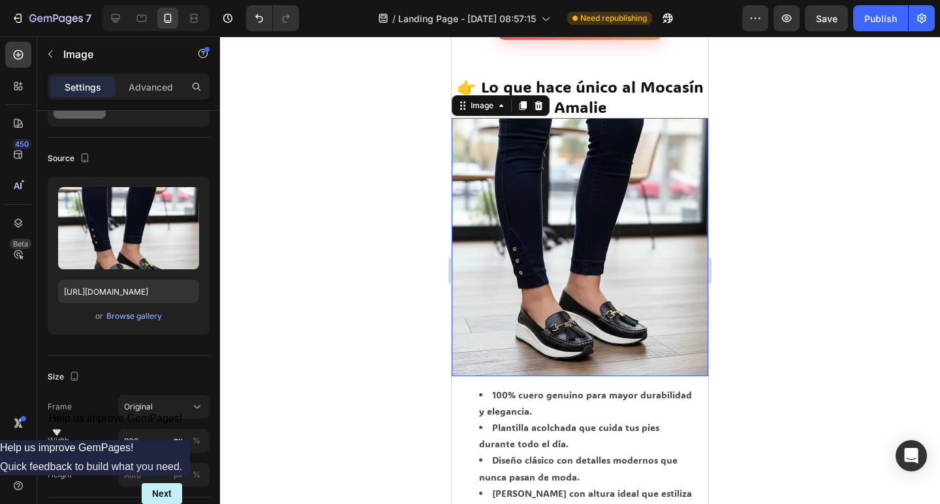
click at [610, 267] on img at bounding box center [580, 247] width 256 height 258
click at [157, 313] on div "Browse gallery" at bounding box center [133, 317] width 55 height 12
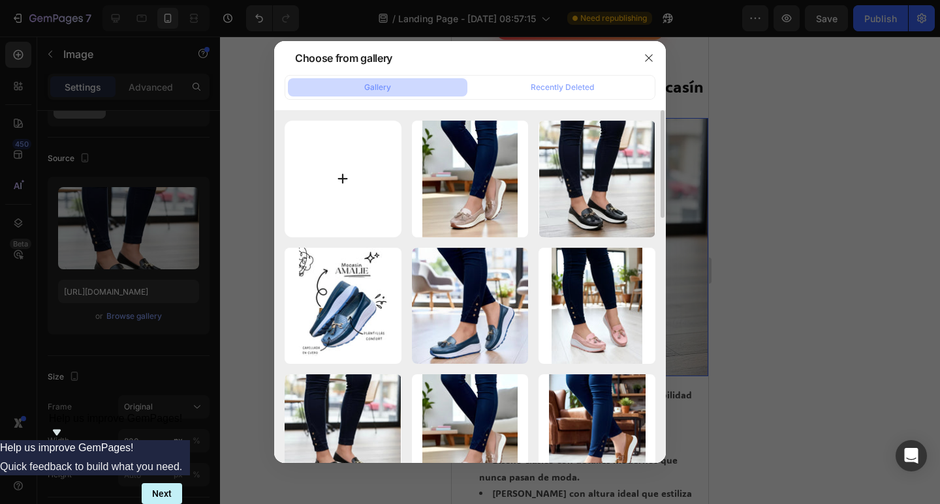
click at [355, 195] on input "file" at bounding box center [343, 179] width 117 height 117
type input "C:\fakepath\descarga (4).webp"
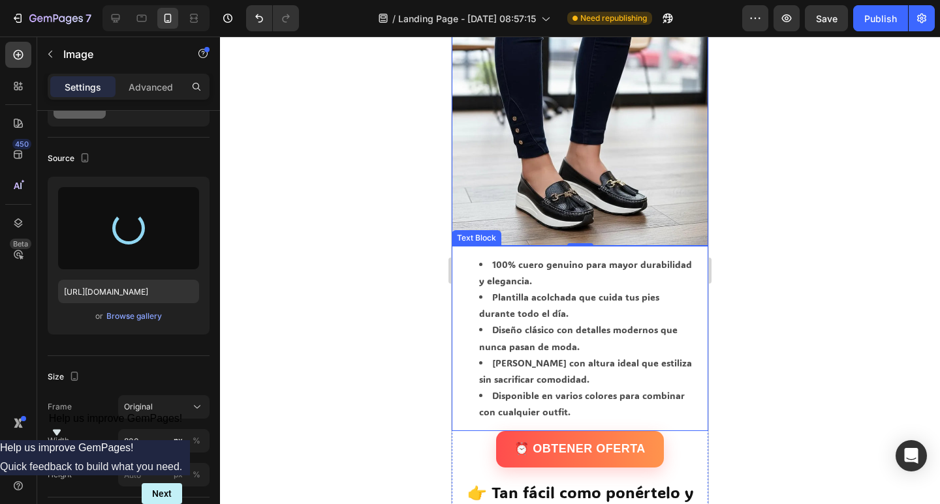
type input "[URL][DOMAIN_NAME]"
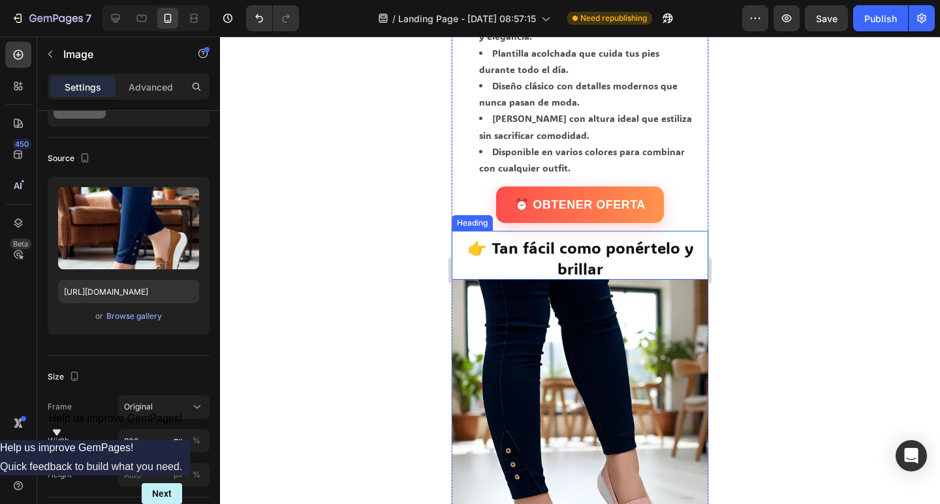
scroll to position [1892, 0]
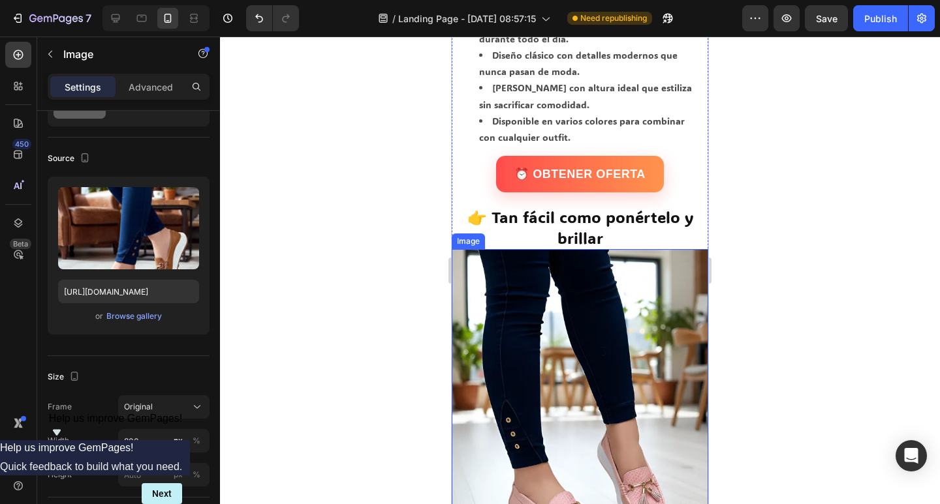
click at [598, 375] on img at bounding box center [580, 414] width 256 height 330
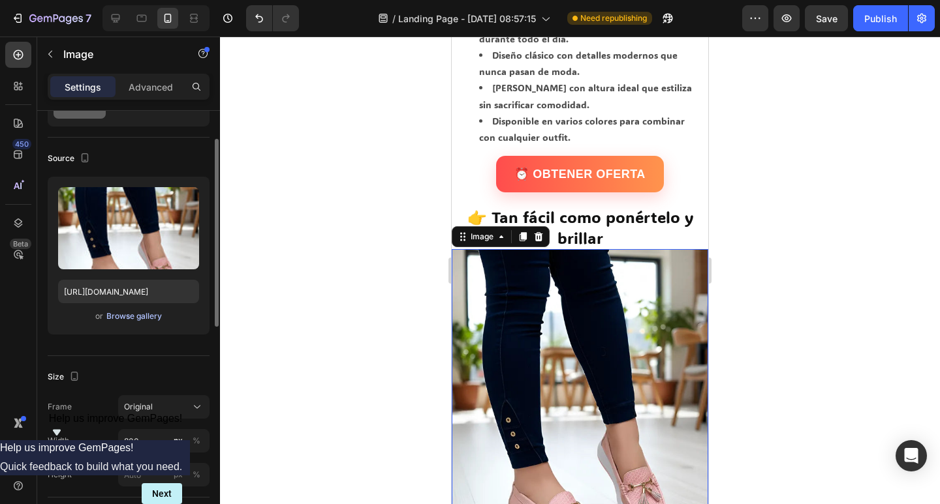
click at [151, 317] on div "Browse gallery" at bounding box center [133, 317] width 55 height 12
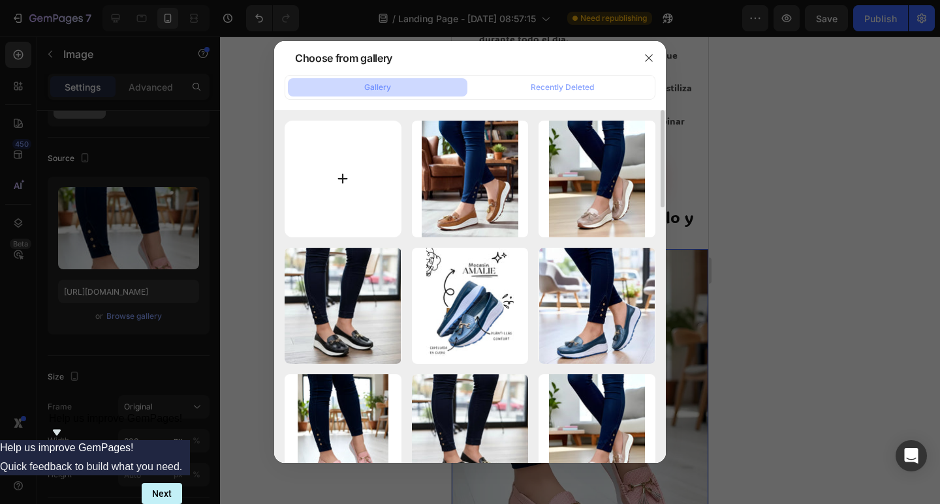
click at [309, 177] on input "file" at bounding box center [343, 179] width 117 height 117
type input "C:\fakepath\descarga (3).webp"
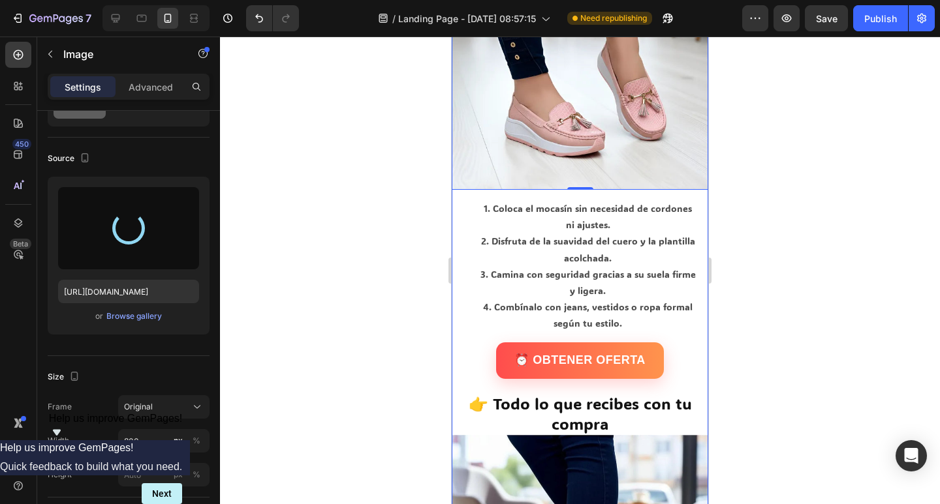
scroll to position [2480, 0]
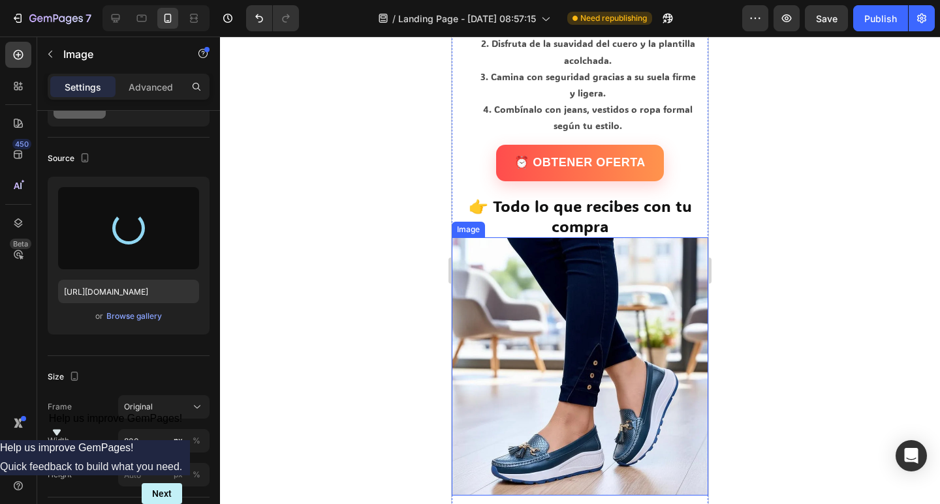
type input "[URL][DOMAIN_NAME]"
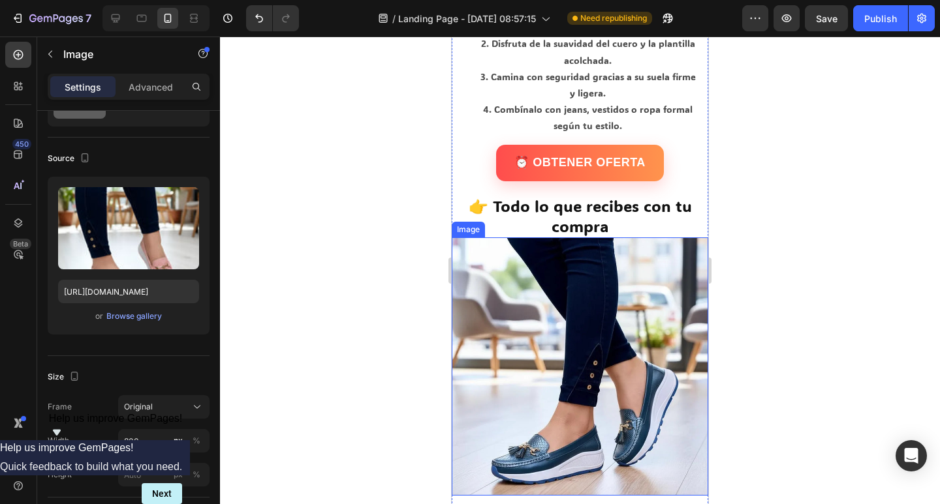
click at [574, 278] on img at bounding box center [580, 367] width 256 height 258
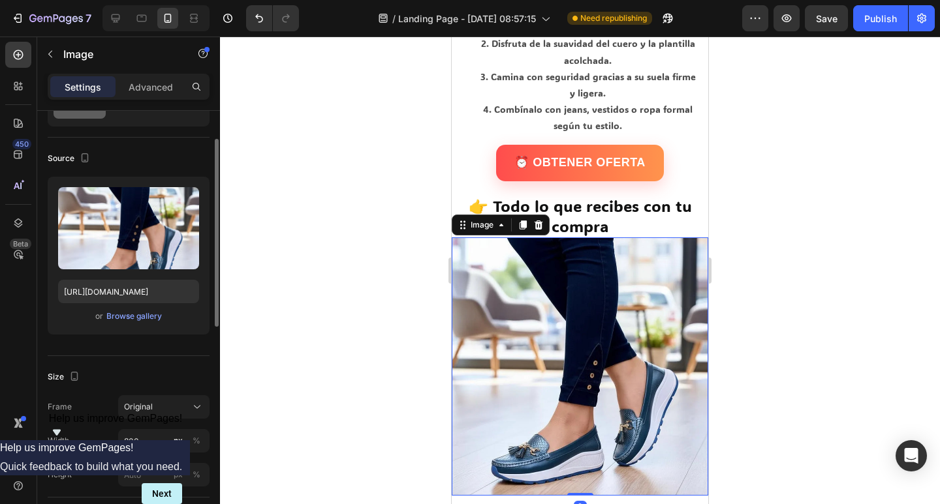
click at [124, 308] on div "Upload Image [URL][DOMAIN_NAME] or Browse gallery" at bounding box center [129, 256] width 162 height 158
click at [127, 311] on div "Browse gallery" at bounding box center [133, 317] width 55 height 12
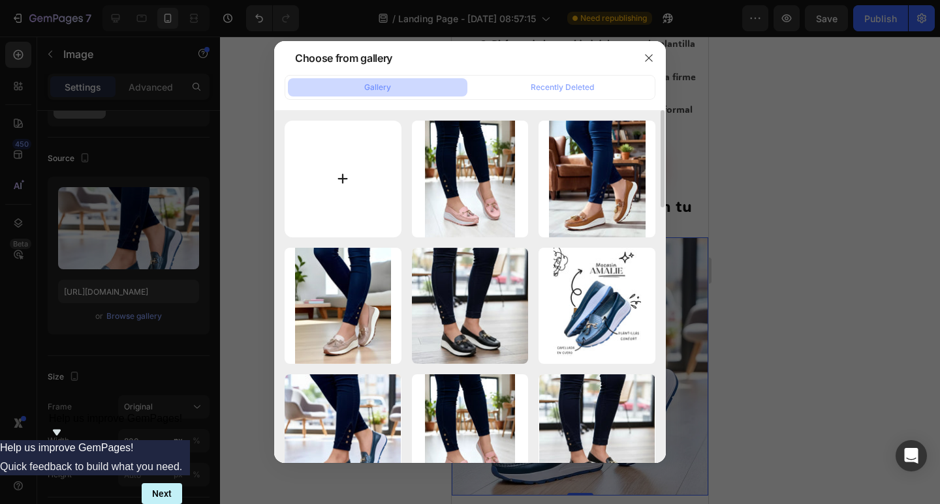
click at [352, 171] on input "file" at bounding box center [343, 179] width 117 height 117
type input "C:\fakepath\descarga.webp"
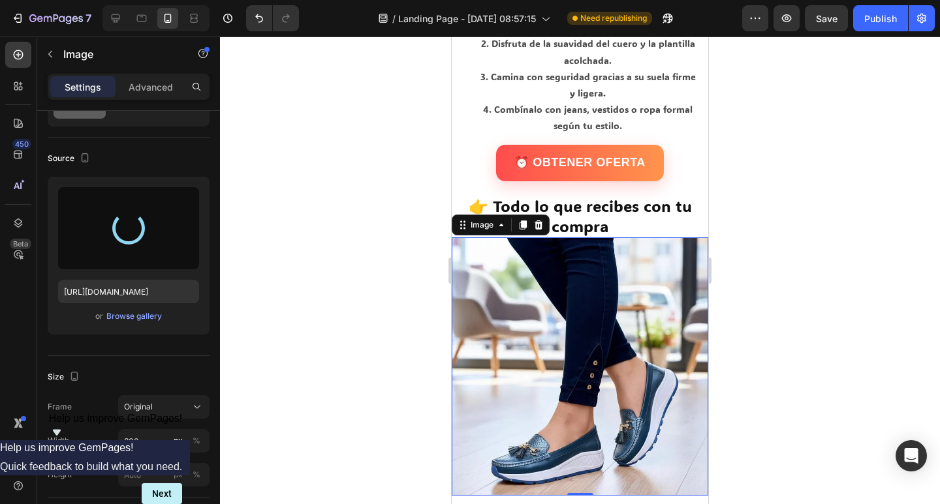
type input "[URL][DOMAIN_NAME]"
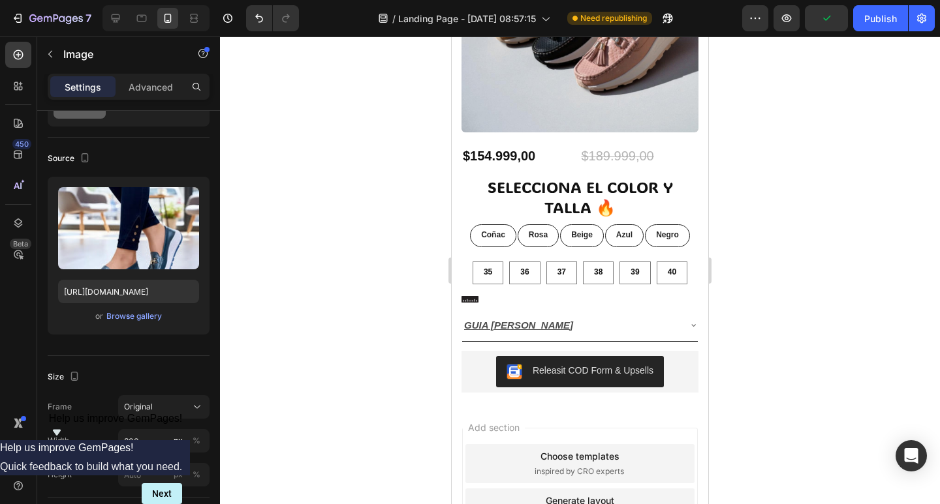
scroll to position [3197, 0]
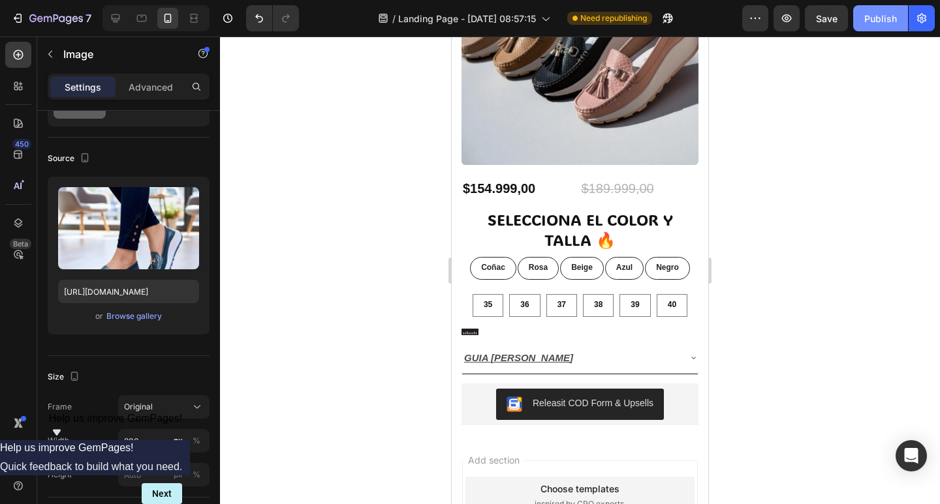
click at [876, 14] on div "Publish" at bounding box center [880, 19] width 33 height 14
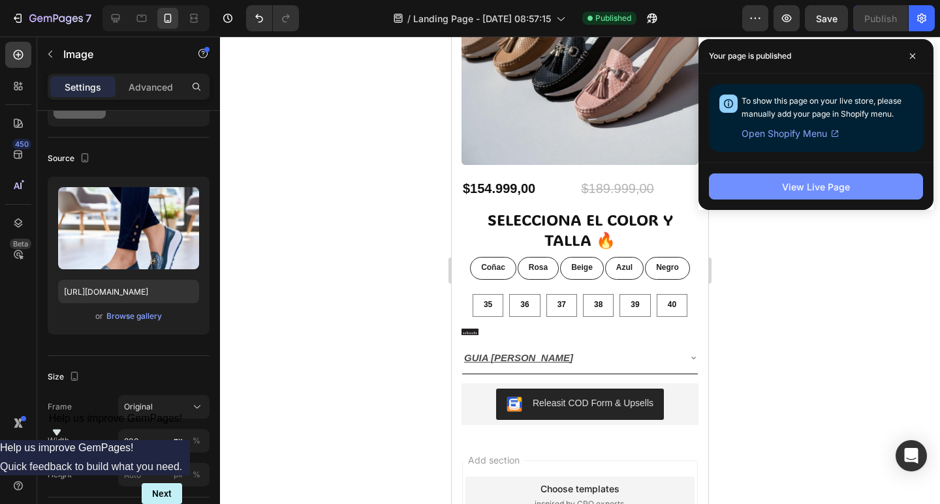
click at [773, 192] on button "View Live Page" at bounding box center [816, 187] width 214 height 26
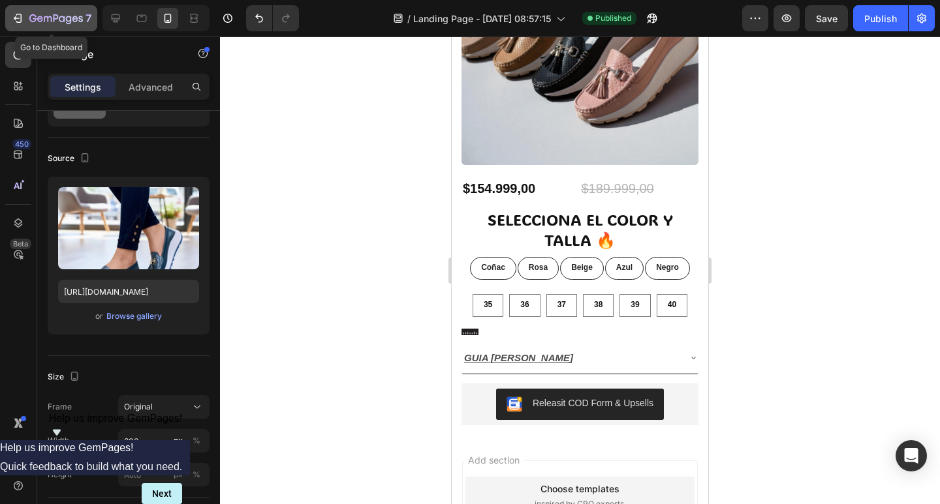
click at [27, 18] on div "7" at bounding box center [51, 18] width 80 height 16
